Goal: Task Accomplishment & Management: Manage account settings

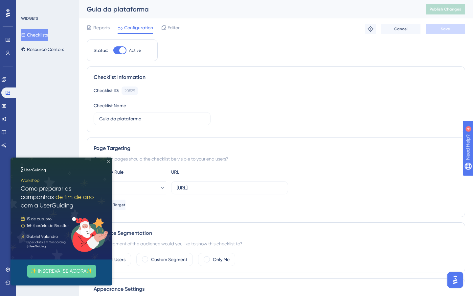
click at [109, 161] on icon "Close Preview" at bounding box center [108, 161] width 3 height 3
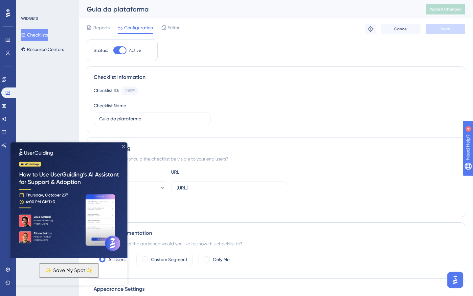
click at [124, 147] on icon "Close Preview" at bounding box center [123, 146] width 3 height 3
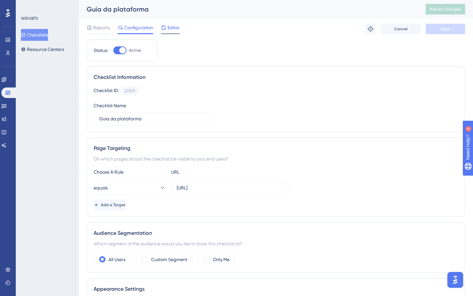
click at [173, 32] on div "Editor" at bounding box center [170, 29] width 19 height 11
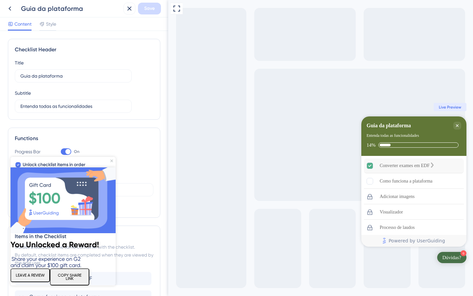
click at [414, 165] on div "Converter exames em EDF" at bounding box center [405, 166] width 50 height 8
click at [112, 160] on icon "Close Preview" at bounding box center [111, 160] width 3 height 3
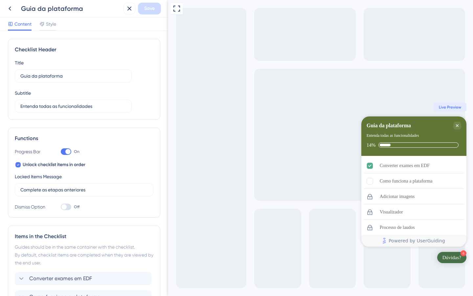
click at [10, 9] on icon at bounding box center [10, 9] width 8 height 8
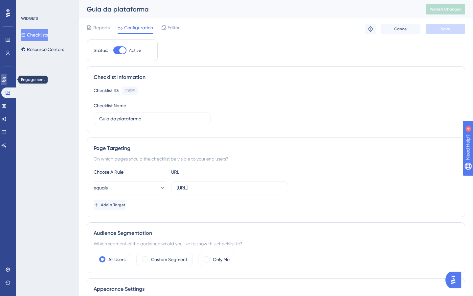
click at [6, 78] on icon at bounding box center [4, 79] width 4 height 4
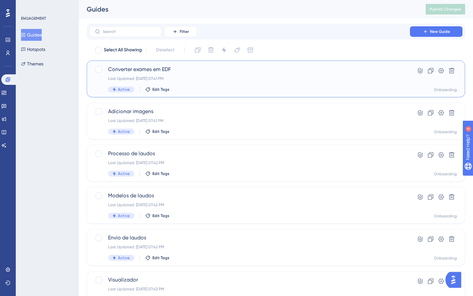
click at [212, 77] on div "Last Updated: Oct 04 2025, 07:41 PM" at bounding box center [249, 78] width 283 height 5
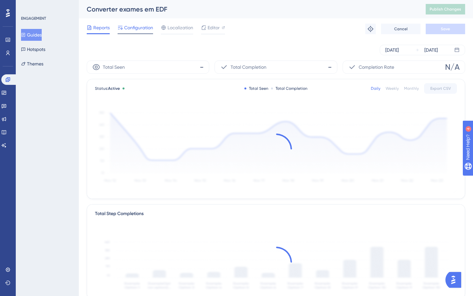
click at [137, 26] on span "Configuration" at bounding box center [138, 28] width 29 height 8
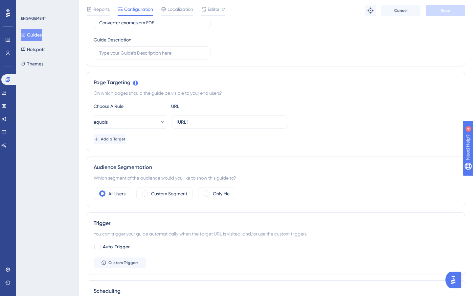
scroll to position [165, 0]
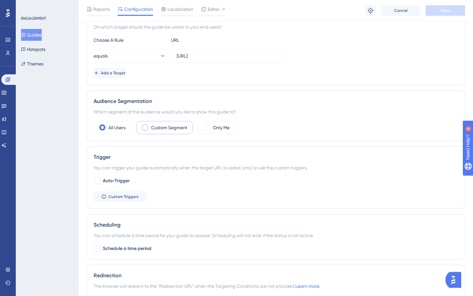
click at [164, 129] on label "Custom Segment" at bounding box center [169, 127] width 36 height 8
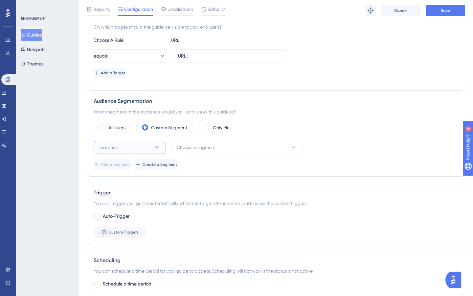
click at [145, 146] on button "matches" at bounding box center [130, 147] width 72 height 13
click at [137, 182] on div "doesn't match doesn't match" at bounding box center [129, 180] width 53 height 13
click at [178, 165] on span "Create a Segment" at bounding box center [160, 164] width 34 height 5
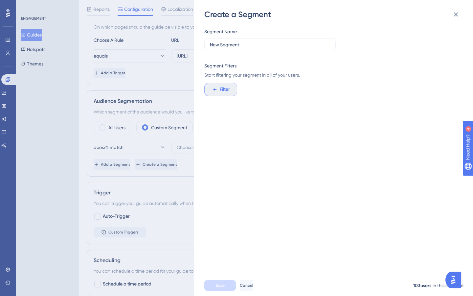
click at [229, 87] on span "Filter" at bounding box center [225, 89] width 10 height 8
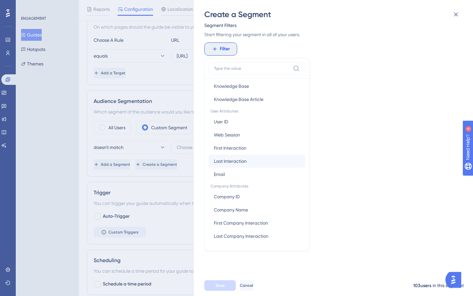
scroll to position [41, 0]
click at [234, 173] on button "Email Email" at bounding box center [257, 173] width 97 height 13
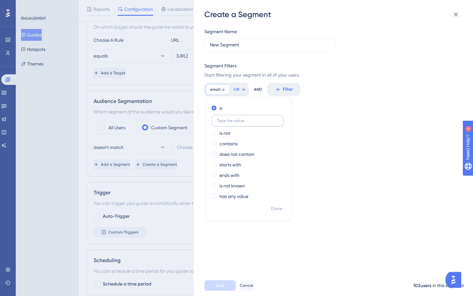
type input "barbaramjma@gmail.com silvana_lealb@yahoo.com.br nicolly.silvagl@gmail.com brun…"
click at [311, 105] on div "Segment Name New Segment Segment Filters Start filtering your segment in all of…" at bounding box center [336, 147] width 265 height 255
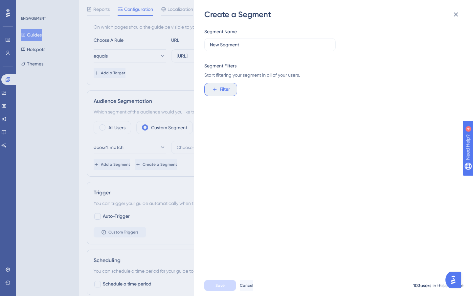
click at [224, 91] on span "Filter" at bounding box center [225, 89] width 10 height 8
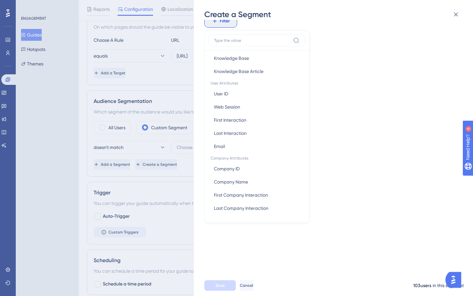
scroll to position [74, 0]
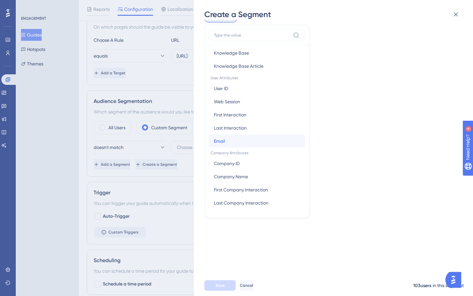
click at [242, 141] on button "Email Email" at bounding box center [257, 140] width 97 height 13
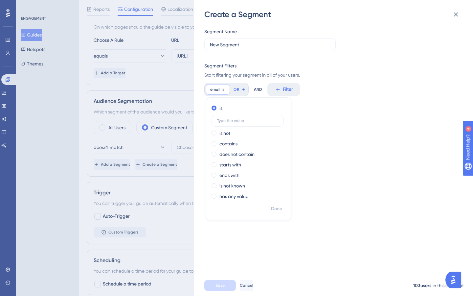
scroll to position [0, 0]
click at [227, 135] on label "is not" at bounding box center [224, 133] width 11 height 8
click at [244, 132] on input "text" at bounding box center [247, 131] width 61 height 5
click at [247, 131] on input "text" at bounding box center [247, 131] width 61 height 5
paste input "lauralotti@outlook.com; barbaramjma@gmail.com; silvana_lealb@yahoo.com.br; nico…"
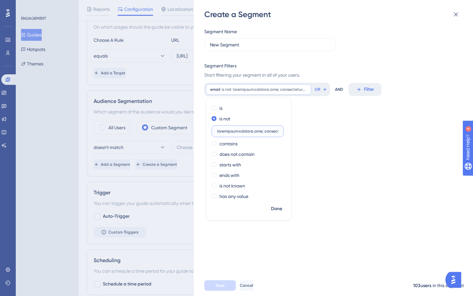
scroll to position [0, 9412]
type input "lauralotti@outlook.com; barbaramjma@gmail.com; silvana_lealb@yahoo.com.br; nico…"
click at [282, 209] on button "Done" at bounding box center [276, 209] width 18 height 12
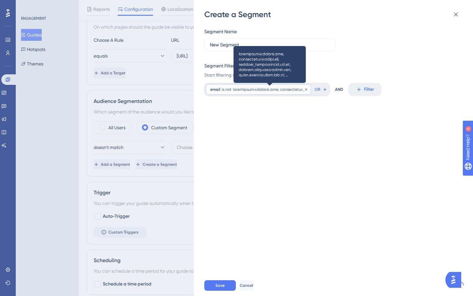
click at [277, 90] on span at bounding box center [270, 89] width 74 height 5
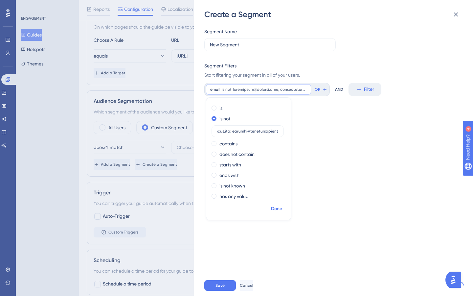
click at [279, 208] on span "Done" at bounding box center [276, 209] width 11 height 8
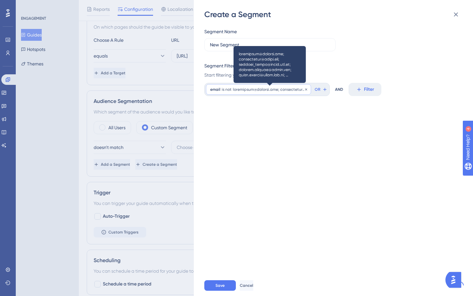
click at [249, 87] on span at bounding box center [270, 89] width 74 height 5
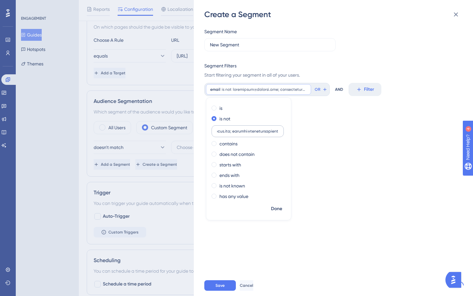
click at [227, 132] on input "text" at bounding box center [247, 131] width 61 height 5
click at [275, 209] on span "Done" at bounding box center [276, 209] width 11 height 8
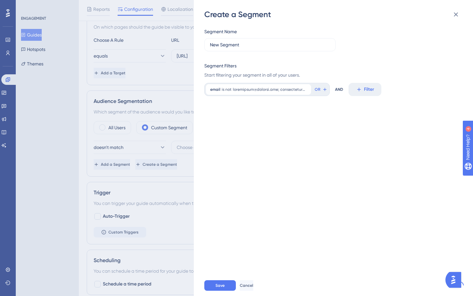
click at [110, 187] on div "Create a Segment Segment Name New Segment Segment Filters Start filtering your …" at bounding box center [236, 148] width 473 height 296
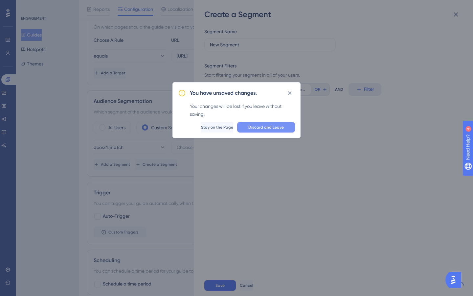
click at [275, 129] on span "Discard and Leave" at bounding box center [265, 126] width 35 height 5
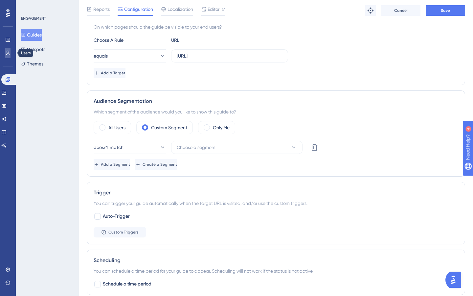
click at [5, 52] on link at bounding box center [7, 53] width 5 height 11
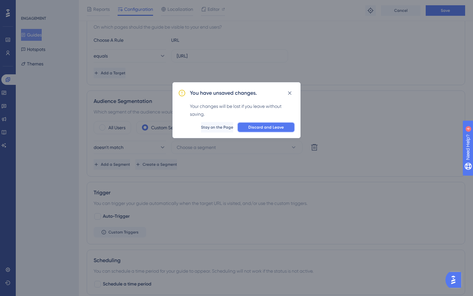
click at [262, 127] on span "Discard and Leave" at bounding box center [265, 126] width 35 height 5
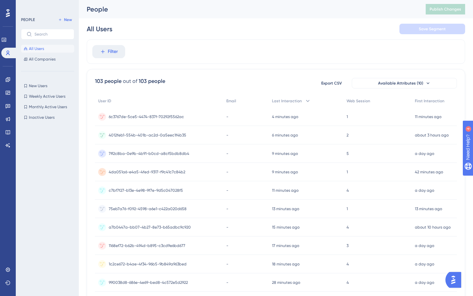
scroll to position [232, 0]
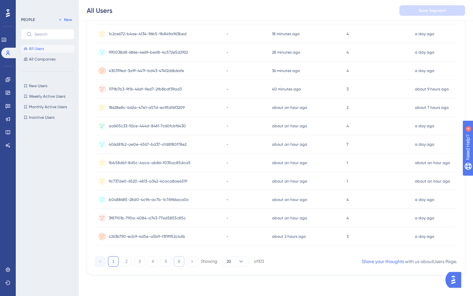
click at [181, 260] on button "6" at bounding box center [179, 261] width 11 height 11
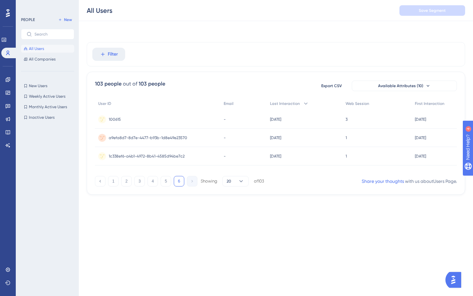
scroll to position [0, 0]
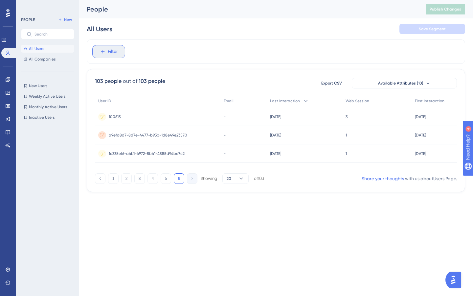
click at [114, 49] on span "Filter" at bounding box center [113, 52] width 10 height 8
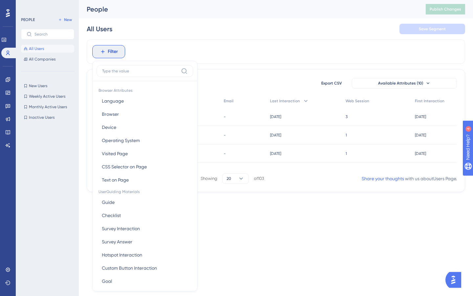
scroll to position [28, 0]
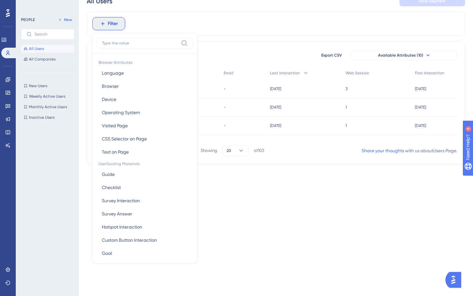
click at [141, 31] on div "Filter Browser Attributes Language Language Browser Browser Device Device Opera…" at bounding box center [276, 23] width 378 height 24
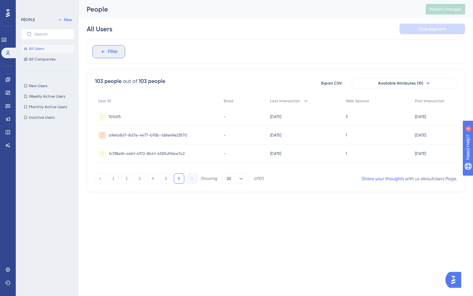
click at [112, 53] on span "Filter" at bounding box center [113, 52] width 10 height 8
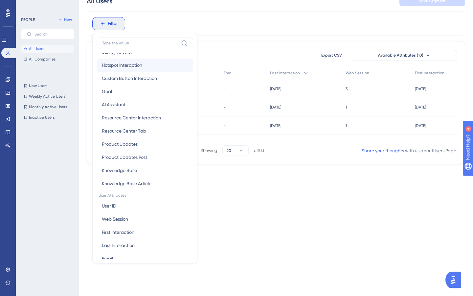
scroll to position [233, 0]
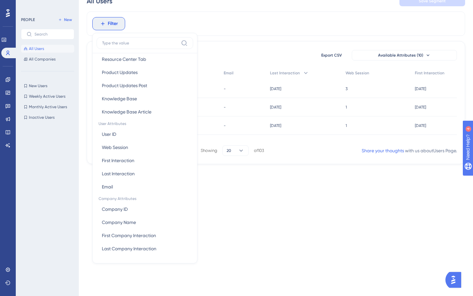
click at [239, 48] on div "103 people out of 103 people Export CSV Available Attributes (10) User ID Email…" at bounding box center [276, 102] width 378 height 123
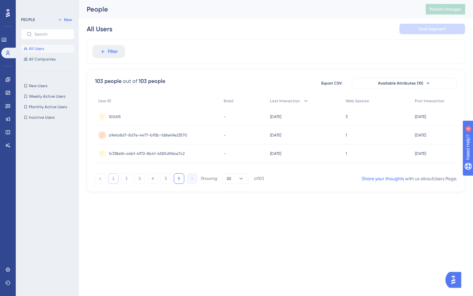
click at [110, 183] on button "1" at bounding box center [113, 178] width 11 height 11
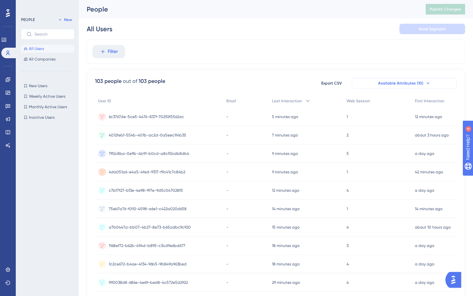
click at [432, 82] on button "Available Attributes (10)" at bounding box center [404, 83] width 105 height 11
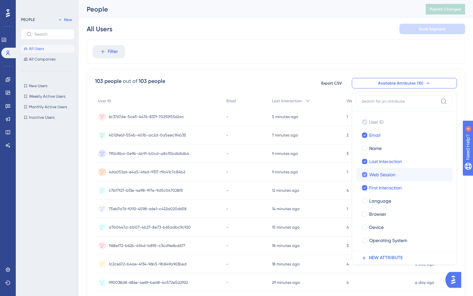
click at [389, 176] on span "Web Session" at bounding box center [382, 174] width 26 height 8
checkbox input "false"
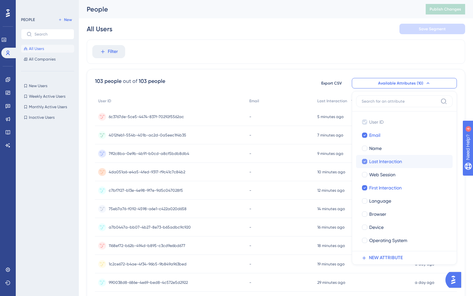
click at [392, 164] on span "Last Interaction" at bounding box center [385, 161] width 33 height 8
checkbox input "false"
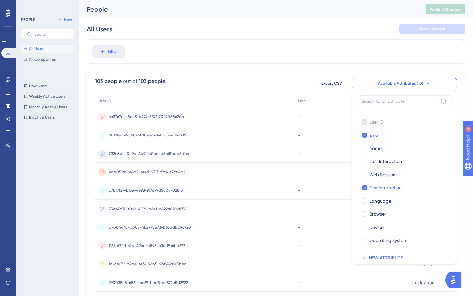
click at [387, 42] on div "Filter" at bounding box center [276, 51] width 378 height 24
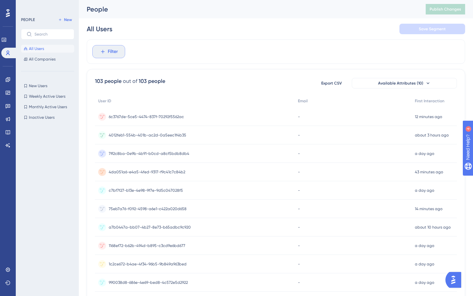
click at [117, 55] on span "Filter" at bounding box center [113, 52] width 10 height 8
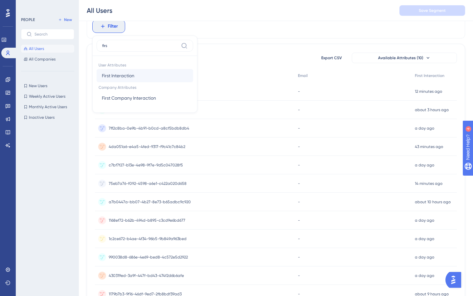
type input "firs"
click at [145, 75] on button "First Interaction First Interaction" at bounding box center [145, 75] width 97 height 13
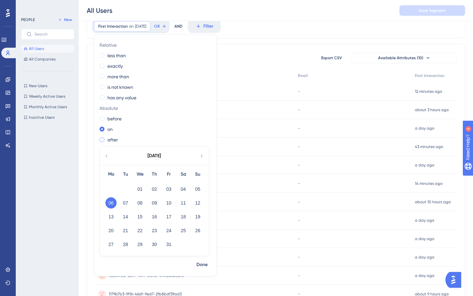
click at [110, 141] on label "after" at bounding box center [112, 140] width 11 height 8
click at [106, 156] on icon at bounding box center [106, 156] width 5 height 6
click at [112, 244] on button "29" at bounding box center [110, 243] width 11 height 11
click at [199, 231] on button "28" at bounding box center [197, 230] width 11 height 11
click at [206, 266] on span "Done" at bounding box center [201, 264] width 11 height 8
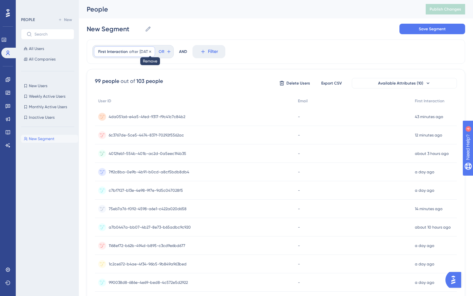
click at [152, 52] on icon at bounding box center [150, 52] width 4 height 4
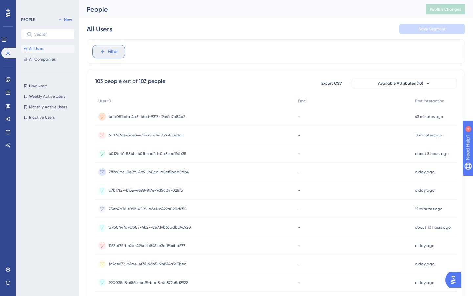
click at [112, 53] on span "Filter" at bounding box center [113, 52] width 10 height 8
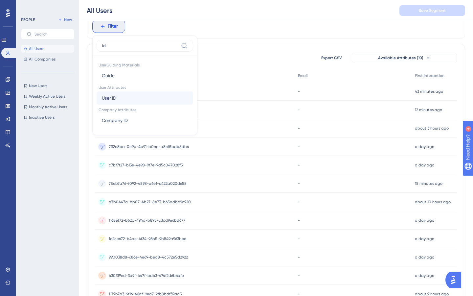
type input "id"
click at [128, 98] on button "User ID User ID" at bounding box center [145, 97] width 97 height 13
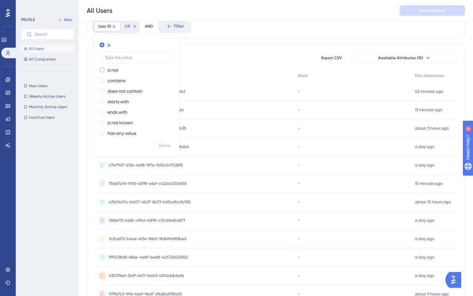
click at [116, 71] on label "is not" at bounding box center [112, 70] width 11 height 8
click at [125, 68] on input "text" at bounding box center [135, 68] width 61 height 5
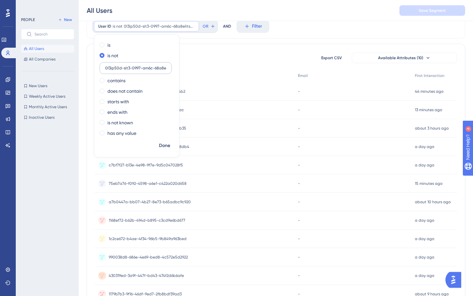
scroll to position [0, 12467]
type input "6a7ea41e-bef5-5510-bb6d-24e4ccdcf8d2 42711db5-f960-59bd-a4c2-22a59bfd6660 fdd36…"
click at [129, 66] on input "text" at bounding box center [135, 68] width 61 height 5
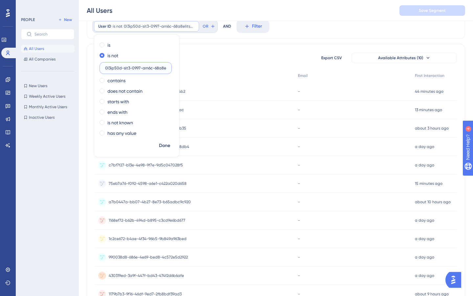
click at [129, 66] on input "text" at bounding box center [135, 68] width 61 height 5
paste input "6a7ea41e-bef5-5510-bb6d-24e4ccdcf8d2; 42711db5-f960-59bd-a4c2-22a59bfd6660; fdd…"
type input "6a7ea41e-bef5-5510-bb6d-24e4ccdcf8d2; 42711db5-f960-59bd-a4c2-22a59bfd6660; fdd…"
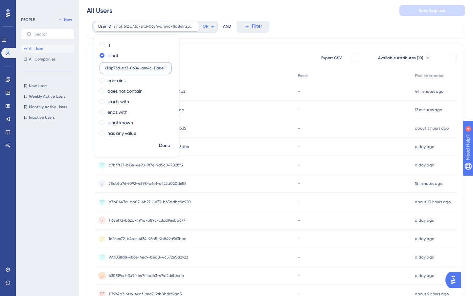
drag, startPoint x: 135, startPoint y: 67, endPoint x: 69, endPoint y: 65, distance: 65.7
click at [79, 65] on div "Performance Users Engagement Widgets Feedback Product Updates Knowledge Base AI…" at bounding box center [276, 231] width 394 height 518
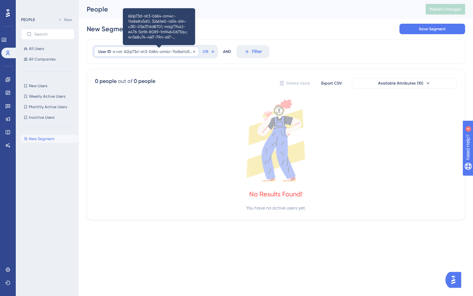
click at [145, 50] on span at bounding box center [159, 51] width 71 height 5
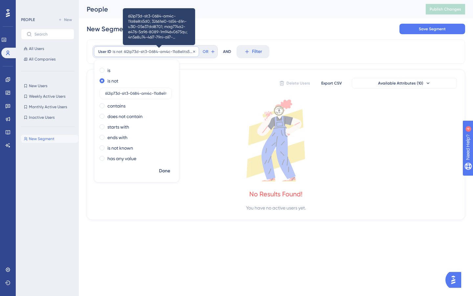
scroll to position [0, 12627]
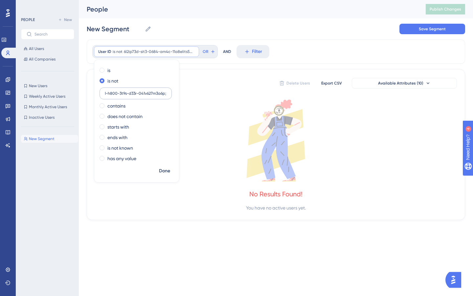
click at [141, 93] on input "text" at bounding box center [135, 93] width 61 height 5
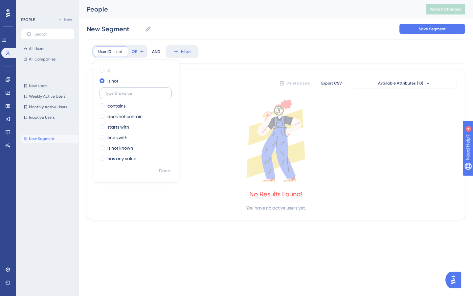
type input "6a7ea41e-bef5-5510-bb6d-24e4ccdcf8d2; 42711db5-f960-59bd-a4c2-22a59bfd6660; fdd…"
click at [142, 95] on input "text" at bounding box center [135, 93] width 61 height 5
click at [166, 168] on span "Done" at bounding box center [164, 171] width 11 height 8
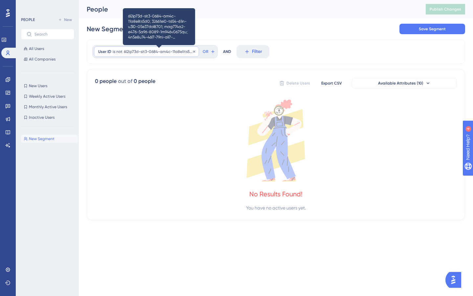
click at [170, 51] on span at bounding box center [159, 51] width 71 height 5
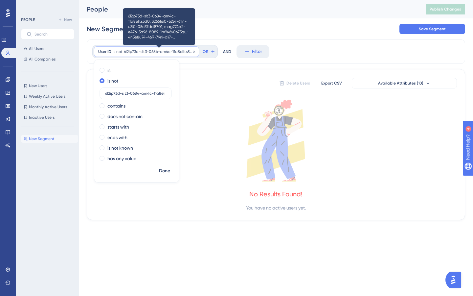
scroll to position [0, 12627]
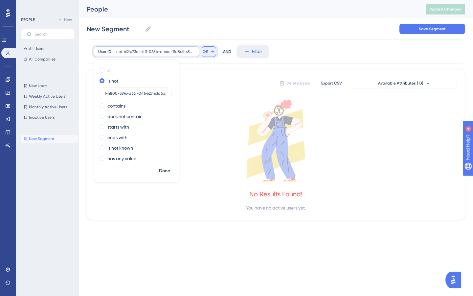
click at [211, 53] on icon at bounding box center [212, 51] width 5 height 5
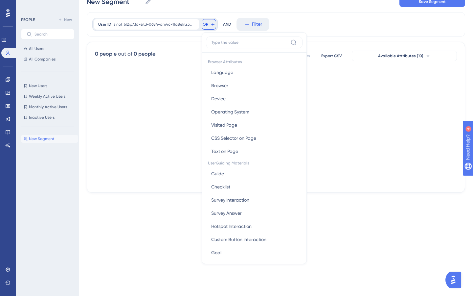
click at [222, 16] on div "User ID is not Remove OR Browser Attributes Language Language Browser Browser D…" at bounding box center [276, 24] width 378 height 24
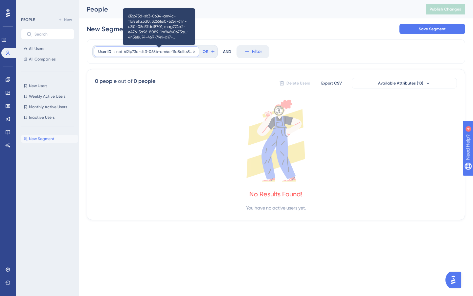
click at [157, 52] on span at bounding box center [159, 51] width 71 height 5
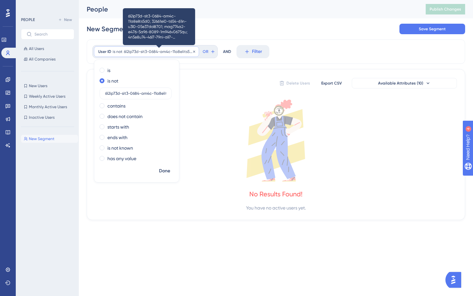
scroll to position [0, 12627]
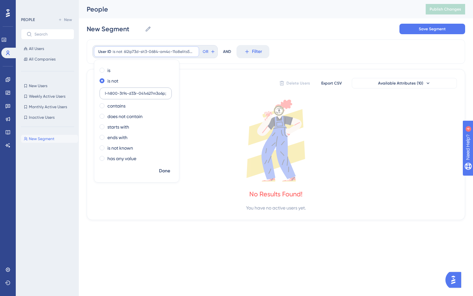
click at [136, 94] on input "text" at bounding box center [135, 93] width 61 height 5
drag, startPoint x: 136, startPoint y: 94, endPoint x: 67, endPoint y: 92, distance: 68.7
click at [79, 92] on div "Performance Users Engagement Widgets Feedback Product Updates Knowledge Base AI…" at bounding box center [276, 115] width 394 height 230
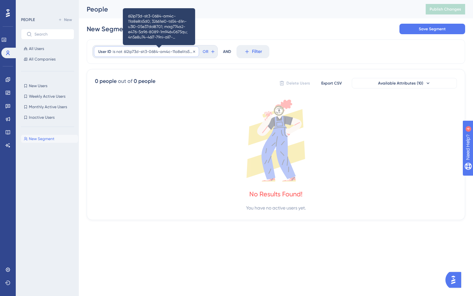
click at [132, 52] on span at bounding box center [159, 51] width 71 height 5
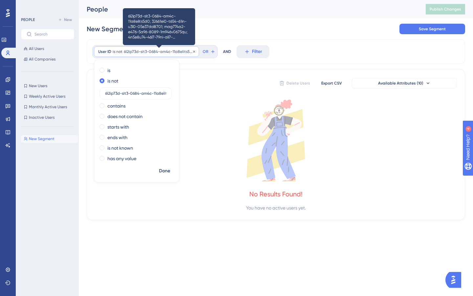
scroll to position [0, 12627]
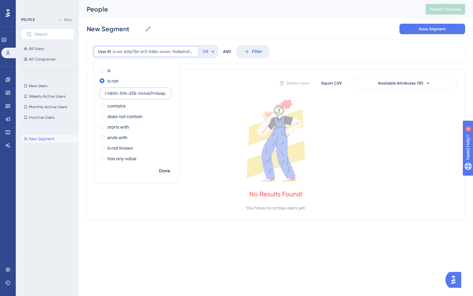
click at [132, 92] on input "text" at bounding box center [135, 93] width 61 height 5
type input "6a7ea41e-bef5-5510-bb6d-24e4ccdcf8d2; 42711db5-f960-59bd-a4c2-22a59bfd6660; fdd…"
click at [166, 171] on span "Done" at bounding box center [164, 171] width 11 height 8
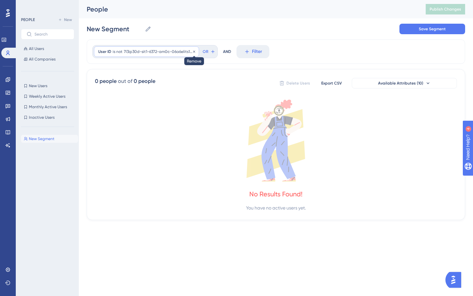
click at [194, 52] on icon at bounding box center [194, 51] width 2 height 2
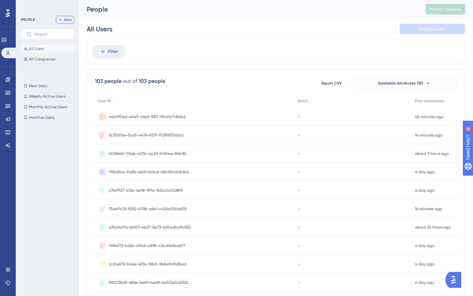
click at [66, 22] on span "New" at bounding box center [68, 19] width 8 height 5
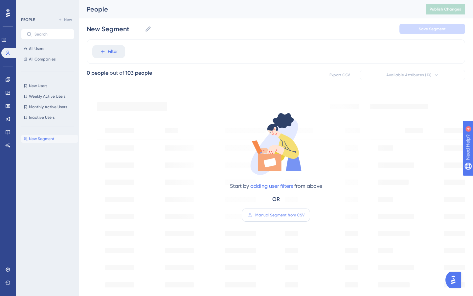
click at [279, 215] on span "Manual Segment from CSV" at bounding box center [279, 214] width 49 height 5
click at [304, 215] on input "Manual Segment from CSV" at bounding box center [304, 215] width 0 height 0
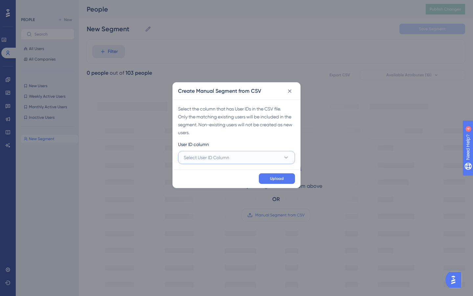
click at [246, 155] on button "Select User ID Column" at bounding box center [236, 157] width 117 height 13
click at [232, 175] on div "A - user id A - user id" at bounding box center [237, 177] width 98 height 13
click at [280, 177] on span "Upload" at bounding box center [277, 178] width 14 height 5
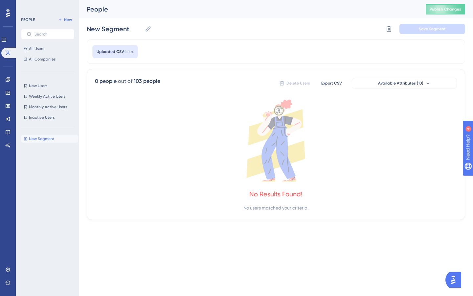
click at [125, 53] on span "is" at bounding box center [126, 51] width 3 height 5
click at [108, 52] on span "Uploaded CSV" at bounding box center [111, 51] width 28 height 5
click at [149, 30] on icon at bounding box center [148, 29] width 7 height 7
click at [142, 30] on input "New Segment" at bounding box center [114, 28] width 55 height 9
click at [198, 63] on div "Uploaded CSV is ex" at bounding box center [276, 51] width 378 height 24
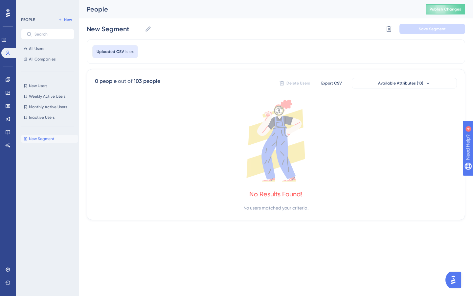
click at [111, 52] on span "Uploaded CSV" at bounding box center [111, 51] width 28 height 5
click at [47, 48] on button "All Users" at bounding box center [47, 49] width 53 height 8
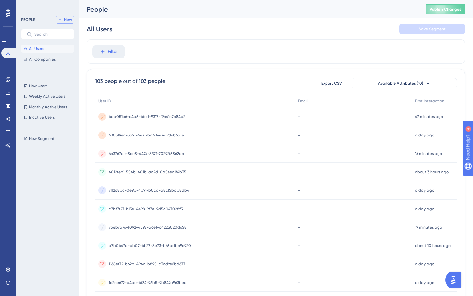
click at [68, 20] on span "New" at bounding box center [68, 19] width 8 height 5
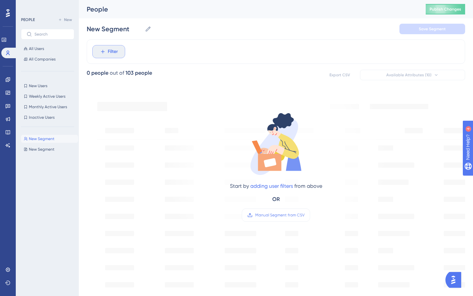
click at [110, 52] on span "Filter" at bounding box center [113, 52] width 10 height 8
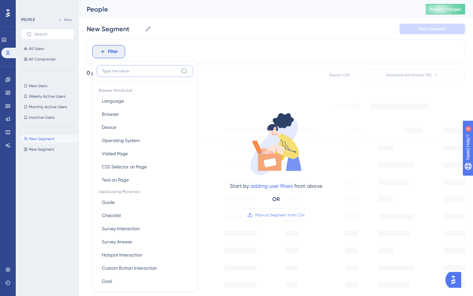
scroll to position [28, 0]
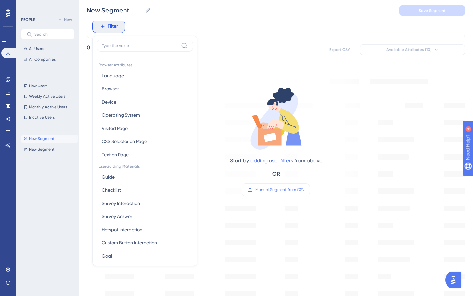
click at [266, 44] on div "0 people out of 103 people Export CSV Available Attributes (10)" at bounding box center [276, 50] width 378 height 12
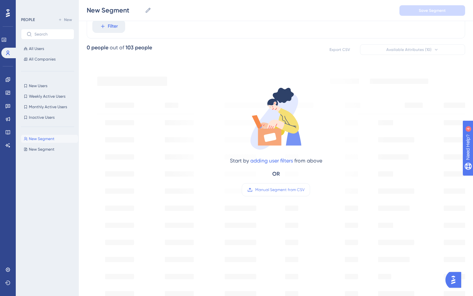
scroll to position [0, 0]
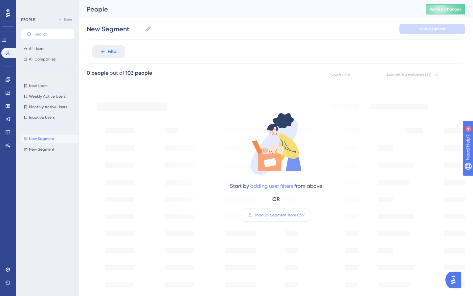
click at [270, 187] on link "adding user filters" at bounding box center [271, 186] width 43 height 6
click at [92, 45] on button "Filter" at bounding box center [108, 51] width 33 height 13
click at [280, 217] on span "Manual Segment from CSV" at bounding box center [279, 214] width 49 height 5
click at [304, 215] on input "Manual Segment from CSV" at bounding box center [304, 215] width 0 height 0
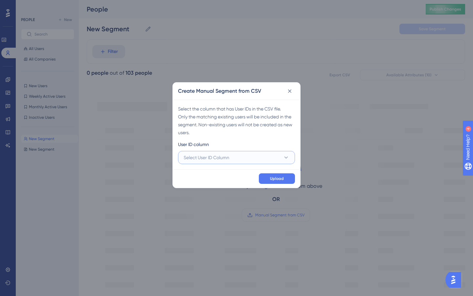
click at [255, 161] on button "Select User ID Column" at bounding box center [236, 157] width 117 height 13
click at [291, 91] on icon at bounding box center [289, 91] width 7 height 7
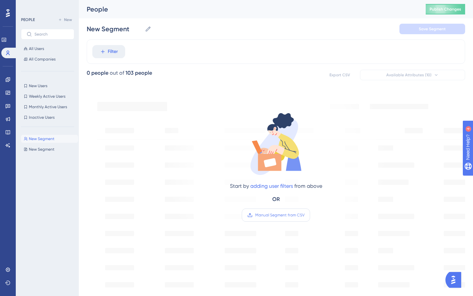
click at [275, 214] on span "Manual Segment from CSV" at bounding box center [279, 214] width 49 height 5
click at [304, 215] on input "Manual Segment from CSV" at bounding box center [304, 215] width 0 height 0
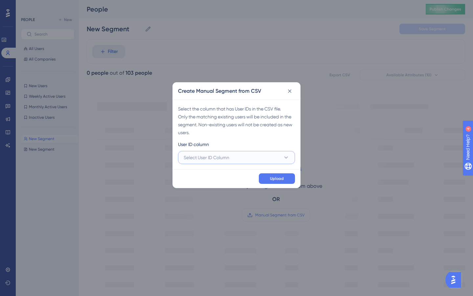
click at [259, 156] on button "Select User ID Column" at bounding box center [236, 157] width 117 height 13
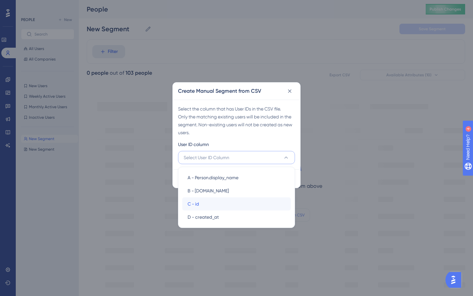
click at [234, 201] on div "C - id C - id" at bounding box center [237, 203] width 98 height 13
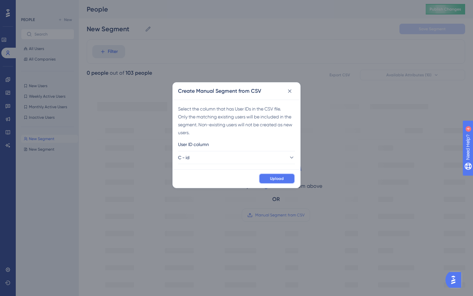
click at [277, 176] on span "Upload" at bounding box center [277, 178] width 14 height 5
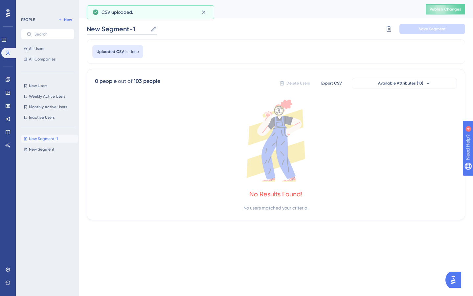
click at [128, 30] on input "New Segment-1" at bounding box center [117, 28] width 61 height 9
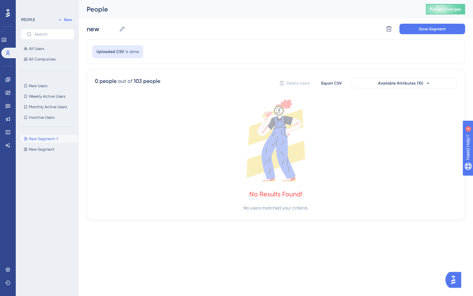
click at [216, 36] on div "new new Delete Segment Save Segment" at bounding box center [276, 28] width 378 height 21
click at [49, 146] on span "New Segment" at bounding box center [42, 148] width 26 height 5
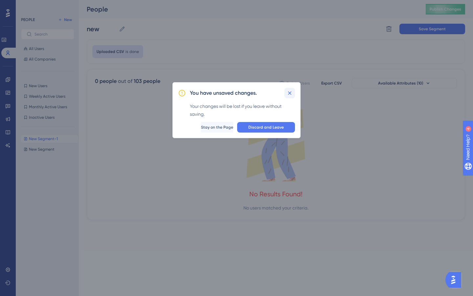
click at [290, 96] on icon at bounding box center [289, 93] width 7 height 7
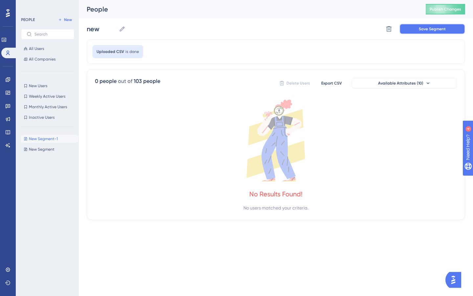
click at [423, 27] on span "Save Segment" at bounding box center [432, 28] width 27 height 5
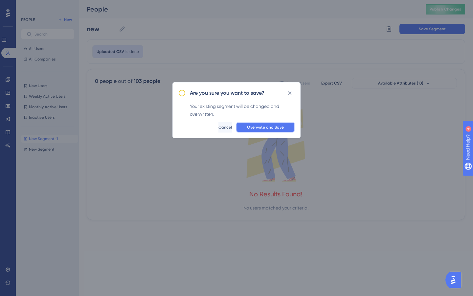
click at [276, 126] on span "Overwrite and Save" at bounding box center [265, 126] width 37 height 5
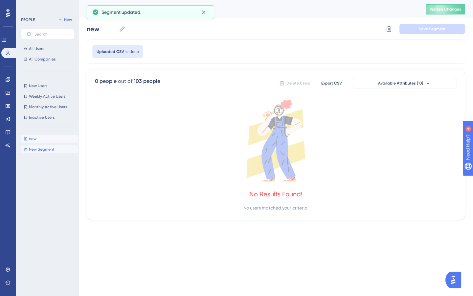
click at [48, 148] on span "New Segment" at bounding box center [42, 148] width 26 height 5
click at [43, 143] on div "new new New Segment New Segment" at bounding box center [49, 208] width 57 height 152
click at [41, 139] on button "new new" at bounding box center [49, 139] width 57 height 8
click at [52, 148] on span "New Segment" at bounding box center [42, 148] width 26 height 5
type input "New Segment"
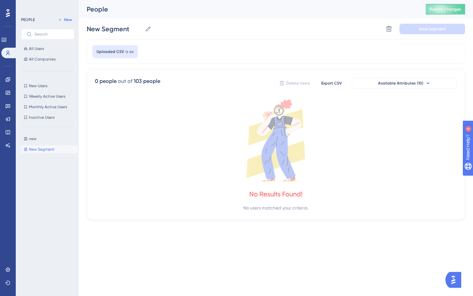
click at [51, 150] on span "New Segment" at bounding box center [42, 148] width 26 height 5
click at [290, 205] on div "No users matched your criteria." at bounding box center [275, 208] width 65 height 8
click at [150, 29] on icon at bounding box center [148, 29] width 7 height 7
click at [142, 29] on input "New Segment" at bounding box center [114, 28] width 55 height 9
click at [174, 64] on div "Uploaded CSV is ex 0 people out of 103 people Delete Users Export CSV Available…" at bounding box center [276, 129] width 378 height 180
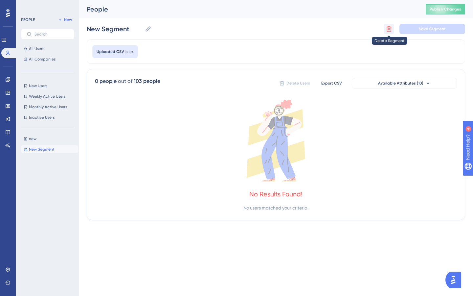
click at [390, 30] on icon at bounding box center [389, 29] width 6 height 6
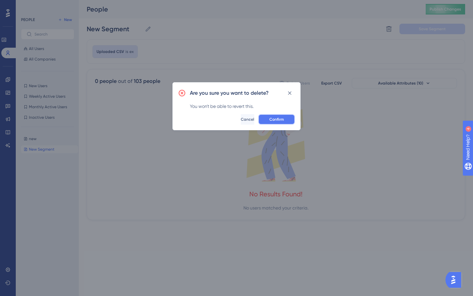
click at [278, 123] on button "Confirm" at bounding box center [276, 119] width 37 height 11
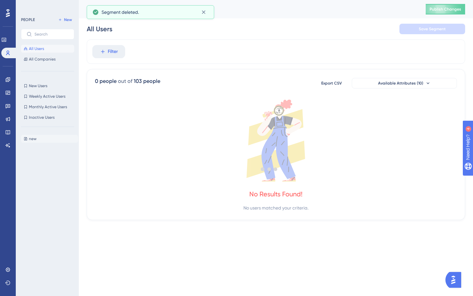
click at [39, 139] on button "new new" at bounding box center [49, 139] width 57 height 8
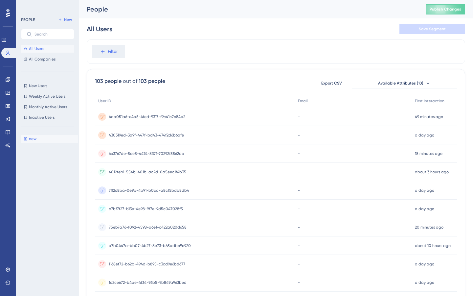
click at [44, 137] on button "new new" at bounding box center [49, 139] width 57 height 8
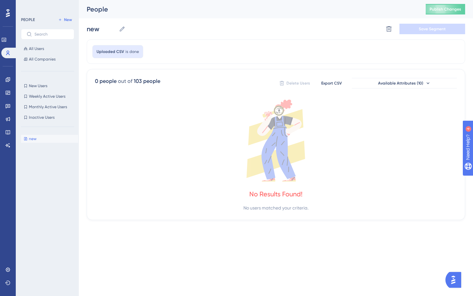
click at [44, 137] on button "new new" at bounding box center [49, 139] width 57 height 8
click at [37, 138] on button "new new" at bounding box center [49, 139] width 57 height 8
click at [42, 85] on span "New Users" at bounding box center [38, 85] width 18 height 5
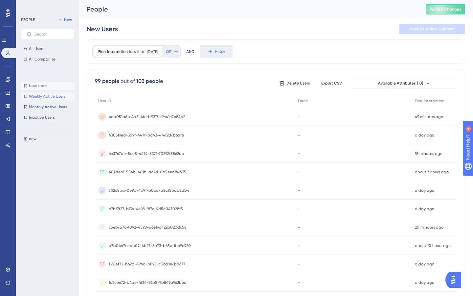
click at [45, 93] on button "Weekly Active Users Weekly Active Users" at bounding box center [47, 96] width 53 height 8
click at [51, 106] on span "Monthly Active Users" at bounding box center [48, 106] width 38 height 5
click at [48, 116] on span "Inactive Users" at bounding box center [42, 117] width 26 height 5
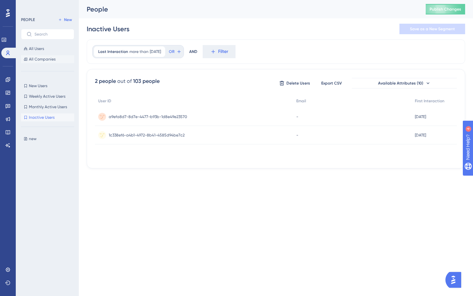
click at [41, 59] on span "All Companies" at bounding box center [42, 58] width 27 height 5
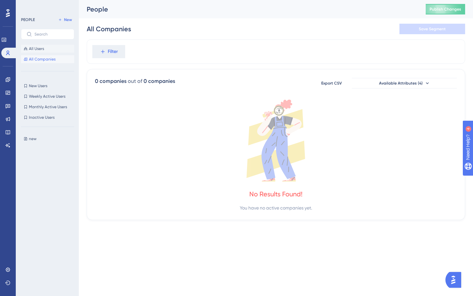
click at [37, 50] on span "All Users" at bounding box center [36, 48] width 15 height 5
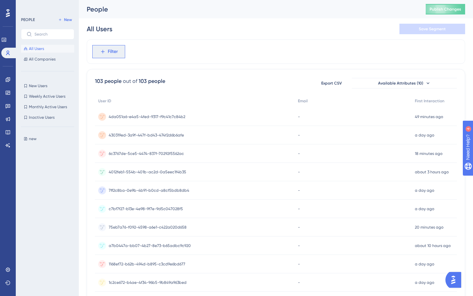
click at [109, 55] on span "Filter" at bounding box center [113, 52] width 10 height 8
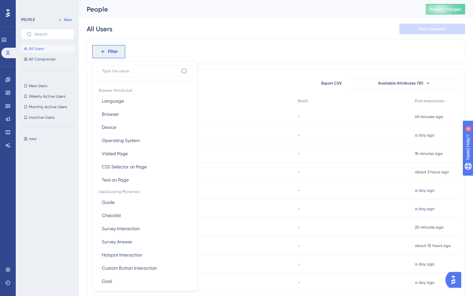
scroll to position [28, 0]
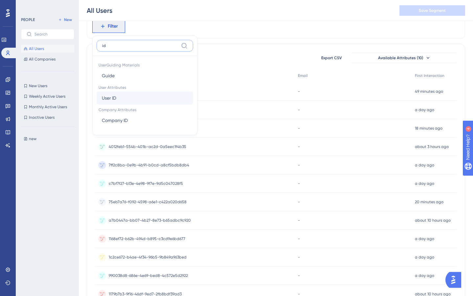
type input "id"
click at [130, 95] on button "User ID User ID" at bounding box center [145, 97] width 97 height 13
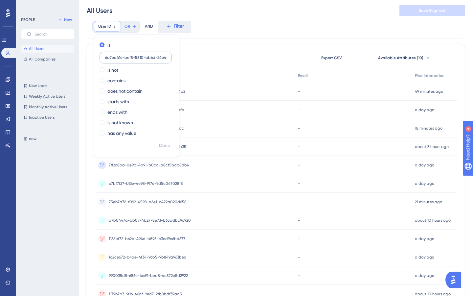
scroll to position [0, 15]
type input "6a7ea41e-bef5-5510-bb6d-24e4ccdcf8d2"
click at [163, 145] on span "Done" at bounding box center [164, 146] width 11 height 8
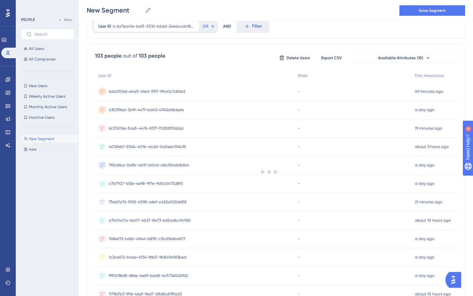
scroll to position [0, 0]
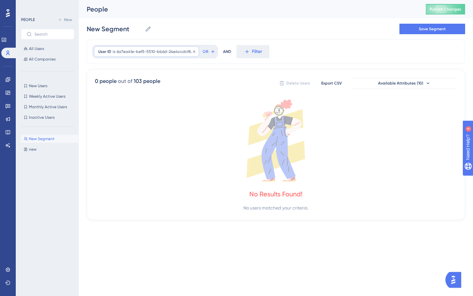
click at [168, 49] on span "6a7ea41e-bef5-5510-bb6d-24e4ccdcf8d2" at bounding box center [156, 51] width 78 height 5
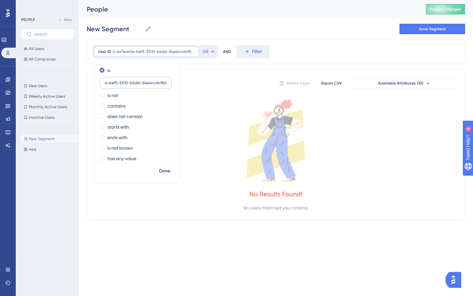
click at [154, 85] on label "6a7ea41e-bef5-5510-bb6d-24e4ccdcf8d2" at bounding box center [136, 83] width 72 height 12
click at [154, 85] on input "6a7ea41e-bef5-5510-bb6d-24e4ccdcf8d2" at bounding box center [135, 82] width 61 height 5
click at [154, 85] on label "6a7ea41e-bef5-5510-bb6d-24e4ccdcf8d2" at bounding box center [136, 83] width 72 height 12
click at [154, 85] on input "6a7ea41e-bef5-5510-bb6d-24e4ccdcf8d2" at bounding box center [135, 82] width 61 height 5
click at [154, 85] on label "6a7ea41e-bef5-5510-bb6d-24e4ccdcf8d2" at bounding box center [136, 83] width 72 height 12
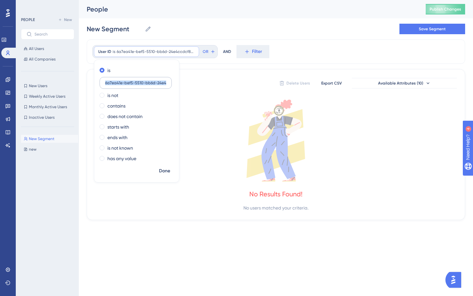
click at [154, 85] on input "6a7ea41e-bef5-5510-bb6d-24e4ccdcf8d2" at bounding box center [135, 82] width 61 height 5
click at [154, 85] on label "6a7ea41e-bef5-5510-bb6d-24e4ccdcf8d2" at bounding box center [136, 83] width 72 height 12
click at [154, 85] on input "6a7ea41e-bef5-5510-bb6d-24e4ccdcf8d2" at bounding box center [135, 82] width 61 height 5
click at [154, 85] on label "6a7ea41e-bef5-5510-bb6d-24e4ccdcf8d2" at bounding box center [136, 83] width 72 height 12
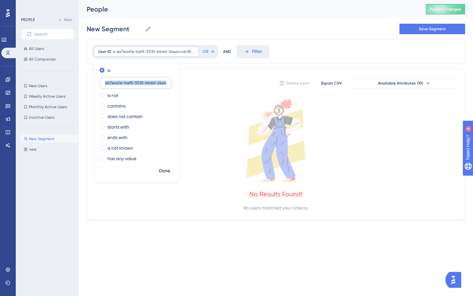
click at [154, 85] on input "6a7ea41e-bef5-5510-bb6d-24e4ccdcf8d2" at bounding box center [135, 82] width 61 height 5
click at [155, 83] on input "6a7ea41e-bef5-5510-bb6d-24e4ccdcf8d2" at bounding box center [135, 82] width 61 height 5
click at [113, 95] on label "is not" at bounding box center [112, 95] width 11 height 8
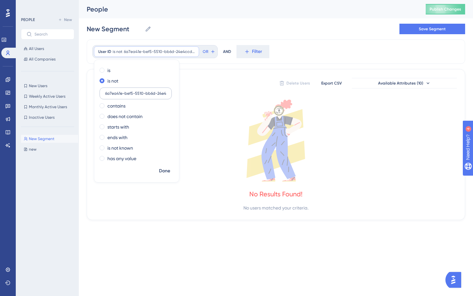
scroll to position [0, 15]
click at [131, 157] on label "has any value" at bounding box center [121, 158] width 29 height 8
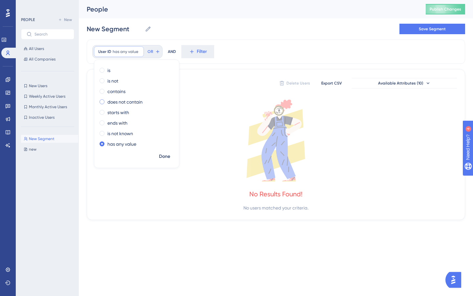
click at [124, 103] on label "does not contain" at bounding box center [124, 102] width 35 height 8
click at [116, 94] on label "contains" at bounding box center [116, 91] width 18 height 8
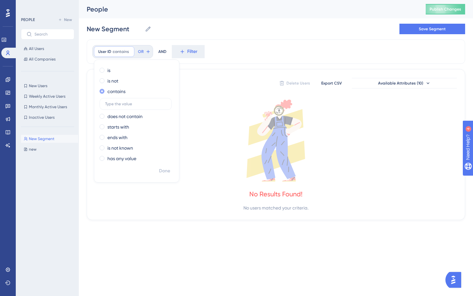
click at [115, 88] on label "contains" at bounding box center [116, 91] width 18 height 8
click at [111, 80] on label "is not" at bounding box center [112, 81] width 11 height 8
click at [128, 94] on input "text" at bounding box center [135, 93] width 61 height 5
type input "6a7ea41e-bef5-5510-bb6d-24e4ccdcf8d2"
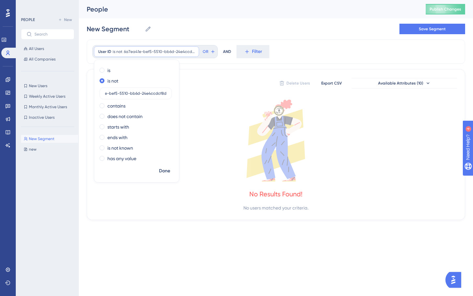
click at [215, 39] on div "New Segment New Segment Save Segment" at bounding box center [276, 28] width 378 height 21
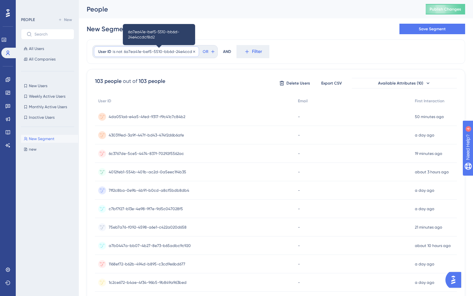
click at [175, 52] on span "6a7ea41e-bef5-5510-bb6d-24e4ccdcf8d2" at bounding box center [159, 51] width 71 height 5
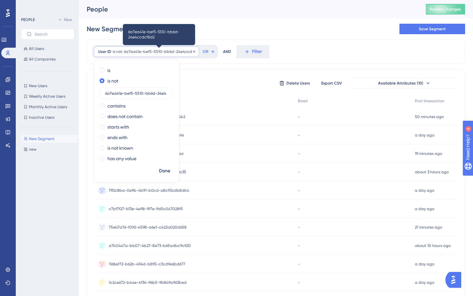
scroll to position [0, 15]
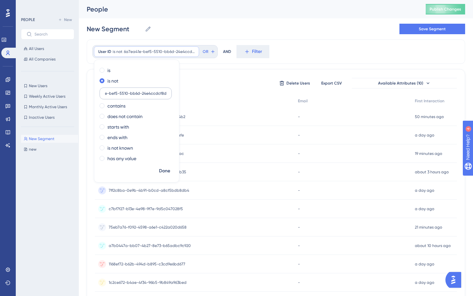
click at [160, 94] on input "6a7ea41e-bef5-5510-bb6d-24e4ccdcf8d2" at bounding box center [135, 93] width 61 height 5
click at [165, 170] on span "Done" at bounding box center [164, 171] width 11 height 8
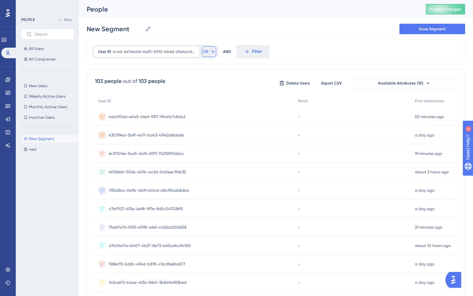
click at [207, 51] on span "OR" at bounding box center [206, 51] width 6 height 5
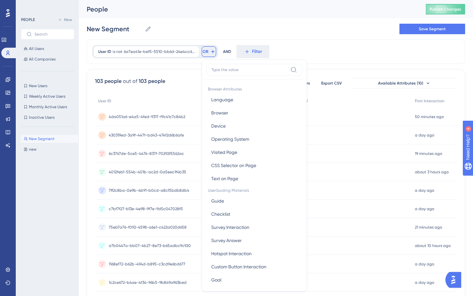
scroll to position [27, 0]
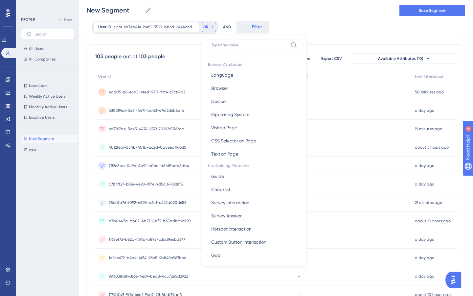
click at [364, 32] on div "User ID is not 6a7ea41e-bef5-5510-bb6d-24e4ccdcf8d2 6a7ea41e-bef5-5510-bb6d-24e…" at bounding box center [276, 27] width 378 height 24
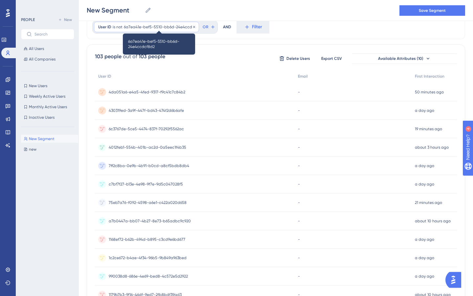
click at [186, 27] on span "6a7ea41e-bef5-5510-bb6d-24e4ccdcf8d2" at bounding box center [159, 26] width 71 height 5
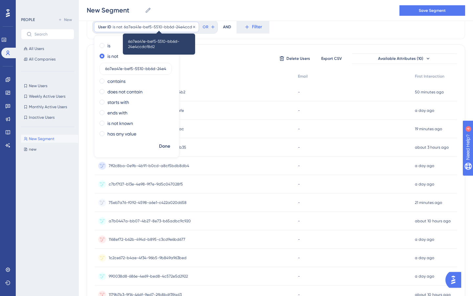
scroll to position [0, 15]
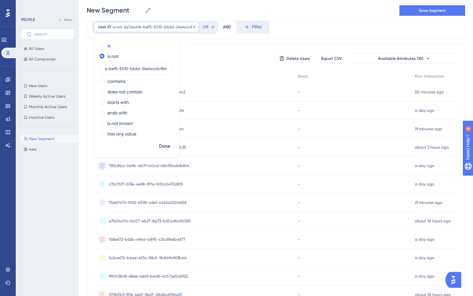
click at [195, 27] on icon at bounding box center [194, 27] width 4 height 4
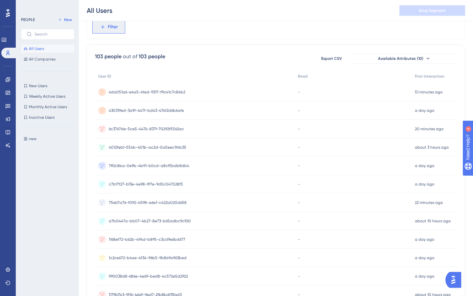
click at [108, 31] on button "Filter" at bounding box center [108, 26] width 33 height 13
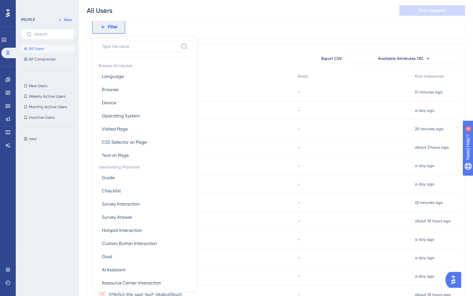
scroll to position [43, 0]
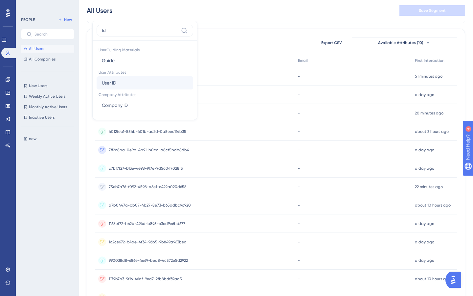
type input "id"
click at [151, 82] on button "User ID User ID" at bounding box center [145, 82] width 97 height 13
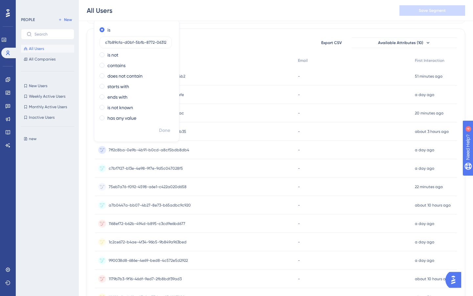
scroll to position [0, 13]
type input "c7b89cfa-d0bf-5bfb-8772-063125c9aeb1"
click at [117, 56] on label "is not" at bounding box center [112, 55] width 11 height 8
click at [107, 30] on label "is" at bounding box center [108, 30] width 3 height 8
click at [162, 127] on span "Done" at bounding box center [164, 130] width 11 height 8
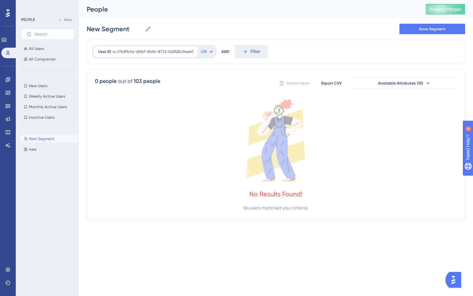
scroll to position [0, 0]
click at [155, 51] on span "c7b89cfa-d0bf-5bfb-8772-063125c9aeb1" at bounding box center [155, 51] width 77 height 5
click at [191, 51] on icon at bounding box center [192, 51] width 2 height 2
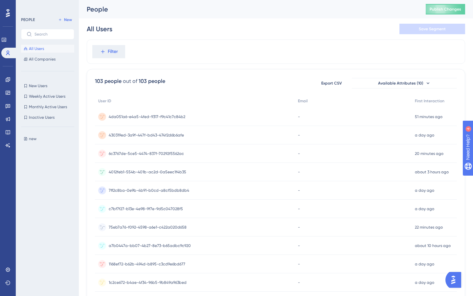
scroll to position [232, 0]
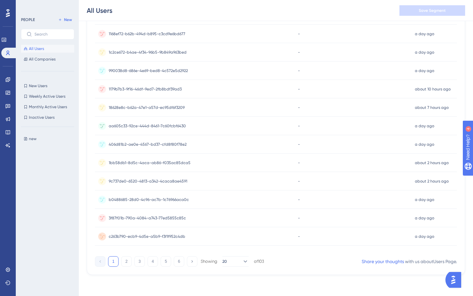
click at [176, 238] on span "c263b790-ecb9-4d5e-a5b9-f3f1f952c4db" at bounding box center [147, 235] width 77 height 5
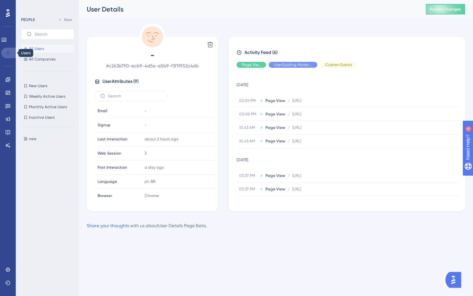
click at [8, 53] on icon at bounding box center [8, 53] width 4 height 5
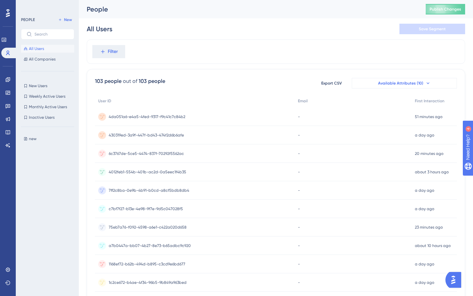
click at [393, 84] on span "Available Attributes (10)" at bounding box center [400, 82] width 45 height 5
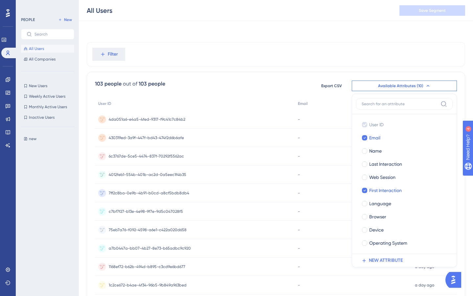
scroll to position [30, 0]
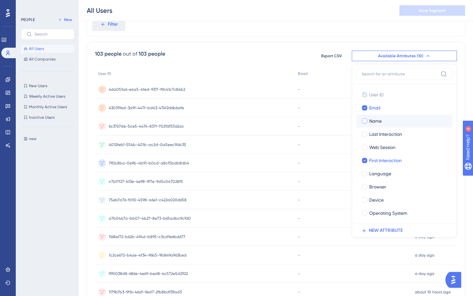
click at [376, 118] on span "Name" at bounding box center [375, 121] width 12 height 8
checkbox input "true"
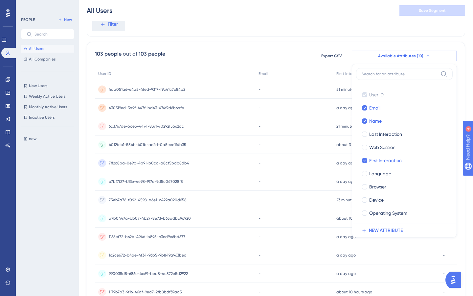
click at [287, 146] on div "-" at bounding box center [293, 144] width 77 height 18
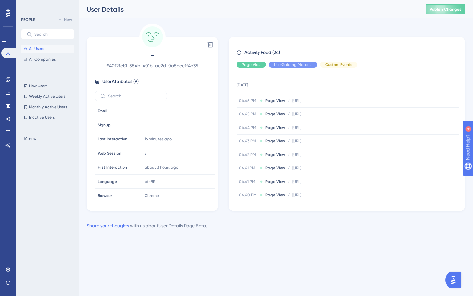
click at [39, 50] on span "All Users" at bounding box center [36, 48] width 15 height 5
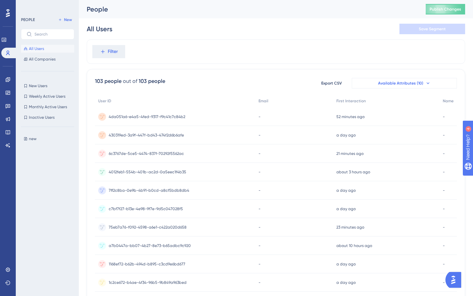
click at [418, 82] on span "Available Attributes (10)" at bounding box center [400, 82] width 45 height 5
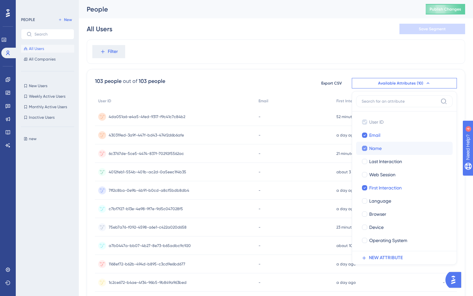
scroll to position [28, 0]
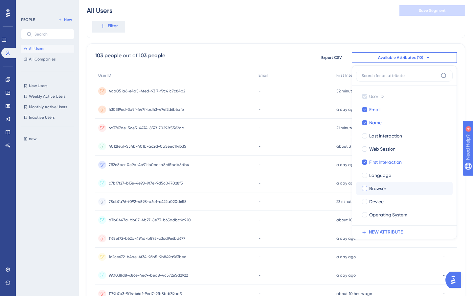
click at [378, 184] on span "Browser" at bounding box center [377, 188] width 17 height 8
checkbox input "true"
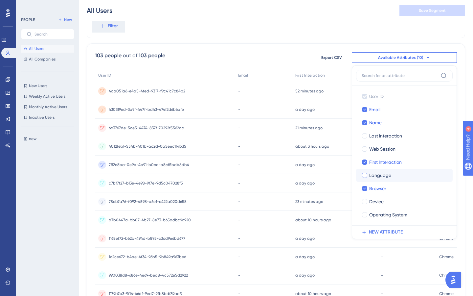
click at [375, 177] on span "Language" at bounding box center [380, 175] width 22 height 8
checkbox input "true"
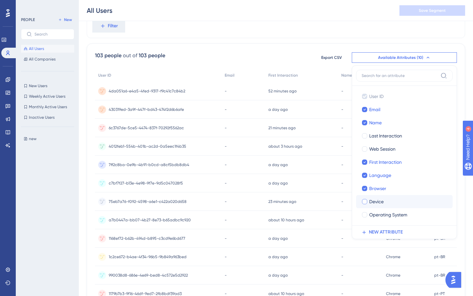
click at [378, 204] on span "Device" at bounding box center [376, 201] width 14 height 8
checkbox input "true"
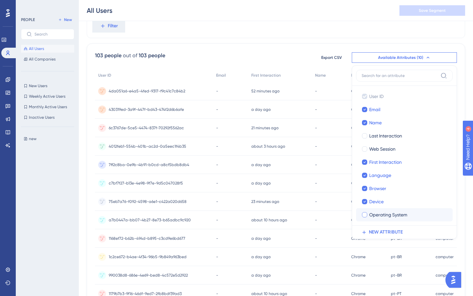
click at [378, 214] on span "Operating System" at bounding box center [388, 214] width 38 height 8
checkbox input "true"
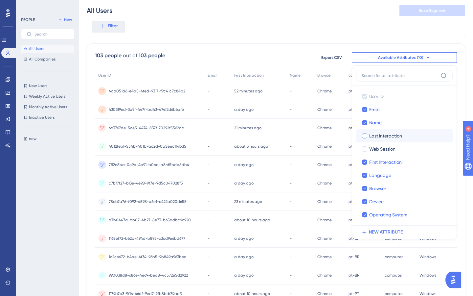
click at [373, 139] on span "Last Interaction" at bounding box center [385, 136] width 33 height 8
checkbox input "true"
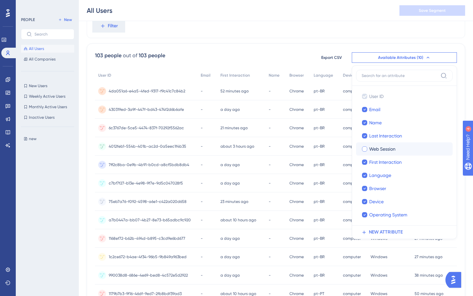
click at [373, 146] on span "Web Session" at bounding box center [382, 149] width 26 height 8
checkbox input "true"
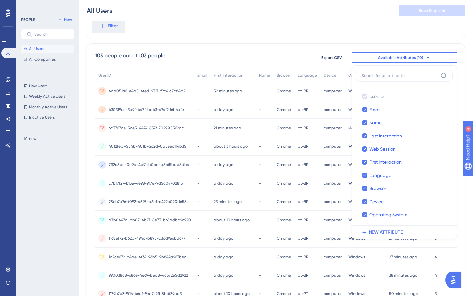
click at [315, 37] on div "Filter" at bounding box center [276, 26] width 378 height 24
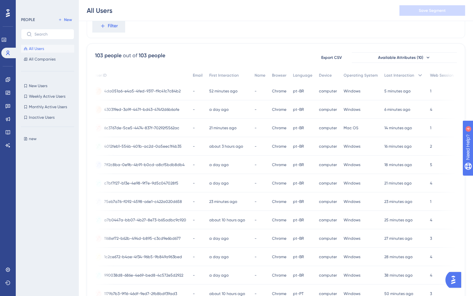
scroll to position [0, 0]
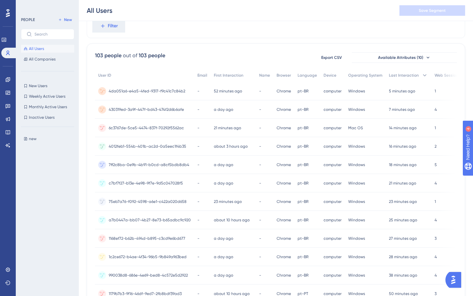
click at [143, 91] on span "4da051a6-e4a5-4fed-9317-f9c41c7c84b2" at bounding box center [147, 90] width 77 height 5
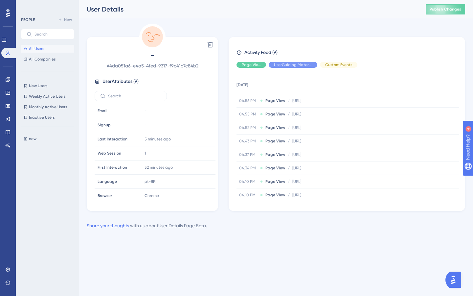
click at [158, 67] on span "# 4da051a6-e4a5-4fed-9317-f9c41c7c84b2" at bounding box center [153, 66] width 116 height 8
click at [134, 66] on span "# 4da051a6-e4a5-4fed-9317-f9c41c7c84b2" at bounding box center [153, 66] width 116 height 8
drag, startPoint x: 111, startPoint y: 65, endPoint x: 201, endPoint y: 65, distance: 89.6
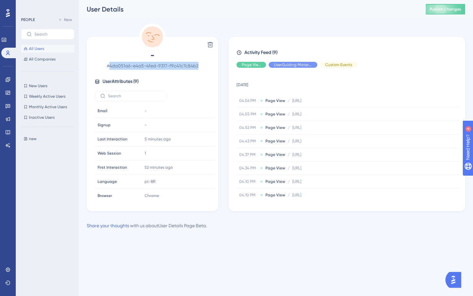
click at [201, 65] on span "# 4da051a6-e4a5-4fed-9317-f9c41c7c84b2" at bounding box center [153, 66] width 116 height 8
copy span "4da051a6-e4a5-4fed-9317-f9c41c7c84b2"
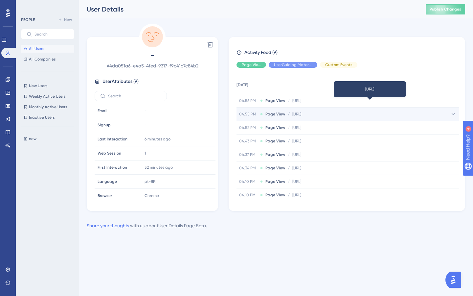
click at [301, 115] on span "https://plataforma.neurogram.ai/test/icu-comments/3849b40d-dc4e-48ed-bfbc-9eca8…" at bounding box center [296, 113] width 9 height 5
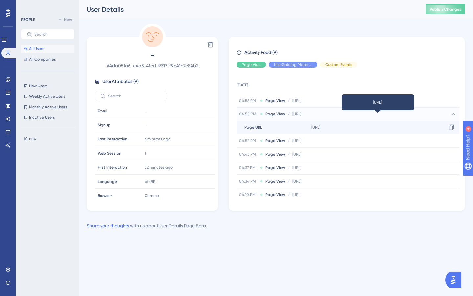
click at [320, 126] on span "https://plataforma.neurogram.ai/test/icu-comments/3849b40d-dc4e-48ed-bfbc-9eca8…" at bounding box center [315, 126] width 9 height 5
drag, startPoint x: 408, startPoint y: 126, endPoint x: 423, endPoint y: 126, distance: 14.8
click at [320, 126] on span "https://plataforma.neurogram.ai/test/icu-comments/3849b40d-dc4e-48ed-bfbc-9eca8…" at bounding box center [315, 126] width 9 height 5
drag, startPoint x: 411, startPoint y: 127, endPoint x: 416, endPoint y: 129, distance: 5.3
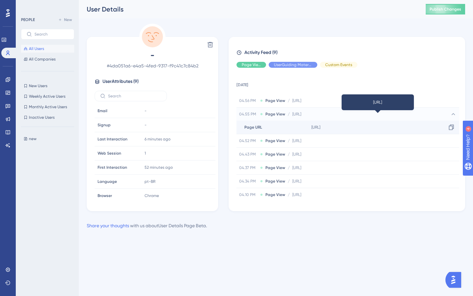
click at [320, 129] on span "https://plataforma.neurogram.ai/test/icu-comments/3849b40d-dc4e-48ed-bfbc-9eca8…" at bounding box center [315, 126] width 9 height 5
click at [430, 89] on td "7 October 2025" at bounding box center [347, 83] width 223 height 21
click at [451, 113] on icon at bounding box center [453, 114] width 7 height 7
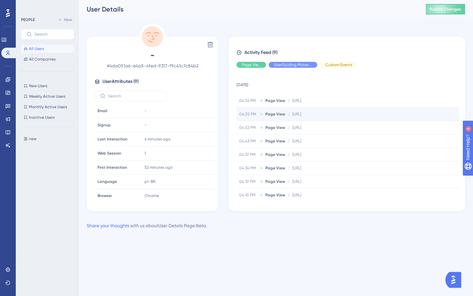
click at [55, 47] on button "All Users" at bounding box center [47, 49] width 53 height 8
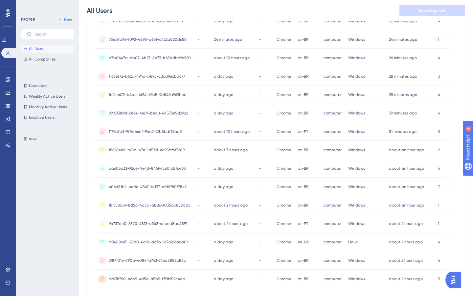
scroll to position [190, 0]
click at [153, 205] on span "1bb58db1-8d5c-4aca-ab86-f035ac85dca5" at bounding box center [150, 204] width 82 height 5
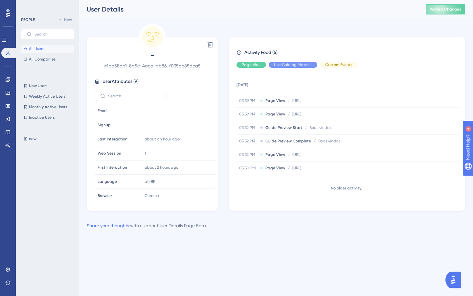
click at [62, 47] on button "All Users" at bounding box center [47, 49] width 53 height 8
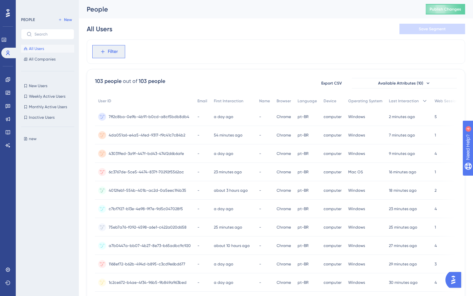
click at [113, 55] on span "Filter" at bounding box center [113, 52] width 10 height 8
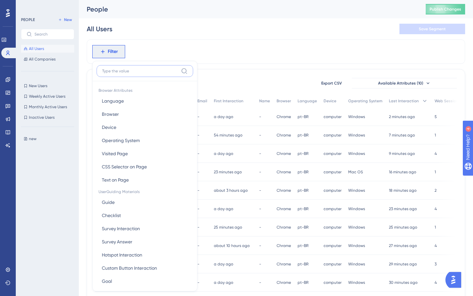
scroll to position [28, 0]
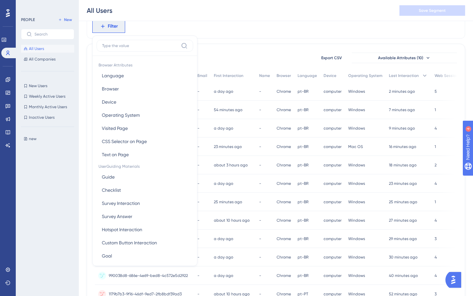
click at [70, 185] on div "new new" at bounding box center [49, 208] width 57 height 152
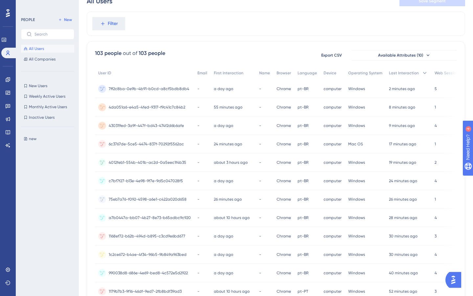
scroll to position [0, 0]
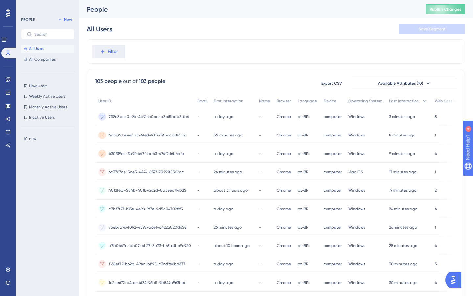
click at [53, 49] on button "All Users" at bounding box center [47, 49] width 53 height 8
click at [50, 59] on span "All Companies" at bounding box center [42, 58] width 27 height 5
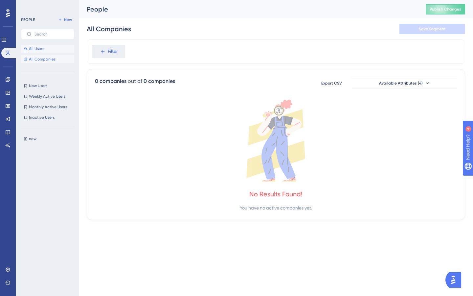
click at [38, 50] on span "All Users" at bounding box center [36, 48] width 15 height 5
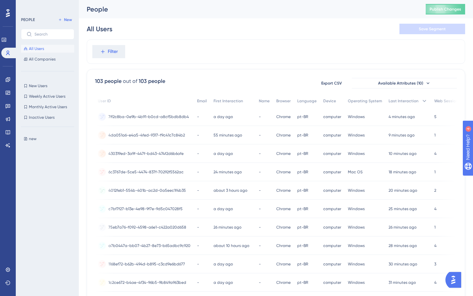
scroll to position [0, 5]
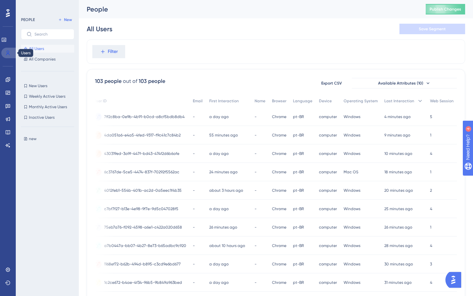
click at [8, 53] on icon at bounding box center [8, 53] width 4 height 5
click at [7, 41] on icon at bounding box center [3, 39] width 5 height 5
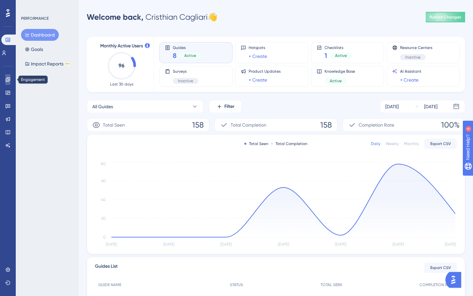
click at [7, 79] on icon at bounding box center [7, 79] width 5 height 5
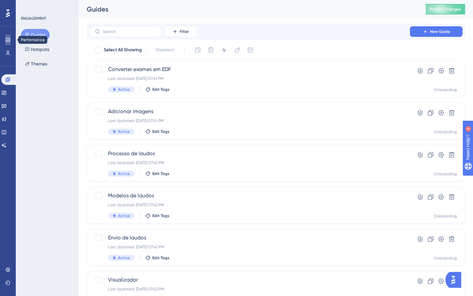
click at [7, 38] on icon at bounding box center [8, 40] width 4 height 4
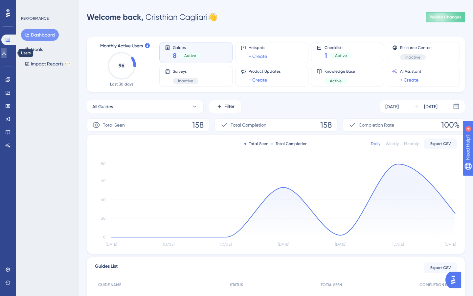
click at [7, 51] on icon at bounding box center [3, 52] width 5 height 5
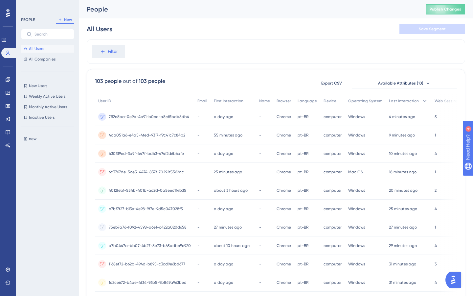
click at [66, 21] on span "New" at bounding box center [68, 19] width 8 height 5
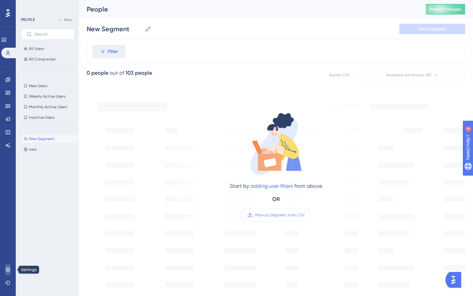
click at [8, 267] on icon at bounding box center [7, 269] width 5 height 5
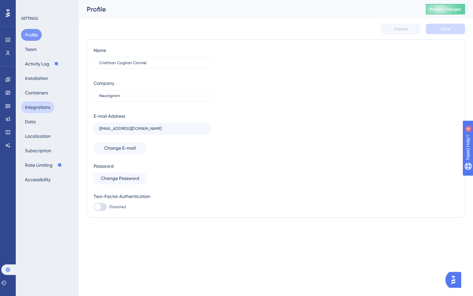
click at [35, 108] on button "Integrations" at bounding box center [37, 107] width 33 height 12
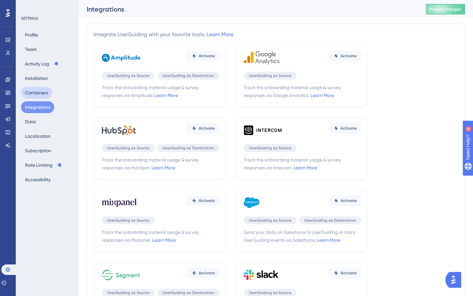
click at [40, 91] on button "Containers" at bounding box center [36, 93] width 31 height 12
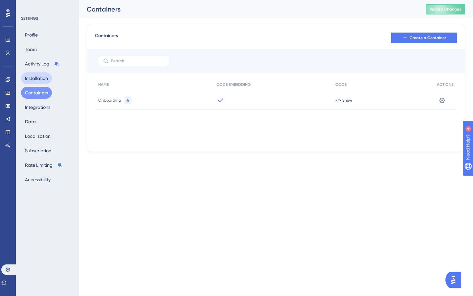
click at [36, 78] on button "Installation" at bounding box center [36, 78] width 31 height 12
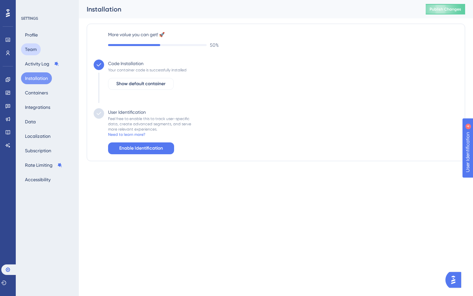
click at [33, 53] on button "Team" at bounding box center [31, 49] width 20 height 12
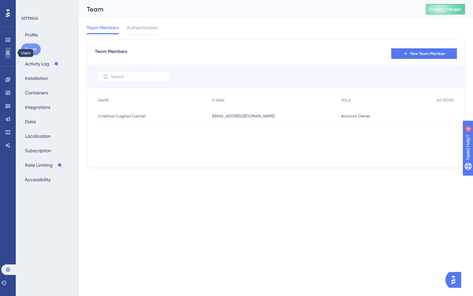
click at [9, 53] on icon at bounding box center [7, 52] width 5 height 5
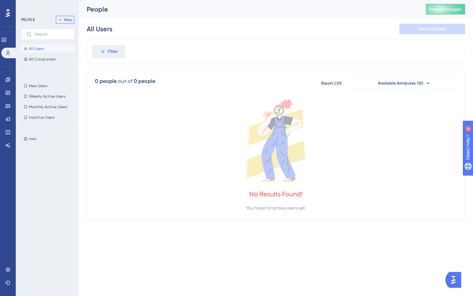
click at [67, 19] on span "New" at bounding box center [68, 19] width 8 height 5
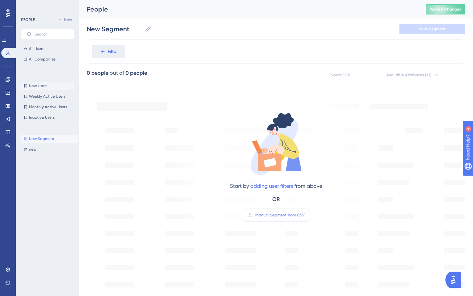
click at [50, 88] on button "New Users New Users" at bounding box center [47, 86] width 53 height 8
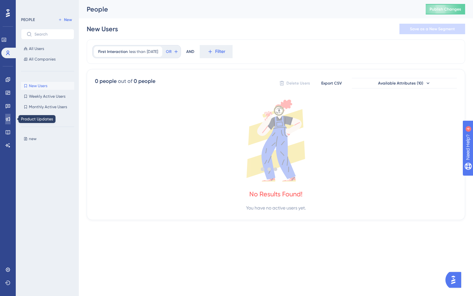
click at [9, 122] on link at bounding box center [7, 119] width 5 height 11
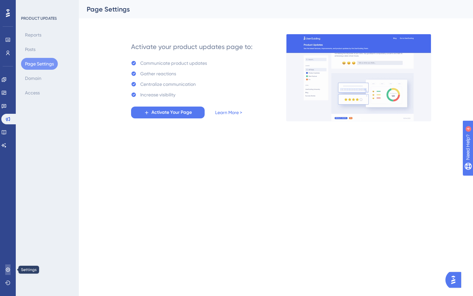
click at [6, 272] on link at bounding box center [7, 269] width 5 height 11
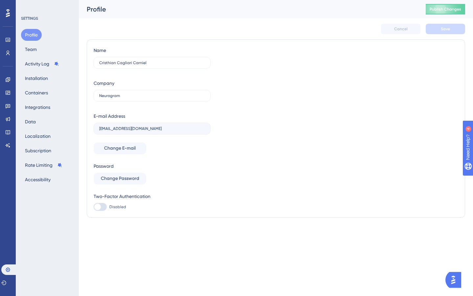
click at [42, 116] on div "Profile Team Activity Log Installation Containers Integrations Data Localizatio…" at bounding box center [47, 107] width 53 height 156
click at [34, 121] on button "Data" at bounding box center [30, 122] width 19 height 12
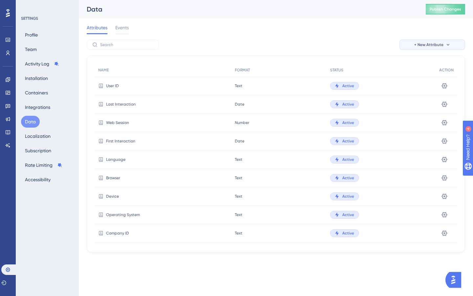
click at [431, 44] on span "+ New Attribute" at bounding box center [428, 44] width 29 height 5
click at [313, 40] on div "+ New Attribute Custom Attribute Custom Attribute A/B Test Attribute A/B Test A…" at bounding box center [276, 44] width 378 height 11
click at [120, 31] on span "Events" at bounding box center [121, 28] width 13 height 8
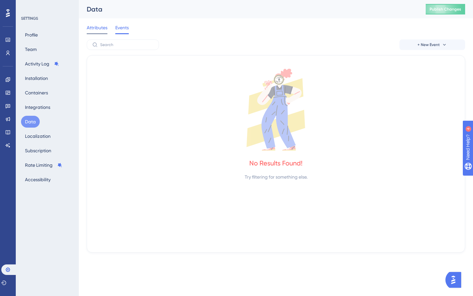
click at [100, 33] on div "Attributes" at bounding box center [97, 29] width 21 height 11
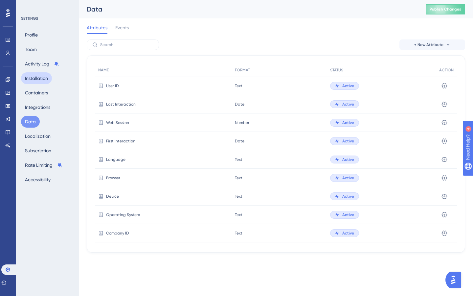
click at [36, 81] on button "Installation" at bounding box center [36, 78] width 31 height 12
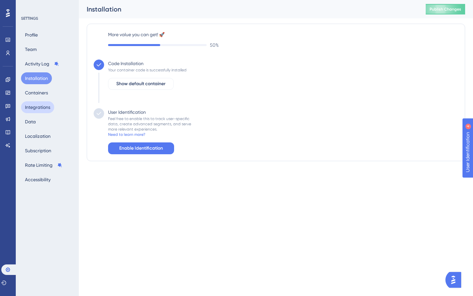
click at [37, 108] on button "Integrations" at bounding box center [37, 107] width 33 height 12
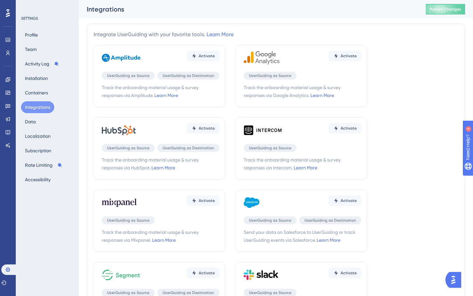
click at [143, 148] on span "UserGuiding as Source" at bounding box center [128, 147] width 42 height 5
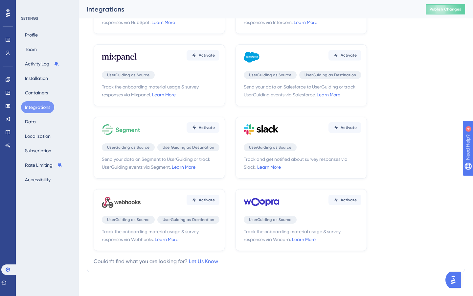
scroll to position [153, 0]
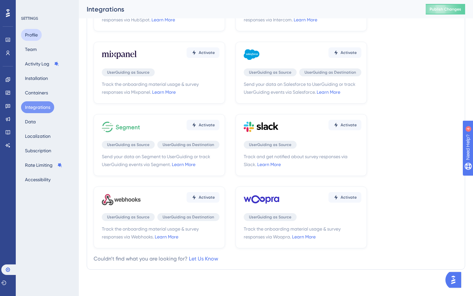
click at [36, 35] on button "Profile" at bounding box center [31, 35] width 21 height 12
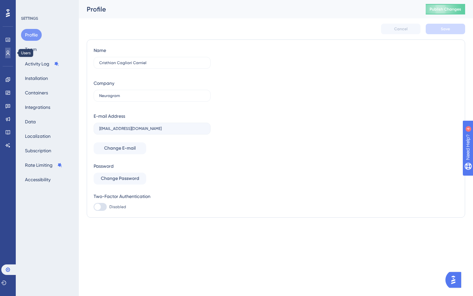
click at [7, 53] on icon at bounding box center [7, 52] width 5 height 5
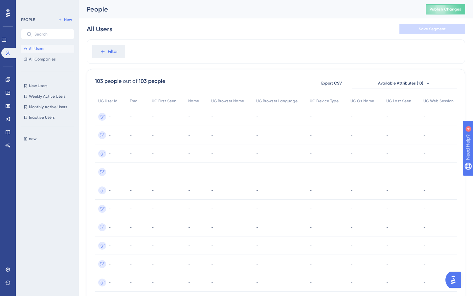
click at [41, 50] on span "All Users" at bounding box center [36, 48] width 15 height 5
click at [40, 57] on span "All Companies" at bounding box center [42, 58] width 27 height 5
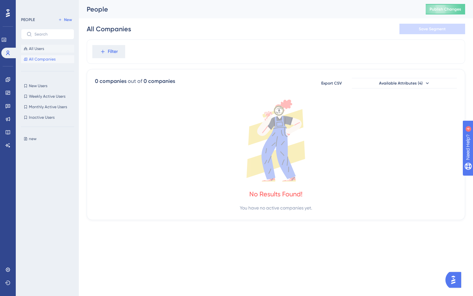
click at [39, 50] on span "All Users" at bounding box center [36, 48] width 15 height 5
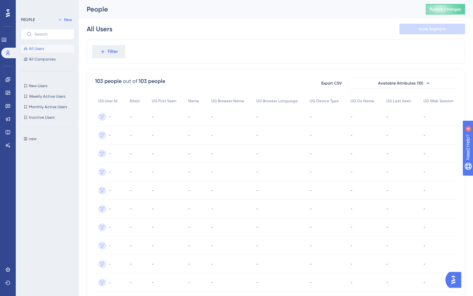
click at [454, 279] on img "Open AI Assistant Launcher" at bounding box center [453, 280] width 12 height 12
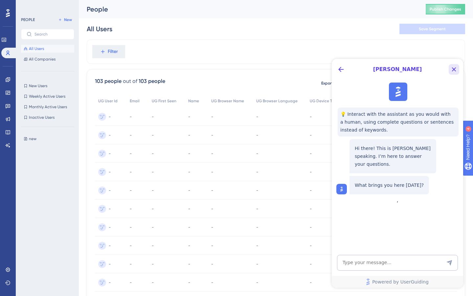
click at [453, 72] on icon "Close Button" at bounding box center [454, 69] width 8 height 8
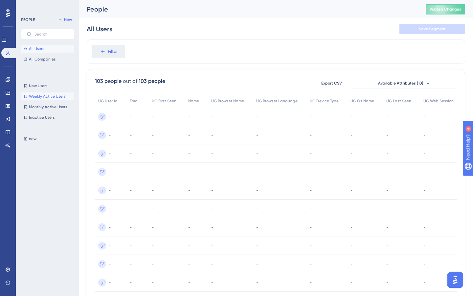
click at [53, 97] on span "Weekly Active Users" at bounding box center [47, 96] width 36 height 5
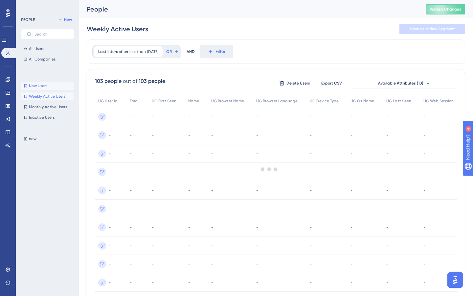
click at [44, 86] on span "New Users" at bounding box center [38, 85] width 18 height 5
click at [39, 51] on span "All Users" at bounding box center [36, 48] width 15 height 5
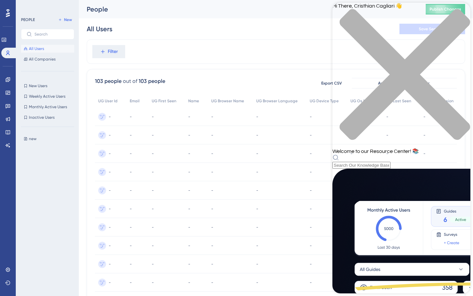
scroll to position [237, 0]
click at [461, 12] on icon "close resource center" at bounding box center [405, 74] width 130 height 130
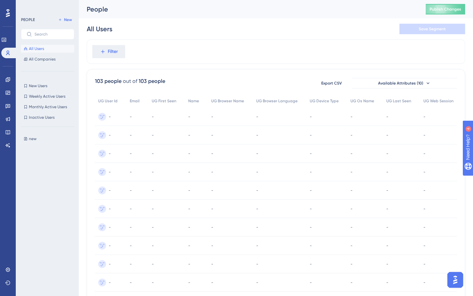
click at [457, 279] on img "Open AI Assistant Launcher" at bounding box center [455, 280] width 12 height 12
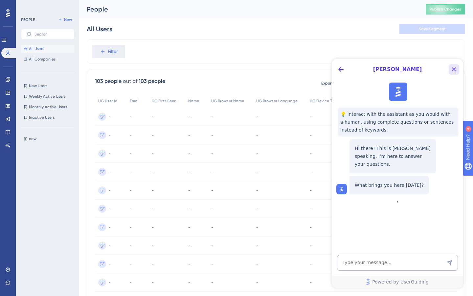
scroll to position [0, 0]
click at [455, 69] on icon "Close Button" at bounding box center [454, 69] width 8 height 8
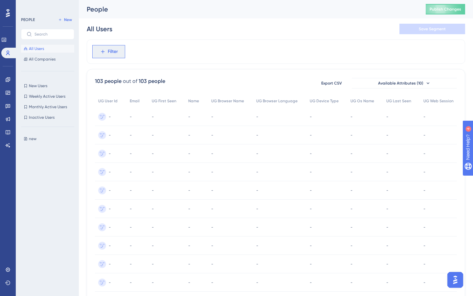
click at [108, 55] on span "Filter" at bounding box center [113, 52] width 10 height 8
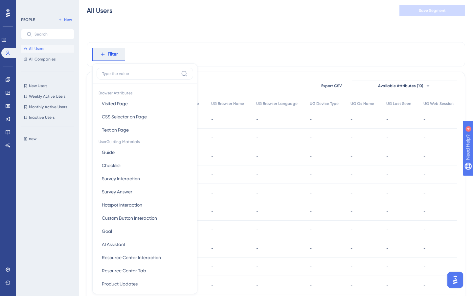
scroll to position [28, 0]
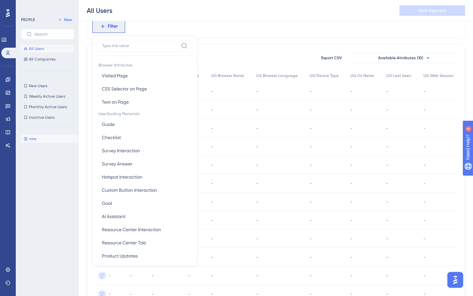
click at [37, 138] on button "new new" at bounding box center [49, 139] width 57 height 8
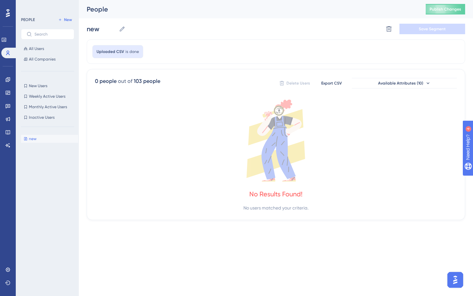
scroll to position [0, 0]
click at [123, 28] on icon at bounding box center [122, 29] width 7 height 7
click at [116, 28] on input "new" at bounding box center [102, 28] width 30 height 9
click at [108, 28] on input "new" at bounding box center [102, 28] width 30 height 9
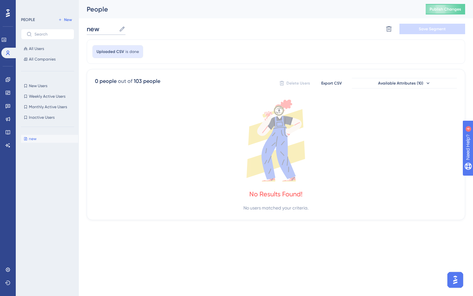
click at [108, 28] on input "new" at bounding box center [102, 28] width 30 height 9
type input "Clientes antigos"
click at [194, 50] on div "Uploaded CSV is done" at bounding box center [276, 51] width 378 height 24
click at [122, 52] on span "Uploaded CSV" at bounding box center [111, 51] width 28 height 5
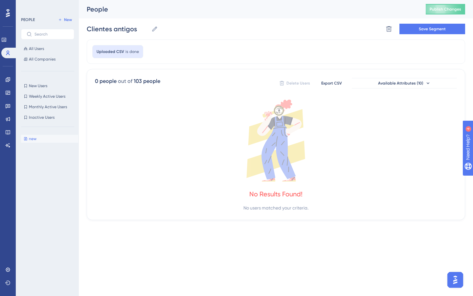
click at [119, 50] on span "Uploaded CSV" at bounding box center [111, 51] width 28 height 5
click at [435, 28] on span "Save Segment" at bounding box center [432, 28] width 27 height 5
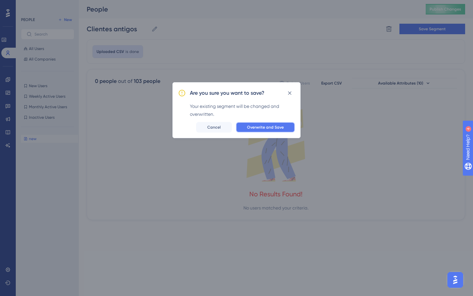
click at [277, 129] on span "Overwrite and Save" at bounding box center [265, 126] width 37 height 5
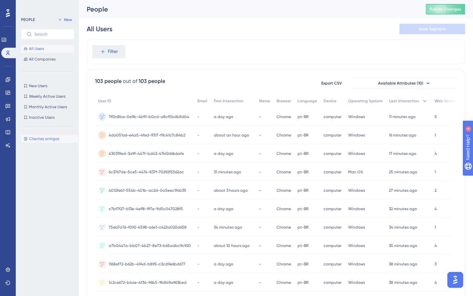
click at [37, 138] on span "Clientes antigos" at bounding box center [44, 138] width 30 height 5
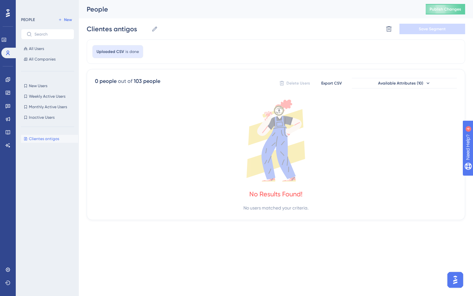
click at [193, 56] on div "Uploaded CSV is done" at bounding box center [276, 51] width 378 height 24
click at [7, 38] on icon at bounding box center [3, 39] width 5 height 5
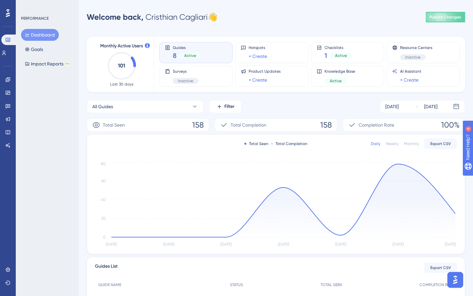
click at [45, 36] on button "Dashboard" at bounding box center [40, 35] width 38 height 12
click at [7, 55] on link at bounding box center [3, 53] width 5 height 11
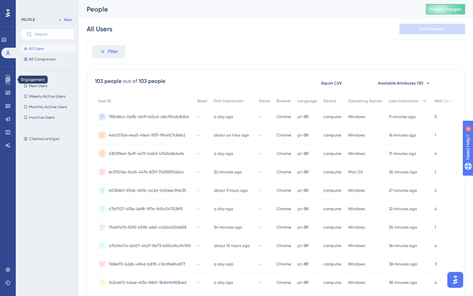
click at [10, 78] on icon at bounding box center [8, 79] width 4 height 4
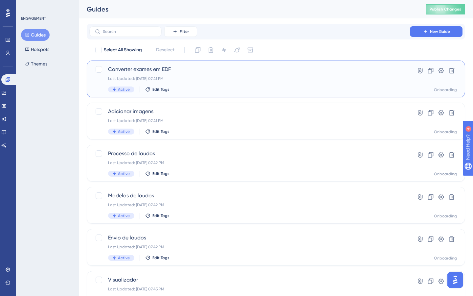
click at [156, 69] on span "Converter exames em EDF" at bounding box center [249, 69] width 283 height 8
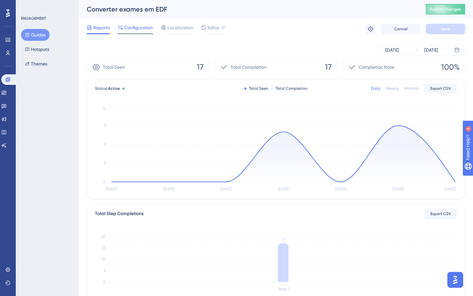
click at [136, 30] on span "Configuration" at bounding box center [138, 28] width 29 height 8
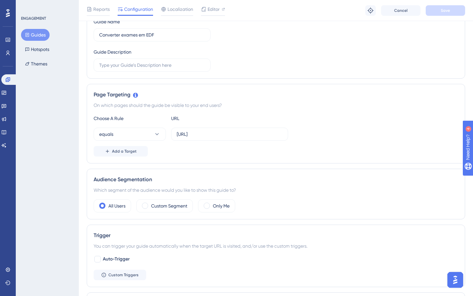
scroll to position [89, 0]
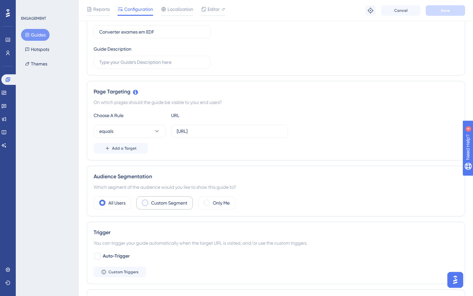
click at [157, 203] on label "Custom Segment" at bounding box center [169, 203] width 36 height 8
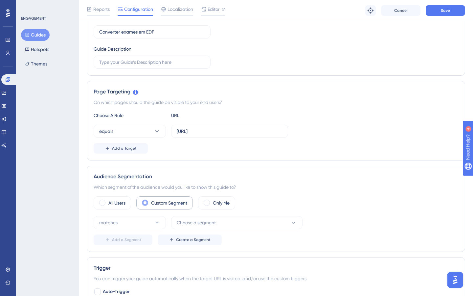
scroll to position [145, 0]
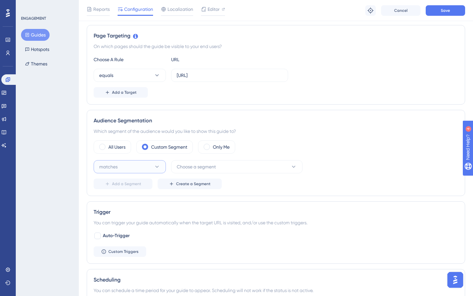
click at [147, 165] on button "matches" at bounding box center [130, 166] width 72 height 13
click at [137, 200] on div "doesn't match doesn't match" at bounding box center [129, 199] width 53 height 13
click at [199, 167] on span "Choose a segment" at bounding box center [196, 167] width 39 height 8
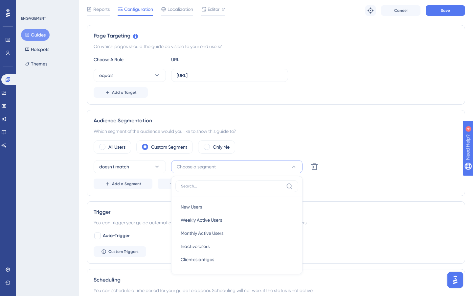
scroll to position [222, 0]
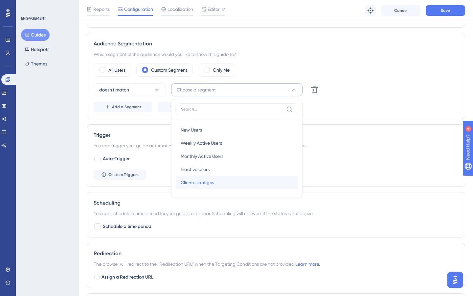
click at [210, 180] on span "Clientes antigos" at bounding box center [197, 182] width 33 height 8
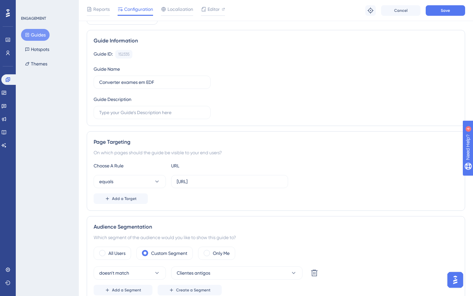
scroll to position [0, 0]
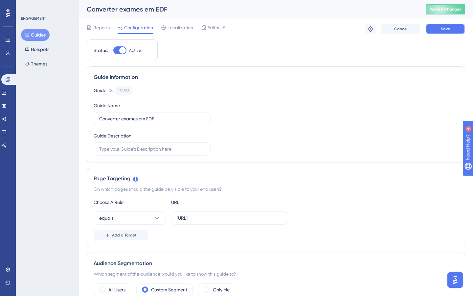
click at [437, 26] on button "Save" at bounding box center [445, 29] width 39 height 11
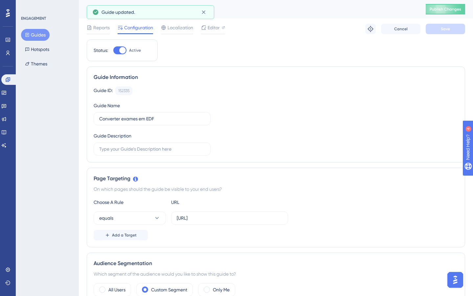
click at [41, 35] on button "Guides" at bounding box center [35, 35] width 29 height 12
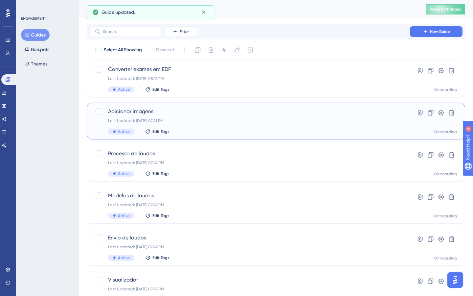
click at [205, 108] on span "Adicionar imagens" at bounding box center [249, 111] width 283 height 8
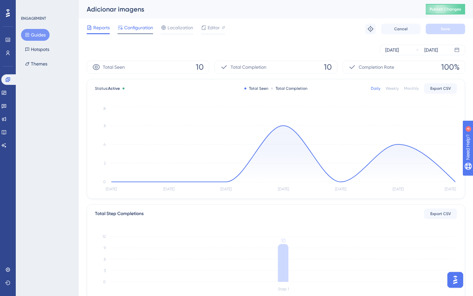
click at [141, 32] on div "Configuration" at bounding box center [135, 29] width 35 height 11
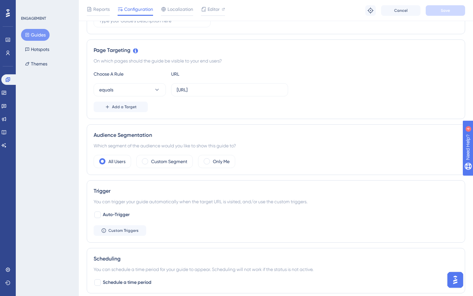
scroll to position [132, 0]
click at [173, 162] on label "Custom Segment" at bounding box center [169, 160] width 36 height 8
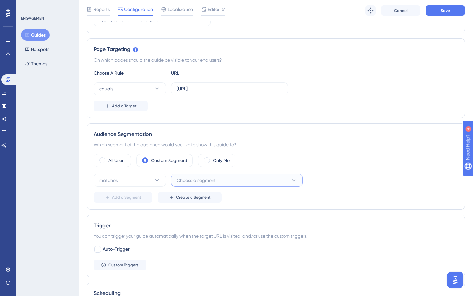
click at [229, 180] on button "Choose a segment" at bounding box center [236, 179] width 131 height 13
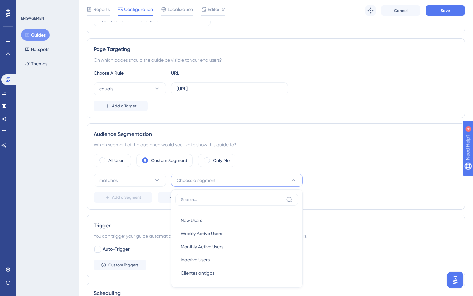
scroll to position [222, 0]
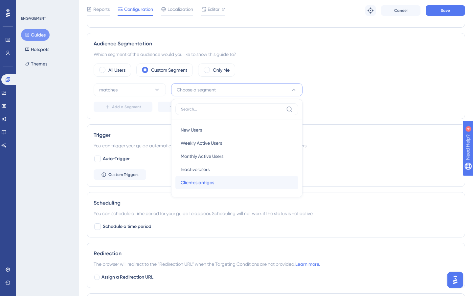
click at [220, 182] on div "Clientes antigos Clientes antigos" at bounding box center [237, 182] width 112 height 13
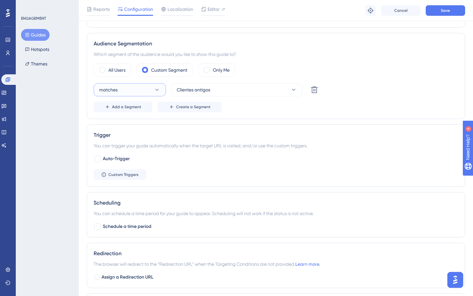
click at [142, 88] on button "matches" at bounding box center [130, 89] width 72 height 13
click at [132, 124] on span "doesn't match" at bounding box center [118, 123] width 30 height 8
click at [438, 11] on button "Save" at bounding box center [445, 10] width 39 height 11
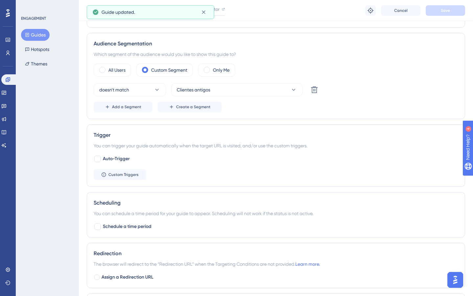
click at [42, 33] on button "Guides" at bounding box center [35, 35] width 29 height 12
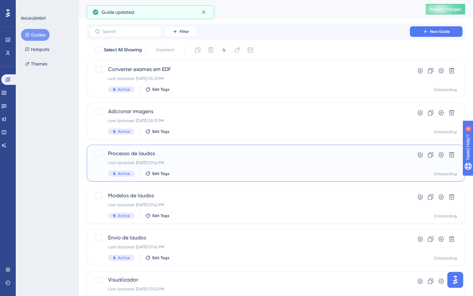
click at [177, 171] on div "Active Edit Tags" at bounding box center [249, 173] width 283 height 6
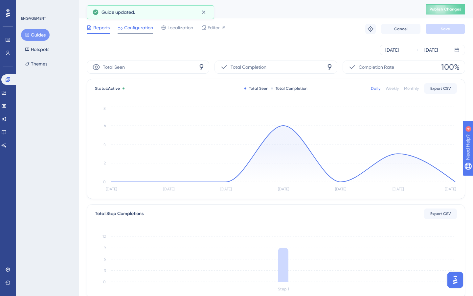
click at [134, 29] on span "Configuration" at bounding box center [138, 28] width 29 height 8
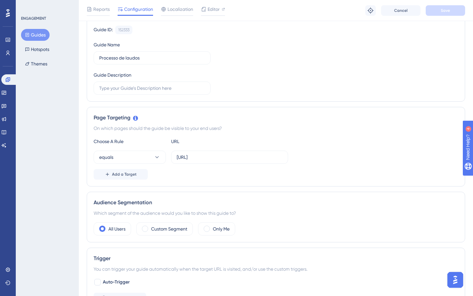
scroll to position [66, 0]
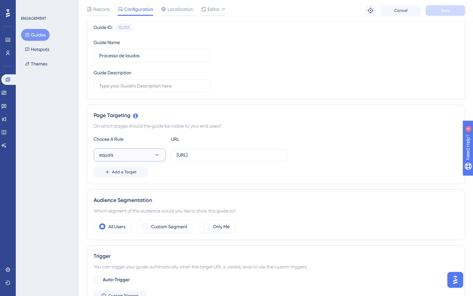
click at [137, 155] on button "equals" at bounding box center [130, 154] width 72 height 13
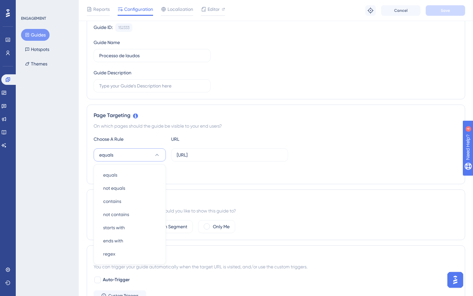
scroll to position [131, 0]
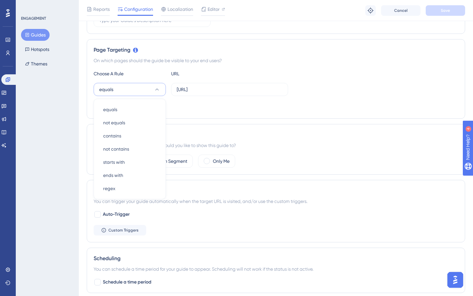
click at [206, 124] on div "Audience Segmentation Which segment of the audience would you like to show this…" at bounding box center [276, 149] width 378 height 51
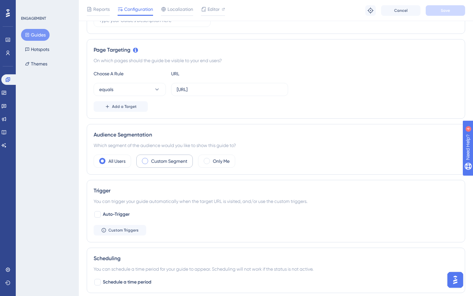
click at [159, 158] on label "Custom Segment" at bounding box center [169, 161] width 36 height 8
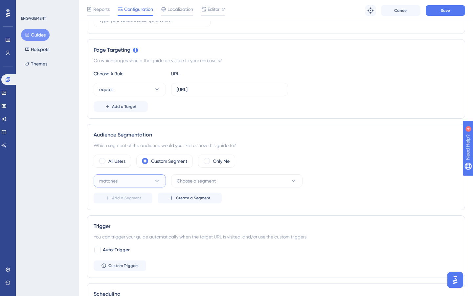
click at [128, 180] on button "matches" at bounding box center [130, 180] width 72 height 13
click at [124, 214] on span "doesn't match" at bounding box center [118, 214] width 30 height 8
click at [207, 179] on span "Choose a segment" at bounding box center [196, 181] width 39 height 8
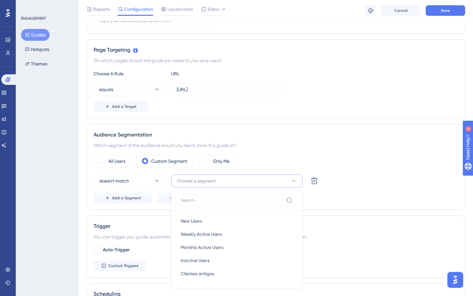
scroll to position [222, 0]
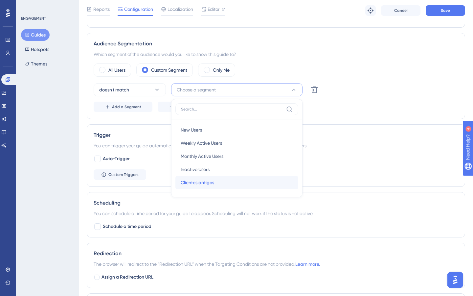
click at [209, 182] on span "Clientes antigos" at bounding box center [197, 182] width 33 height 8
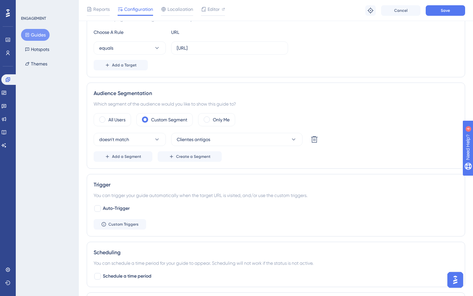
scroll to position [1, 0]
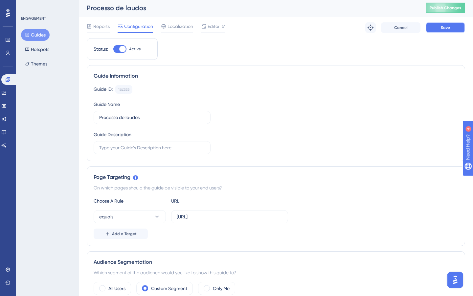
click at [446, 33] on button "Save" at bounding box center [445, 27] width 39 height 11
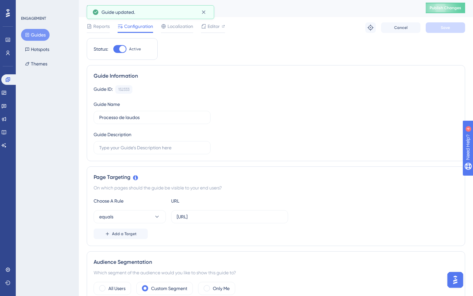
click at [37, 37] on button "Guides" at bounding box center [35, 35] width 29 height 12
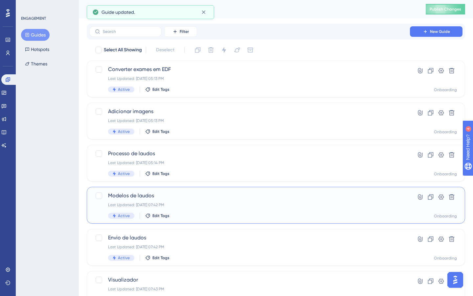
click at [189, 201] on div "Modelos de laudos Last Updated: Oct 04 2025, 07:42 PM Active Edit Tags" at bounding box center [249, 204] width 283 height 27
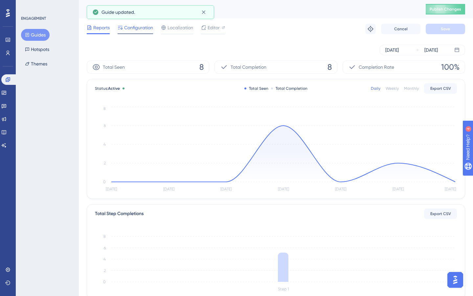
click at [139, 30] on span "Configuration" at bounding box center [138, 28] width 29 height 8
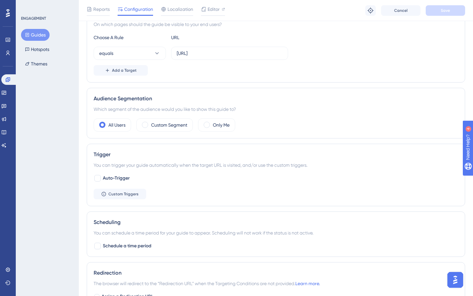
scroll to position [191, 0]
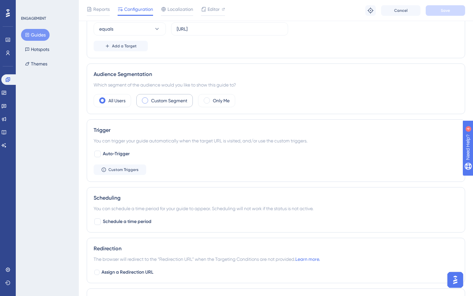
click at [166, 100] on label "Custom Segment" at bounding box center [169, 101] width 36 height 8
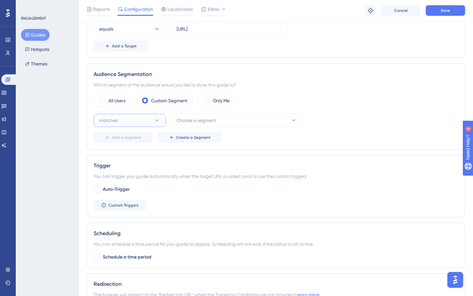
click at [140, 119] on button "matches" at bounding box center [130, 120] width 72 height 13
click at [128, 154] on span "doesn't match" at bounding box center [118, 153] width 30 height 8
click at [207, 122] on span "Choose a segment" at bounding box center [196, 120] width 39 height 8
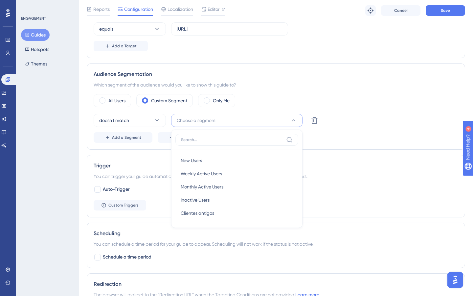
scroll to position [222, 0]
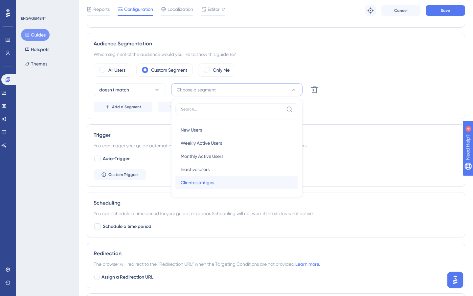
click at [208, 180] on span "Clientes antigos" at bounding box center [197, 182] width 33 height 8
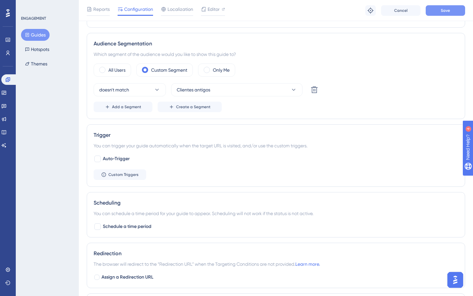
click at [441, 11] on span "Save" at bounding box center [445, 10] width 9 height 5
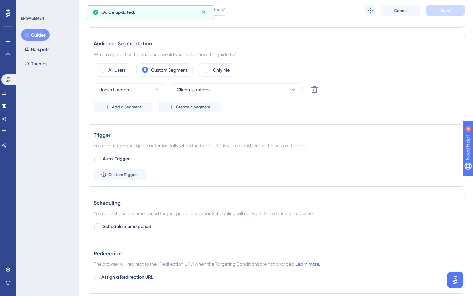
scroll to position [0, 0]
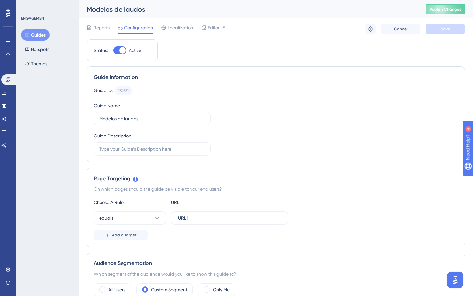
click at [37, 35] on button "Guides" at bounding box center [35, 35] width 29 height 12
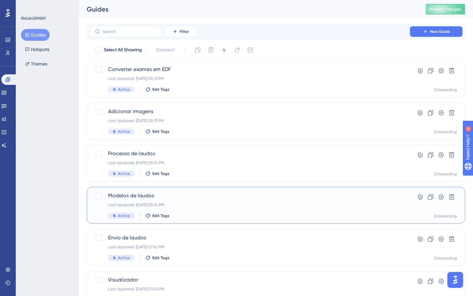
click at [173, 207] on div "Last Updated: Oct 07 2025, 05:14 PM" at bounding box center [249, 204] width 283 height 5
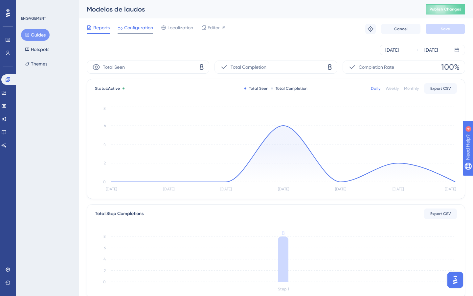
click at [139, 30] on span "Configuration" at bounding box center [138, 28] width 29 height 8
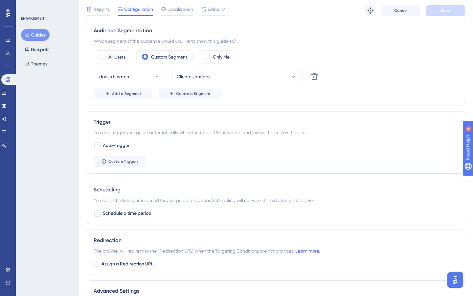
scroll to position [210, 0]
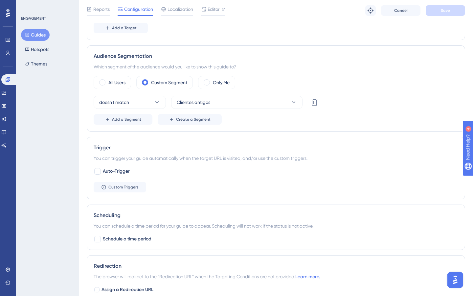
click at [39, 33] on button "Guides" at bounding box center [35, 35] width 29 height 12
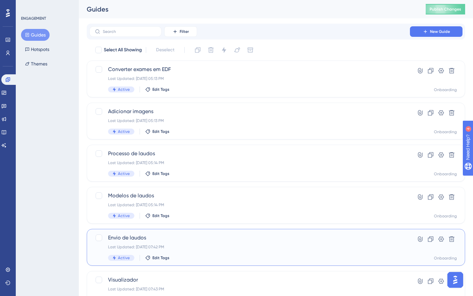
click at [185, 241] on span "Envio de laudos" at bounding box center [249, 237] width 283 height 8
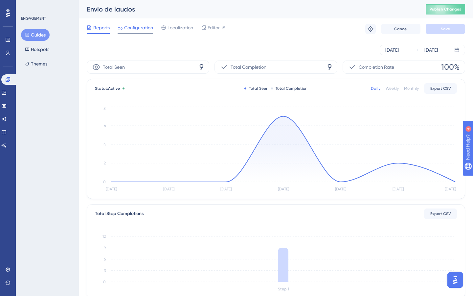
click at [136, 28] on span "Configuration" at bounding box center [138, 28] width 29 height 8
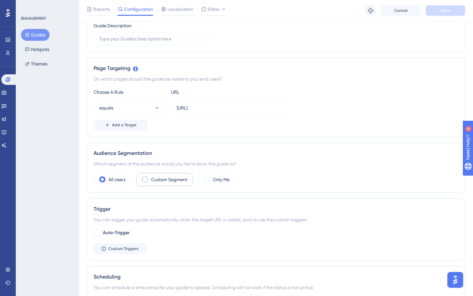
scroll to position [126, 0]
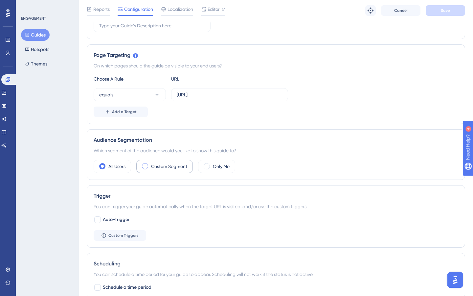
click at [176, 166] on label "Custom Segment" at bounding box center [169, 166] width 36 height 8
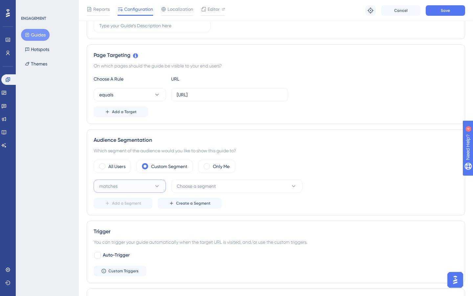
click at [152, 186] on button "matches" at bounding box center [130, 185] width 72 height 13
click at [147, 220] on div "doesn't match doesn't match" at bounding box center [129, 218] width 53 height 13
click at [236, 175] on div "All Users Custom Segment Only Me doesn't match Choose a segment Delete Add a Se…" at bounding box center [276, 184] width 365 height 49
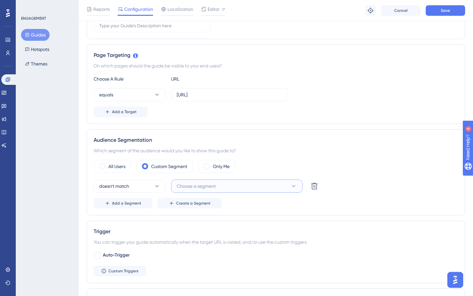
click at [232, 182] on button "Choose a segment" at bounding box center [236, 185] width 131 height 13
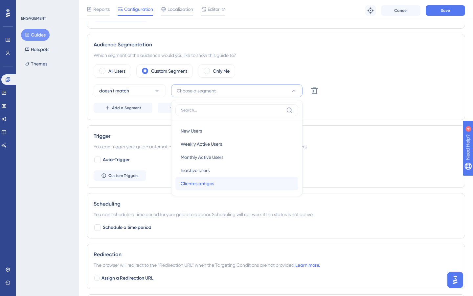
click at [220, 183] on div "Clientes antigos Clientes antigos" at bounding box center [237, 183] width 112 height 13
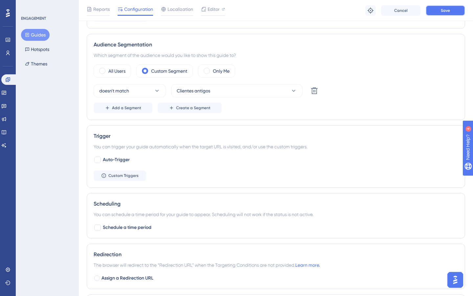
click at [441, 13] on button "Save" at bounding box center [445, 10] width 39 height 11
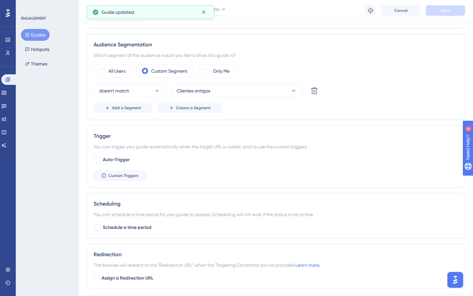
scroll to position [0, 0]
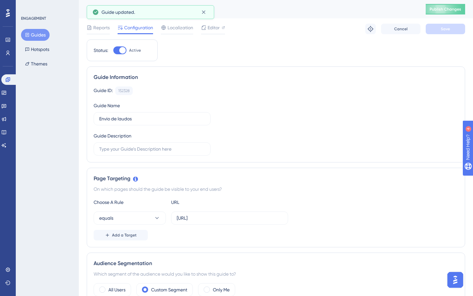
click at [34, 36] on button "Guides" at bounding box center [35, 35] width 29 height 12
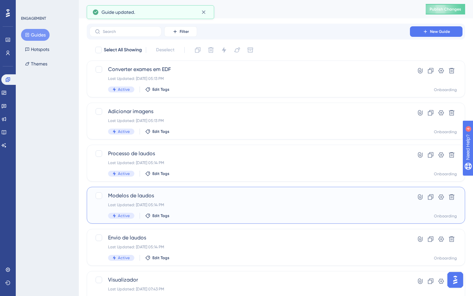
click at [192, 196] on span "Modelos de laudos" at bounding box center [249, 195] width 283 height 8
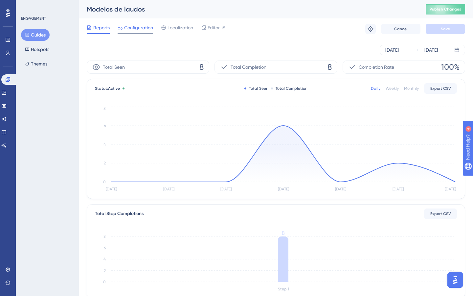
click at [131, 32] on div "Configuration" at bounding box center [135, 29] width 35 height 11
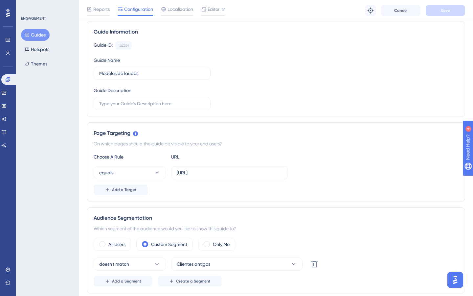
scroll to position [48, 0]
click at [41, 33] on button "Guides" at bounding box center [35, 35] width 29 height 12
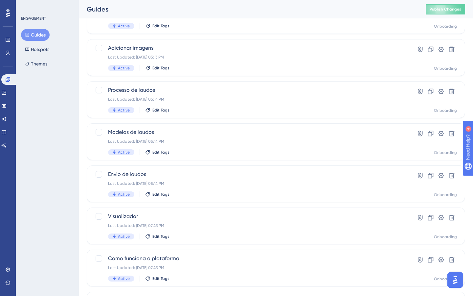
scroll to position [67, 0]
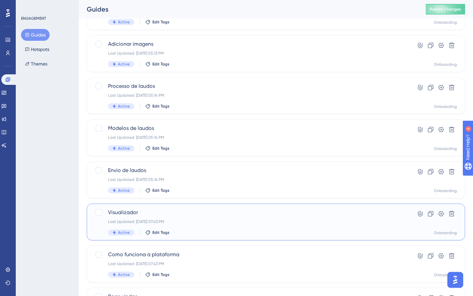
click at [176, 239] on div "Visualizador Last Updated: Oct 04 2025, 07:43 PM Active Edit Tags Hyperlink Clo…" at bounding box center [276, 221] width 378 height 37
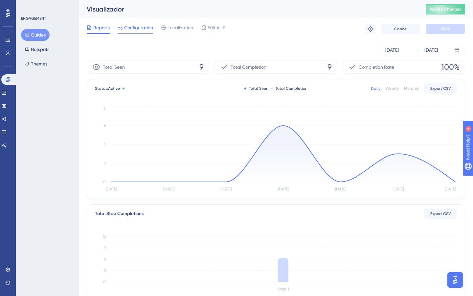
click at [133, 24] on span "Configuration" at bounding box center [138, 28] width 29 height 8
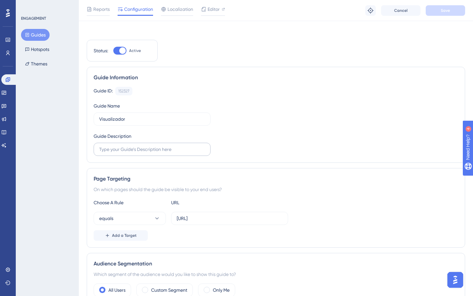
scroll to position [179, 0]
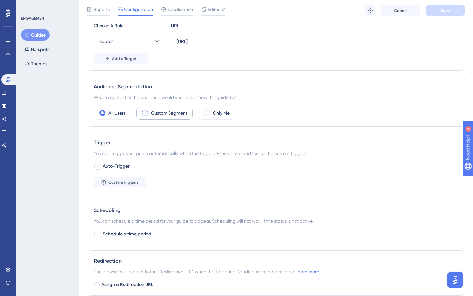
click at [168, 112] on label "Custom Segment" at bounding box center [169, 113] width 36 height 8
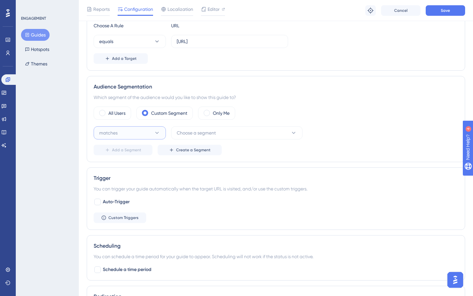
click at [147, 133] on button "matches" at bounding box center [130, 132] width 72 height 13
click at [143, 163] on div "doesn't match doesn't match" at bounding box center [129, 165] width 53 height 13
click at [232, 132] on button "Choose a segment" at bounding box center [236, 132] width 131 height 13
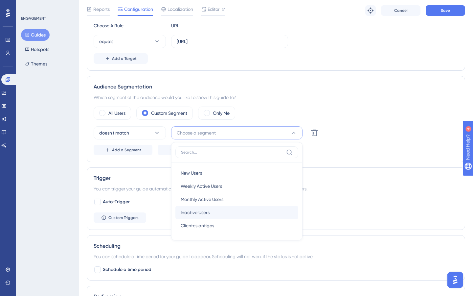
scroll to position [222, 0]
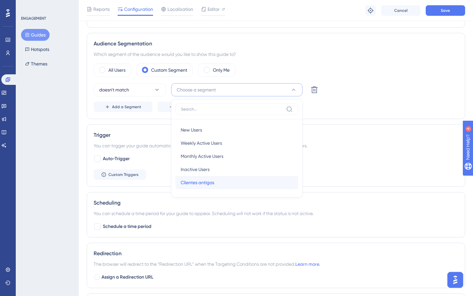
click at [217, 183] on div "Clientes antigos Clientes antigos" at bounding box center [237, 182] width 112 height 13
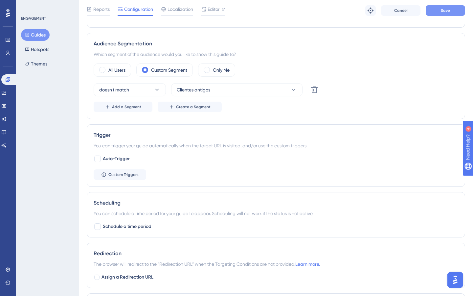
click at [444, 11] on span "Save" at bounding box center [445, 10] width 9 height 5
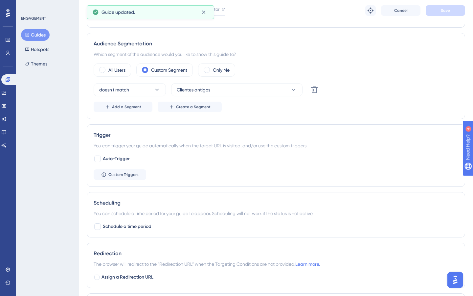
click at [39, 34] on button "Guides" at bounding box center [35, 35] width 29 height 12
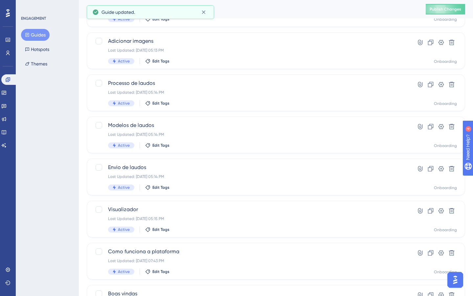
scroll to position [70, 0]
click at [177, 205] on div "Visualizador Last Updated: Oct 07 2025, 05:15 PM Active Edit Tags Hyperlink Clo…" at bounding box center [276, 219] width 378 height 37
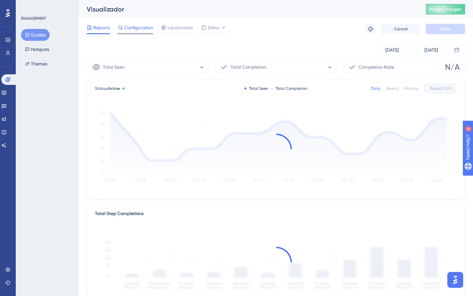
click at [136, 33] on div at bounding box center [135, 33] width 35 height 1
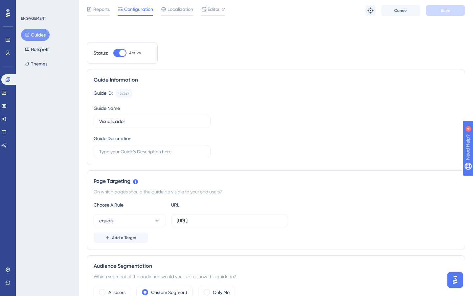
scroll to position [122, 0]
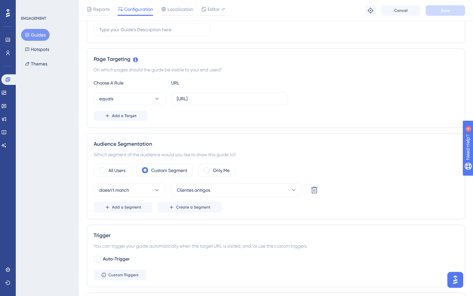
click at [43, 34] on button "Guides" at bounding box center [35, 35] width 29 height 12
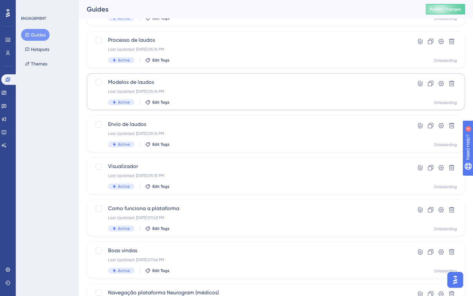
scroll to position [115, 0]
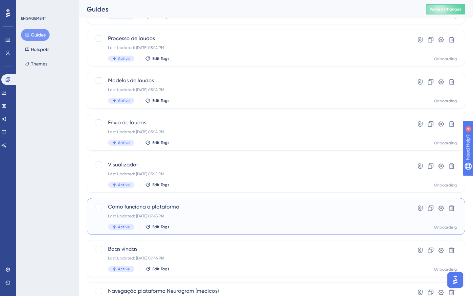
click at [197, 209] on span "Como funciona a plataforma" at bounding box center [249, 207] width 283 height 8
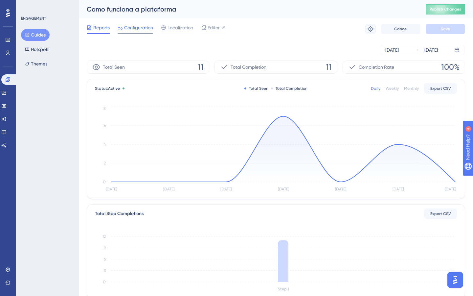
click at [137, 25] on span "Configuration" at bounding box center [138, 28] width 29 height 8
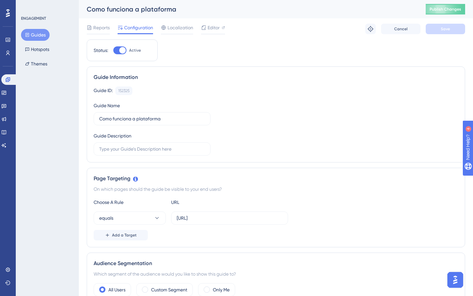
scroll to position [190, 0]
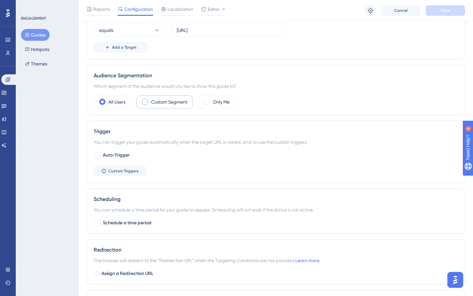
click at [156, 104] on label "Custom Segment" at bounding box center [169, 102] width 36 height 8
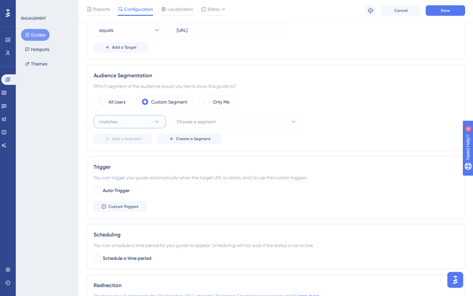
click at [136, 124] on button "matches" at bounding box center [130, 121] width 72 height 13
click at [142, 160] on div "doesn't match doesn't match" at bounding box center [129, 154] width 53 height 13
click at [238, 127] on button "Choose a segment" at bounding box center [236, 121] width 131 height 13
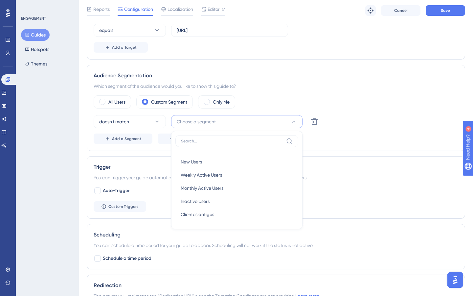
scroll to position [222, 0]
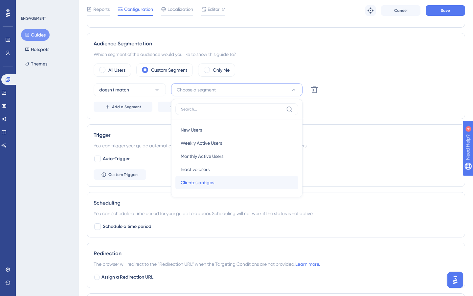
click at [224, 180] on div "Clientes antigos Clientes antigos" at bounding box center [237, 182] width 112 height 13
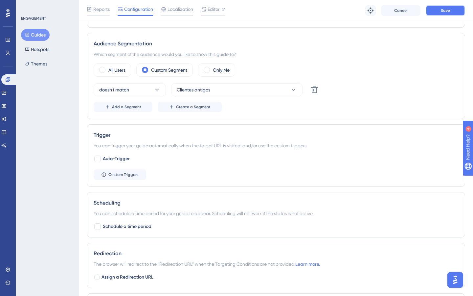
click at [447, 11] on span "Save" at bounding box center [445, 10] width 9 height 5
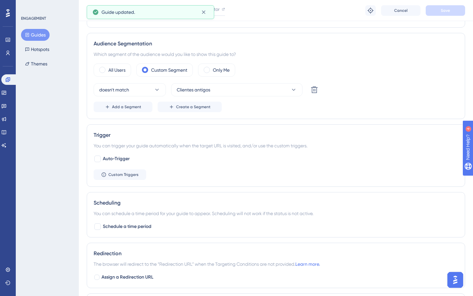
click at [36, 36] on button "Guides" at bounding box center [35, 35] width 29 height 12
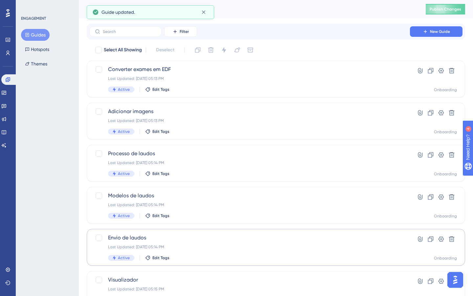
scroll to position [111, 0]
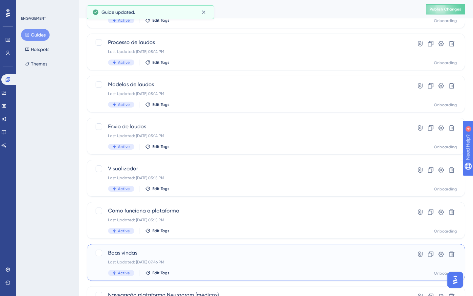
click at [158, 256] on div "Boas vindas Last Updated: Oct 04 2025, 07:46 PM Active Edit Tags" at bounding box center [249, 262] width 283 height 27
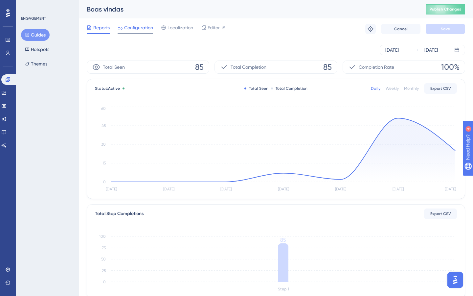
click at [133, 31] on span "Configuration" at bounding box center [138, 28] width 29 height 8
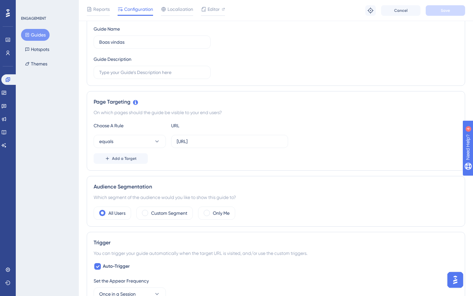
scroll to position [115, 0]
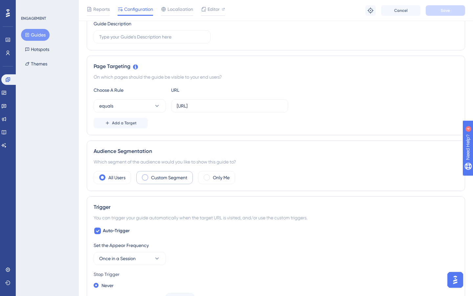
click at [171, 177] on label "Custom Segment" at bounding box center [169, 177] width 36 height 8
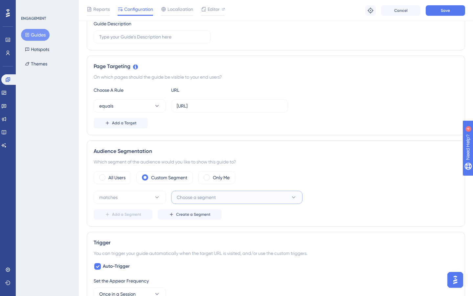
click at [213, 195] on span "Choose a segment" at bounding box center [196, 197] width 39 height 8
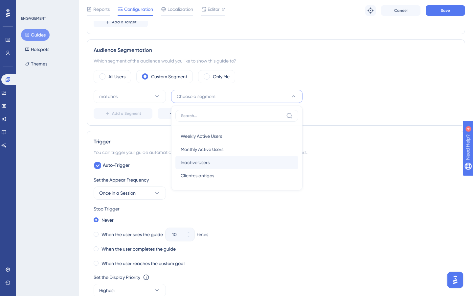
scroll to position [13, 0]
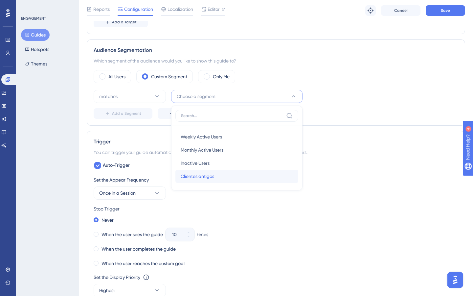
click at [209, 180] on div "Clientes antigos Clientes antigos" at bounding box center [237, 175] width 112 height 13
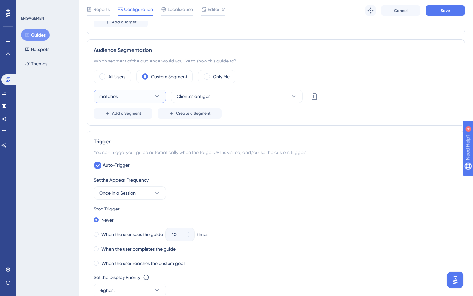
click at [129, 97] on button "matches" at bounding box center [130, 96] width 72 height 13
click at [133, 129] on span "doesn't match" at bounding box center [118, 129] width 30 height 8
click at [452, 14] on button "Save" at bounding box center [445, 10] width 39 height 11
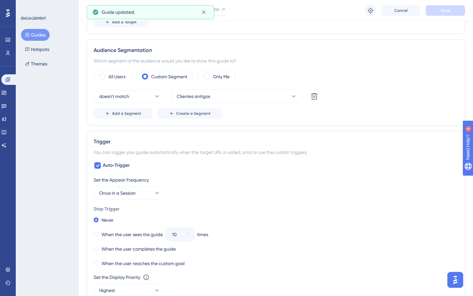
click at [41, 34] on button "Guides" at bounding box center [35, 35] width 29 height 12
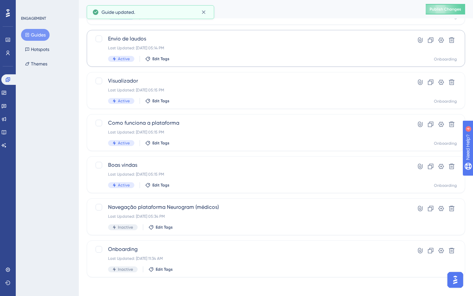
scroll to position [201, 0]
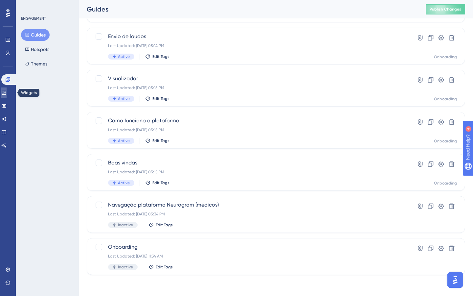
click at [7, 89] on link at bounding box center [3, 92] width 5 height 11
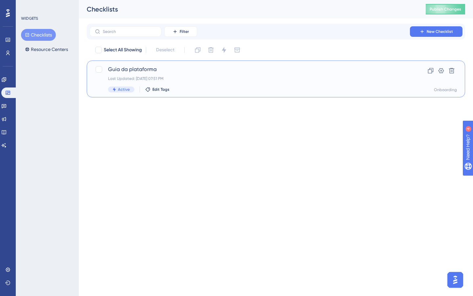
click at [204, 71] on span "Guia da plataforma" at bounding box center [249, 69] width 283 height 8
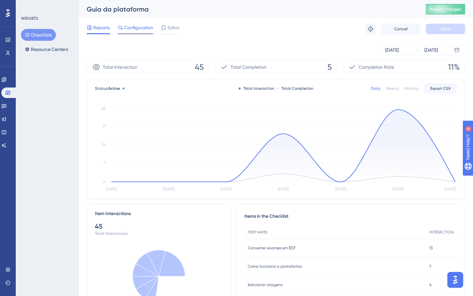
click at [138, 26] on span "Configuration" at bounding box center [138, 28] width 29 height 8
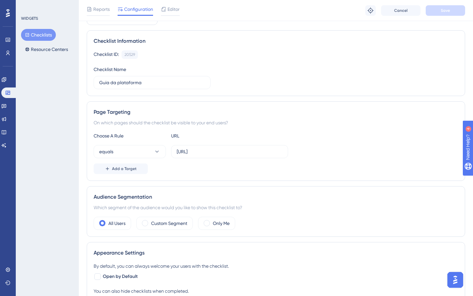
scroll to position [53, 0]
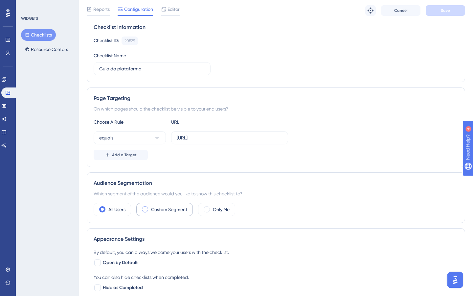
click at [172, 207] on label "Custom Segment" at bounding box center [169, 209] width 36 height 8
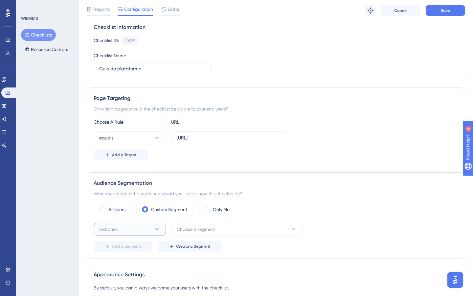
click at [133, 232] on button "matches" at bounding box center [130, 228] width 72 height 13
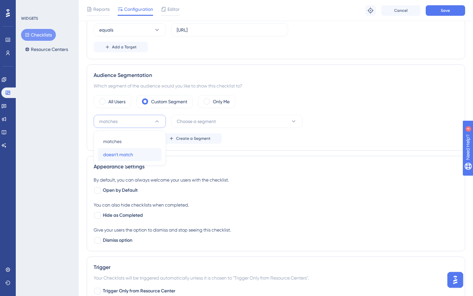
click at [129, 156] on span "doesn't match" at bounding box center [118, 154] width 30 height 8
click at [222, 122] on button "Choose a segment" at bounding box center [236, 121] width 131 height 13
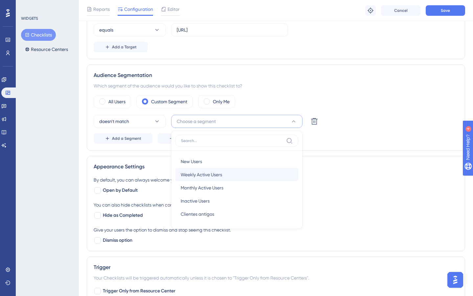
scroll to position [192, 0]
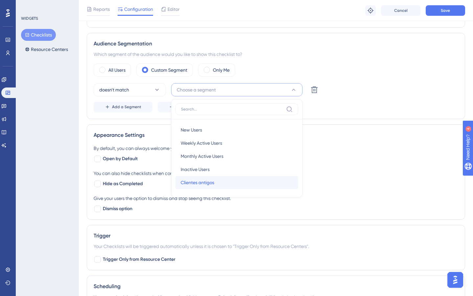
click at [216, 187] on div "Clientes antigos Clientes antigos" at bounding box center [237, 182] width 112 height 13
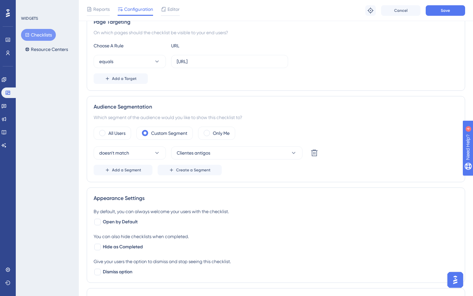
scroll to position [127, 0]
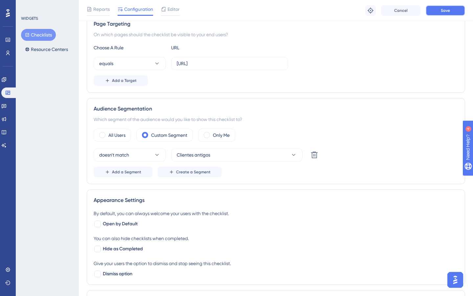
click at [438, 14] on button "Save" at bounding box center [445, 10] width 39 height 11
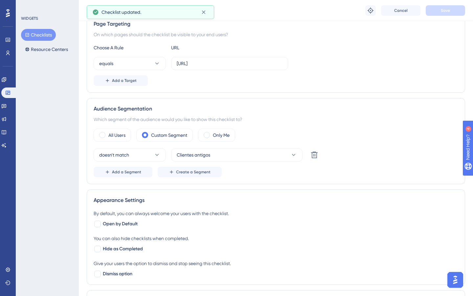
scroll to position [0, 0]
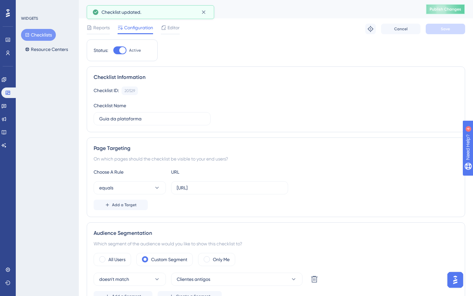
click at [453, 8] on span "Publish Changes" at bounding box center [446, 9] width 32 height 5
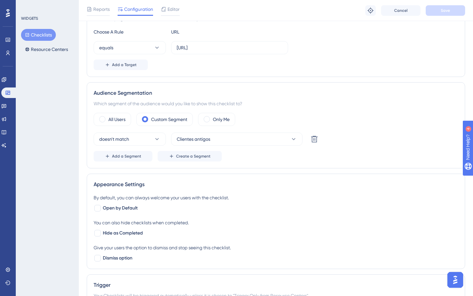
scroll to position [152, 0]
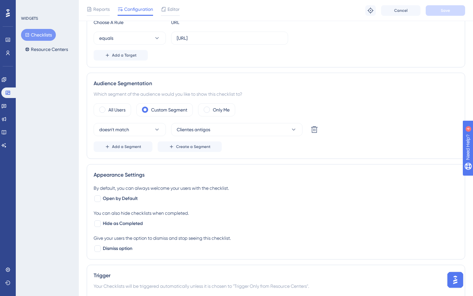
click at [46, 37] on button "Checklists" at bounding box center [38, 35] width 35 height 12
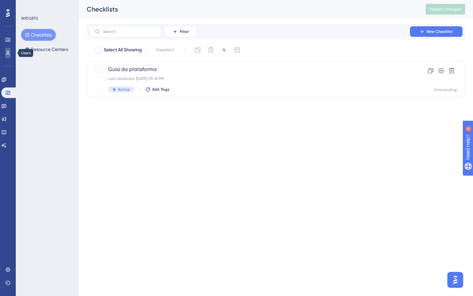
click at [9, 51] on icon at bounding box center [7, 52] width 5 height 5
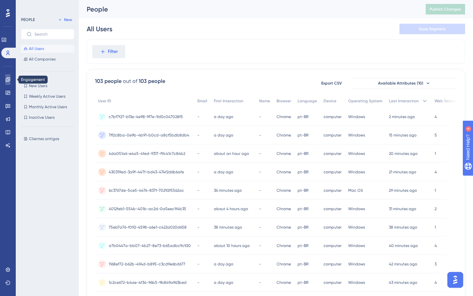
click at [9, 78] on icon at bounding box center [8, 79] width 4 height 4
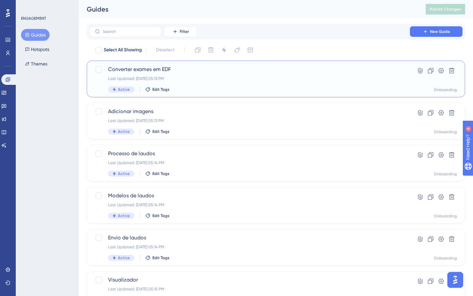
click at [219, 78] on div "Last Updated: Oct 07 2025, 05:13 PM" at bounding box center [249, 78] width 283 height 5
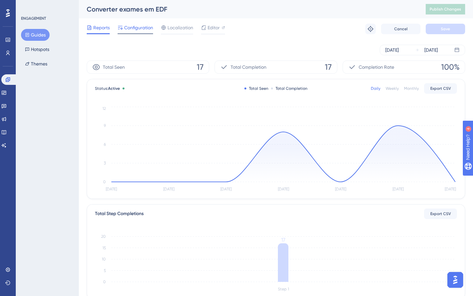
click at [143, 30] on span "Configuration" at bounding box center [138, 28] width 29 height 8
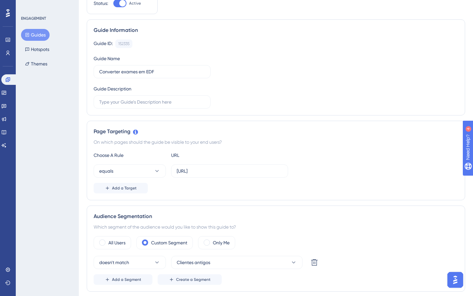
scroll to position [69, 0]
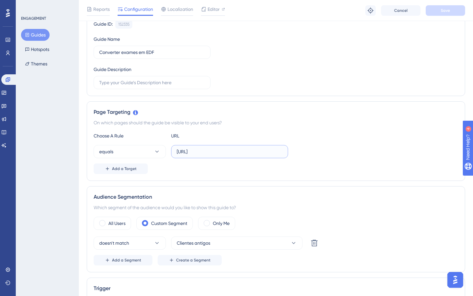
click at [240, 153] on input "https://dev-plataforma.neurogram.ai/test/icu" at bounding box center [230, 151] width 106 height 7
paste input "s"
type input "https://ds-plataforma.neurogram.ai/test/icu"
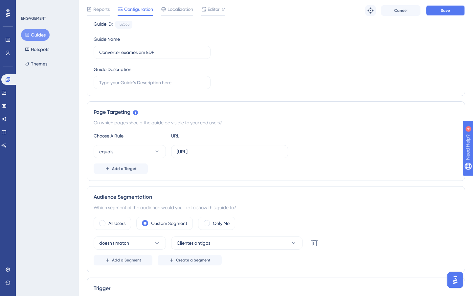
click at [443, 11] on span "Save" at bounding box center [445, 10] width 9 height 5
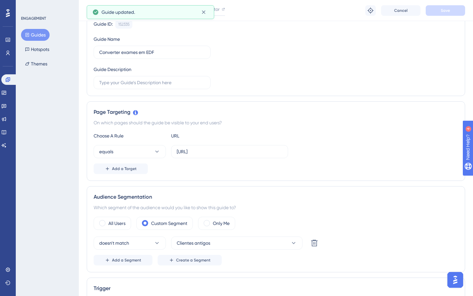
scroll to position [0, 0]
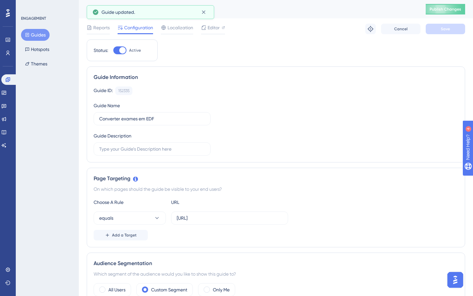
click at [44, 35] on button "Guides" at bounding box center [35, 35] width 29 height 12
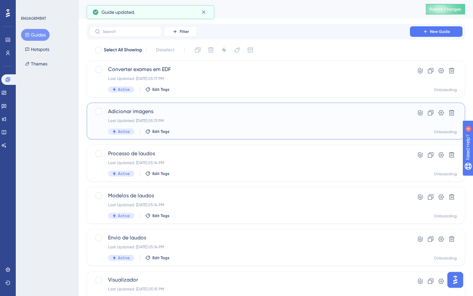
click at [234, 122] on div "Last Updated: Oct 07 2025, 05:13 PM" at bounding box center [249, 120] width 283 height 5
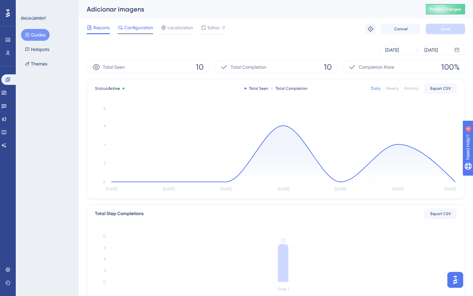
click at [139, 30] on span "Configuration" at bounding box center [138, 28] width 29 height 8
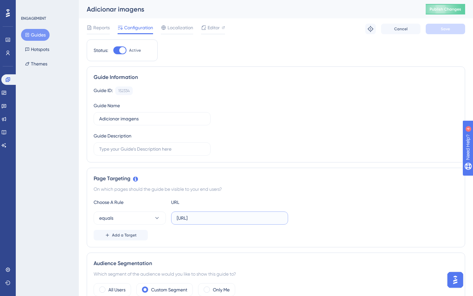
click at [235, 220] on input "https://dev-plataforma.neurogram.ai/test/icu" at bounding box center [230, 217] width 106 height 7
paste input "s"
type input "https://ds-plataforma.neurogram.ai/test/icu"
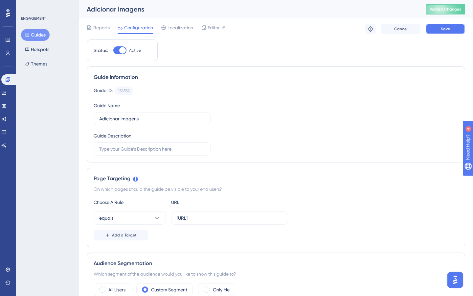
click at [446, 33] on button "Save" at bounding box center [445, 29] width 39 height 11
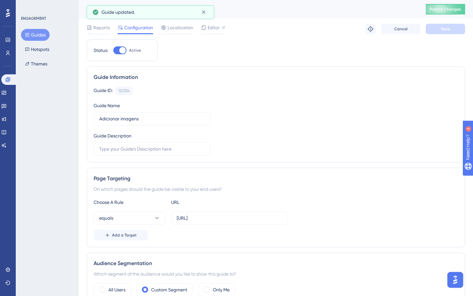
click at [35, 31] on button "Guides" at bounding box center [35, 35] width 29 height 12
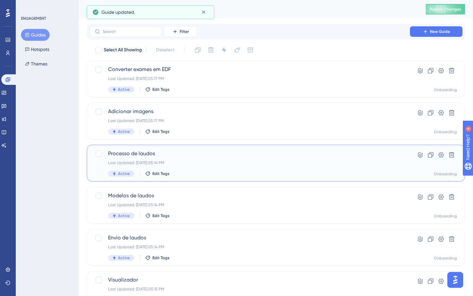
click at [215, 166] on div "Processo de laudos Last Updated: Oct 07 2025, 05:14 PM Active Edit Tags" at bounding box center [249, 162] width 283 height 27
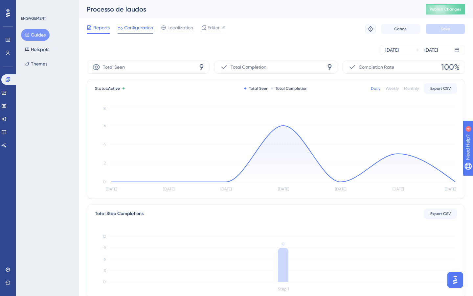
click at [145, 32] on div "Configuration" at bounding box center [135, 29] width 35 height 11
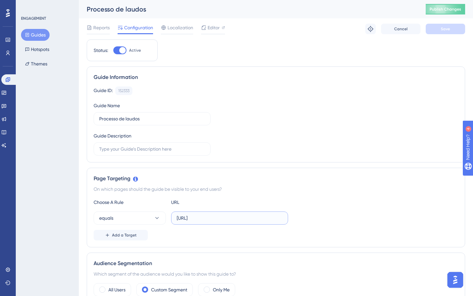
click at [234, 218] on input "https://dev-plataforma.neurogram.ai/test/icu" at bounding box center [230, 217] width 106 height 7
paste input "s"
type input "https://ds-plataforma.neurogram.ai/test/icu"
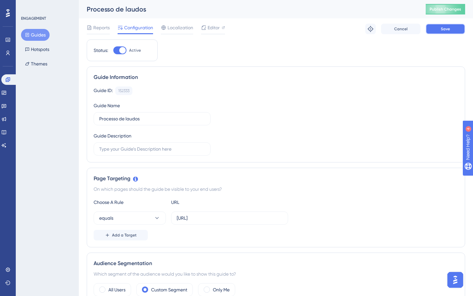
click at [442, 29] on span "Save" at bounding box center [445, 28] width 9 height 5
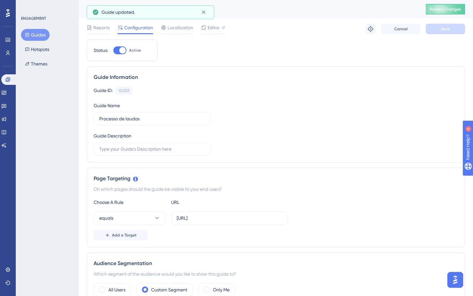
click at [39, 32] on button "Guides" at bounding box center [35, 35] width 29 height 12
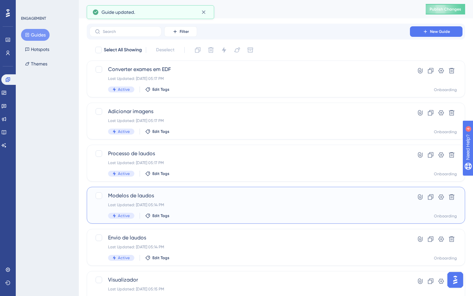
click at [193, 213] on div "Active Edit Tags" at bounding box center [249, 215] width 283 height 6
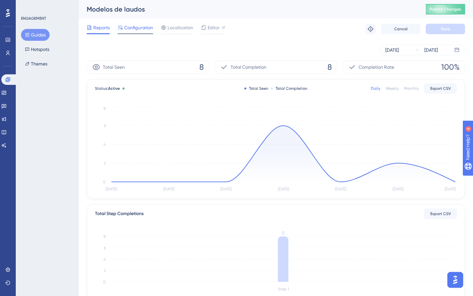
click at [141, 31] on span "Configuration" at bounding box center [138, 28] width 29 height 8
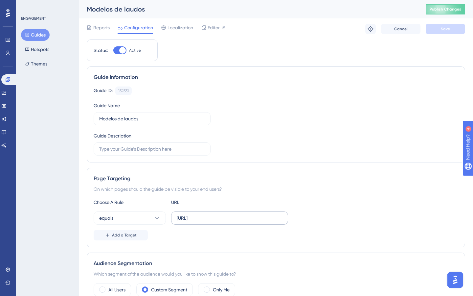
click at [228, 224] on label "https://dev-plataforma.neurogram.ai/test/icu" at bounding box center [229, 217] width 117 height 13
click at [228, 221] on input "https://dev-plataforma.neurogram.ai/test/icu" at bounding box center [230, 217] width 106 height 7
click at [228, 224] on label "https://dev-plataforma.neurogram.ai/test/icu" at bounding box center [229, 217] width 117 height 13
click at [228, 221] on input "https://dev-plataforma.neurogram.ai/test/icu" at bounding box center [230, 217] width 106 height 7
click at [234, 219] on input "https://dev-plataforma.neurogram.ai/test/icu" at bounding box center [230, 217] width 106 height 7
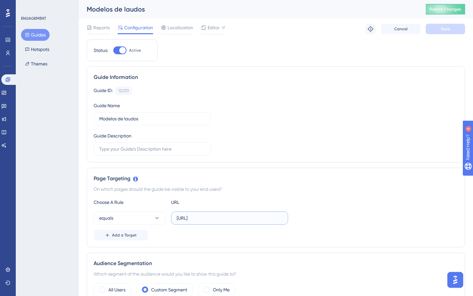
click at [234, 219] on input "https://dev-plataforma.neurogram.ai/test/icu" at bounding box center [230, 217] width 106 height 7
paste input "s"
type input "https://ds-plataforma.neurogram.ai/test/icu"
click at [445, 28] on span "Save" at bounding box center [445, 28] width 9 height 5
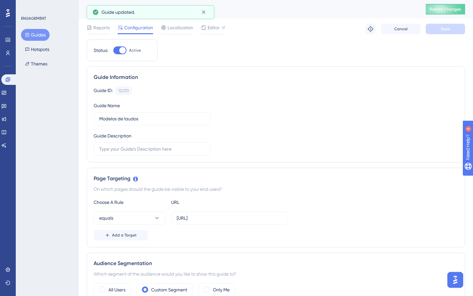
click at [34, 33] on button "Guides" at bounding box center [35, 35] width 29 height 12
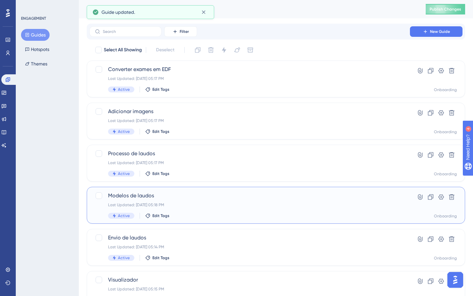
click at [208, 206] on div "Last Updated: Oct 07 2025, 05:18 PM" at bounding box center [249, 204] width 283 height 5
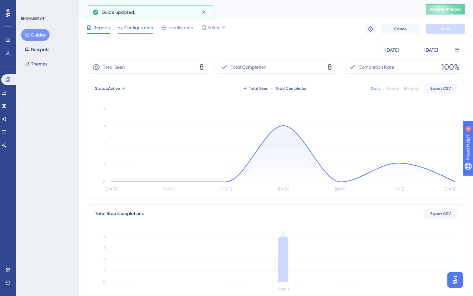
click at [133, 30] on span "Configuration" at bounding box center [138, 28] width 29 height 8
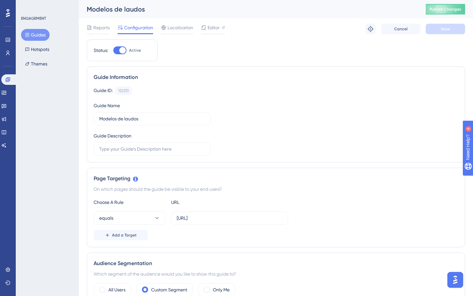
click at [33, 34] on button "Guides" at bounding box center [35, 35] width 29 height 12
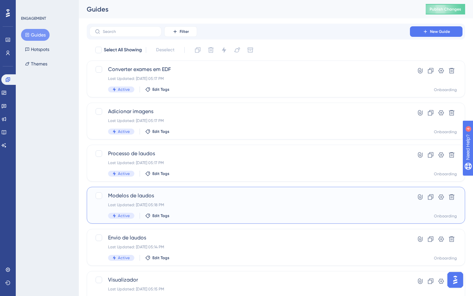
click at [189, 205] on div "Last Updated: Oct 07 2025, 05:18 PM" at bounding box center [249, 204] width 283 height 5
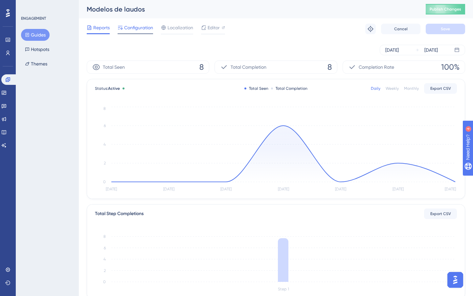
click at [137, 29] on span "Configuration" at bounding box center [138, 28] width 29 height 8
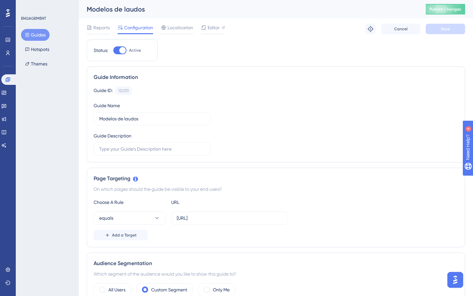
click at [42, 35] on button "Guides" at bounding box center [35, 35] width 29 height 12
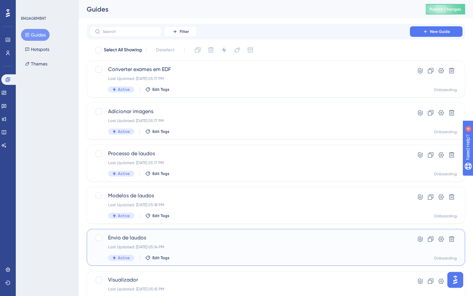
click at [181, 251] on div "Envio de laudos Last Updated: Oct 07 2025, 05:14 PM Active Edit Tags" at bounding box center [249, 246] width 283 height 27
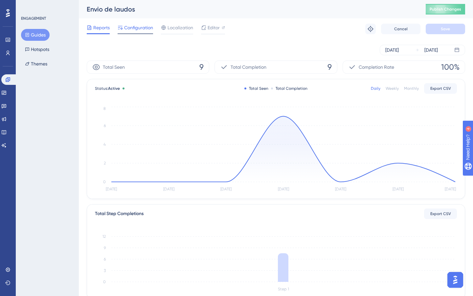
click at [130, 33] on div at bounding box center [135, 33] width 35 height 1
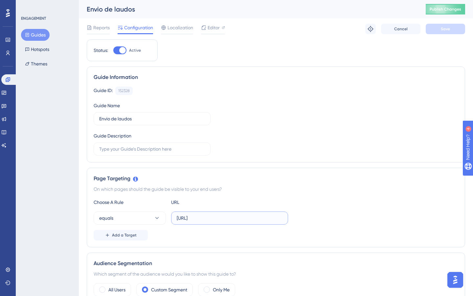
click at [247, 217] on input "https://dev-plataforma.neurogram.ai/test/icu" at bounding box center [230, 217] width 106 height 7
paste input "s"
type input "https://ds-plataforma.neurogram.ai/test/icu"
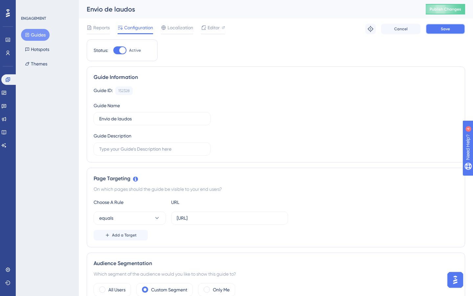
click at [443, 32] on button "Save" at bounding box center [445, 29] width 39 height 11
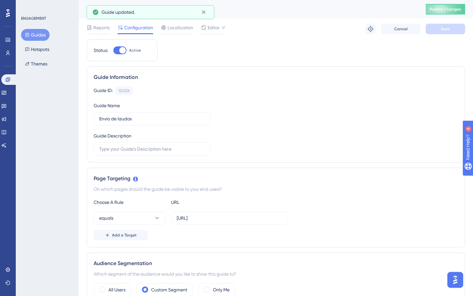
click at [32, 35] on button "Guides" at bounding box center [35, 35] width 29 height 12
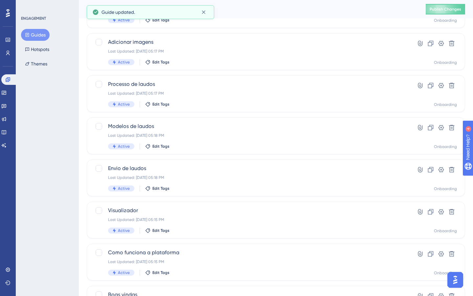
scroll to position [69, 0]
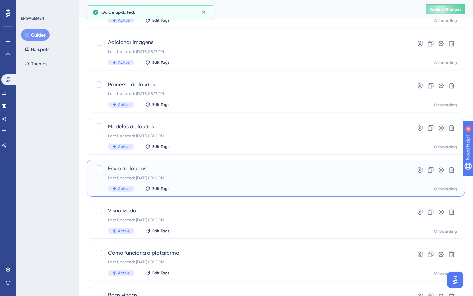
click at [222, 185] on div "Envio de laudos Last Updated: Oct 07 2025, 05:18 PM Active Edit Tags" at bounding box center [249, 178] width 283 height 27
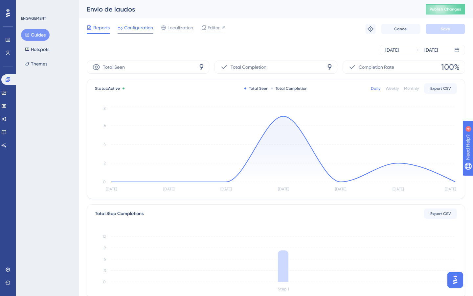
click at [140, 26] on span "Configuration" at bounding box center [138, 28] width 29 height 8
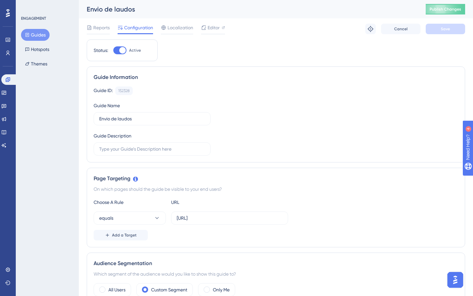
click at [41, 33] on button "Guides" at bounding box center [35, 35] width 29 height 12
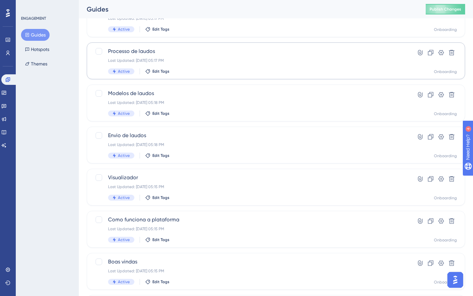
scroll to position [114, 0]
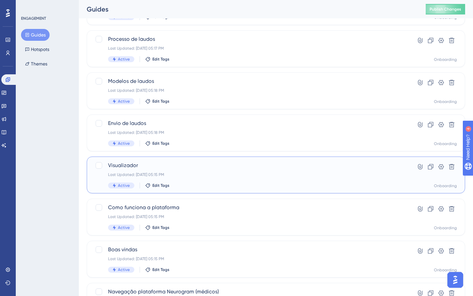
click at [195, 177] on div "Visualizador Last Updated: Oct 07 2025, 05:15 PM Active Edit Tags" at bounding box center [249, 174] width 283 height 27
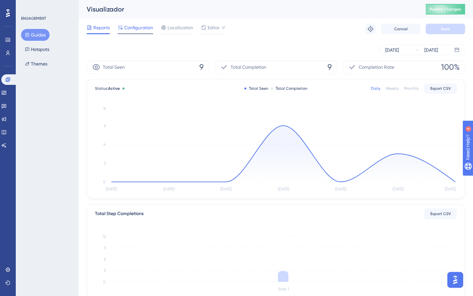
click at [141, 31] on span "Configuration" at bounding box center [138, 28] width 29 height 8
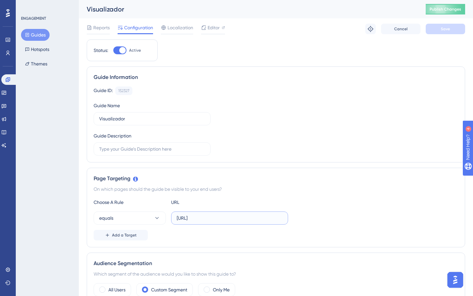
click at [214, 215] on input "https://dev-plataforma.neurogram.ai/test/icu" at bounding box center [230, 217] width 106 height 7
paste input "s"
type input "https://ds-plataforma.neurogram.ai/test/icu"
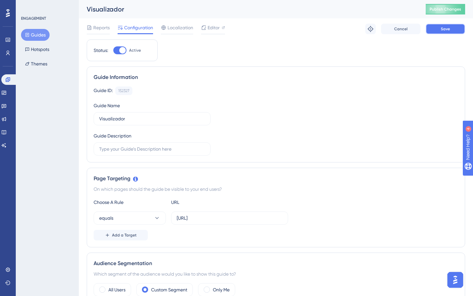
click at [446, 28] on span "Save" at bounding box center [445, 28] width 9 height 5
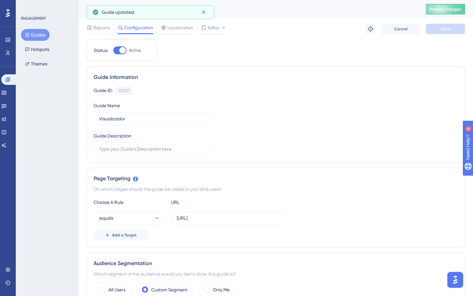
click at [43, 33] on button "Guides" at bounding box center [35, 35] width 29 height 12
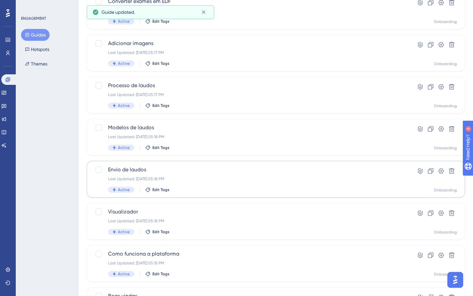
scroll to position [102, 0]
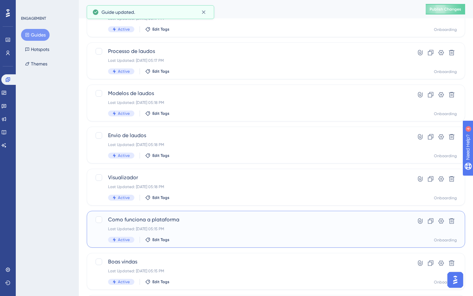
click at [205, 227] on div "Last Updated: Oct 07 2025, 05:15 PM" at bounding box center [249, 228] width 283 height 5
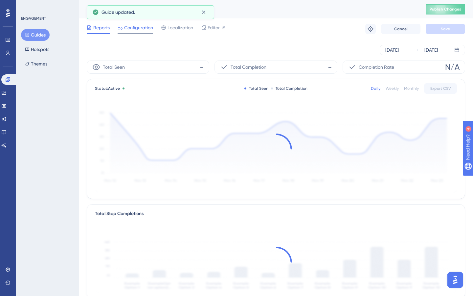
click at [134, 26] on span "Configuration" at bounding box center [138, 28] width 29 height 8
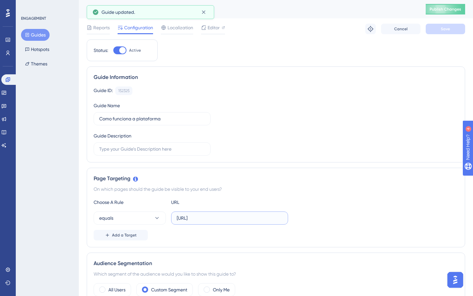
click at [233, 215] on input "https://dev-plataforma.neurogram.ai/test/icu" at bounding box center [230, 217] width 106 height 7
paste input "s"
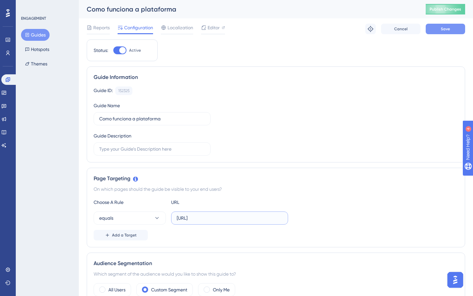
type input "https://ds-plataforma.neurogram.ai/test/icu"
click at [447, 29] on span "Save" at bounding box center [445, 28] width 9 height 5
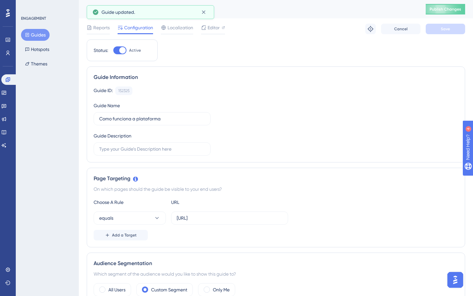
click at [41, 33] on button "Guides" at bounding box center [35, 35] width 29 height 12
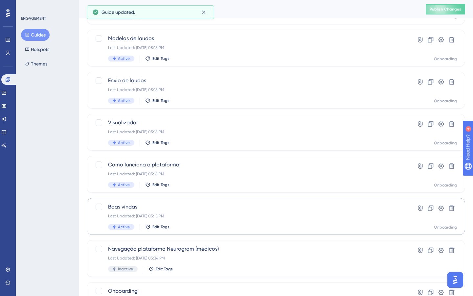
scroll to position [157, 0]
click at [203, 167] on span "Como funciona a plataforma" at bounding box center [249, 165] width 283 height 8
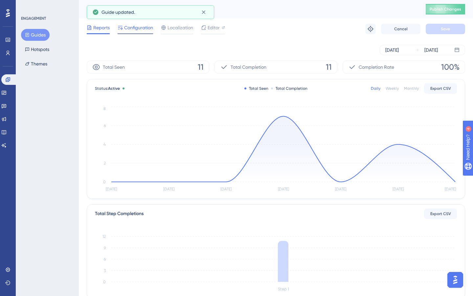
click at [145, 33] on div "Configuration" at bounding box center [135, 29] width 35 height 11
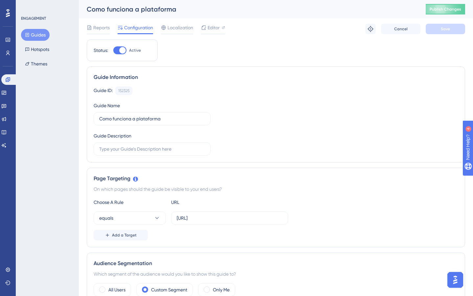
click at [42, 33] on button "Guides" at bounding box center [35, 35] width 29 height 12
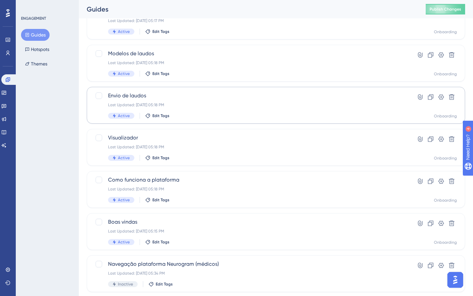
scroll to position [147, 0]
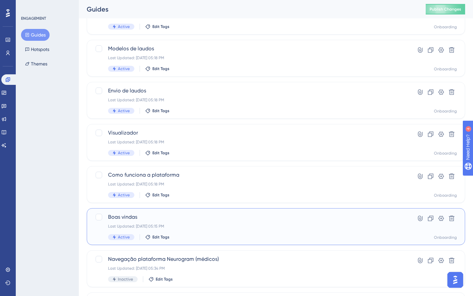
click at [205, 231] on div "Boas vindas Last Updated: Oct 07 2025, 05:15 PM Active Edit Tags" at bounding box center [249, 226] width 283 height 27
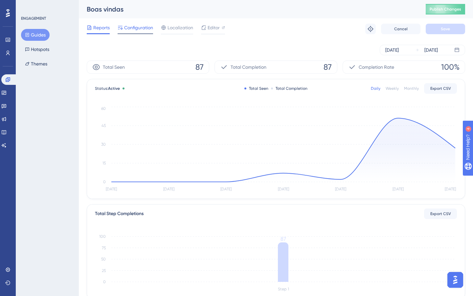
click at [132, 28] on span "Configuration" at bounding box center [138, 28] width 29 height 8
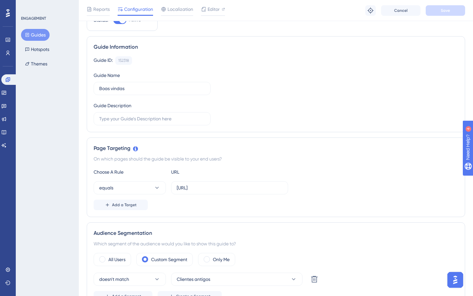
scroll to position [84, 0]
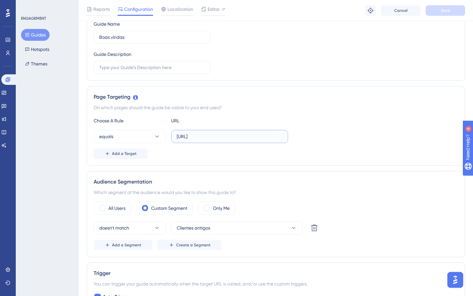
click at [220, 137] on input "https://dev-plataforma.neurogram.ai/test/icu" at bounding box center [230, 136] width 106 height 7
paste input "s"
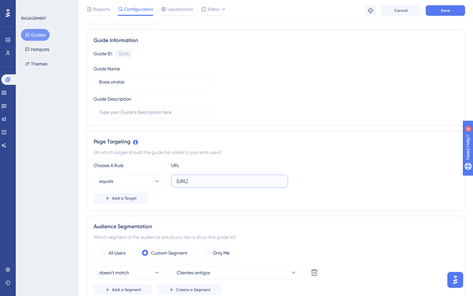
scroll to position [15, 0]
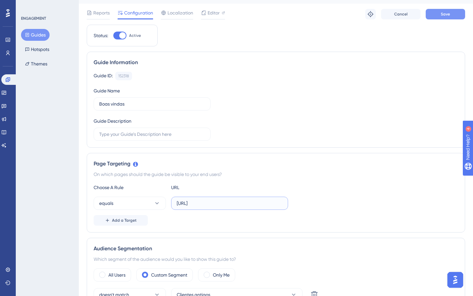
type input "https://ds-plataforma.neurogram.ai/test/icu"
click at [442, 18] on button "Save" at bounding box center [445, 14] width 39 height 11
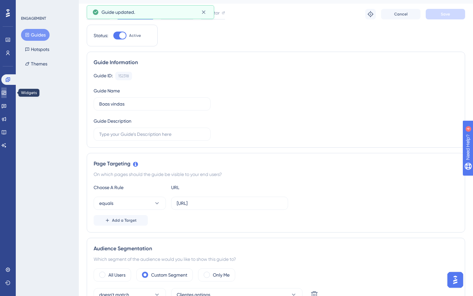
click at [6, 94] on icon at bounding box center [4, 93] width 4 height 4
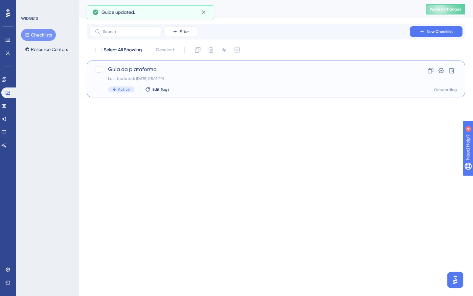
click at [174, 72] on span "Guia da plataforma" at bounding box center [249, 69] width 283 height 8
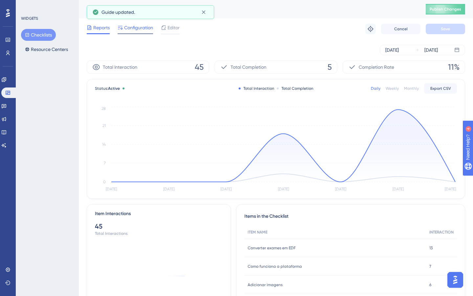
click at [142, 30] on span "Configuration" at bounding box center [138, 28] width 29 height 8
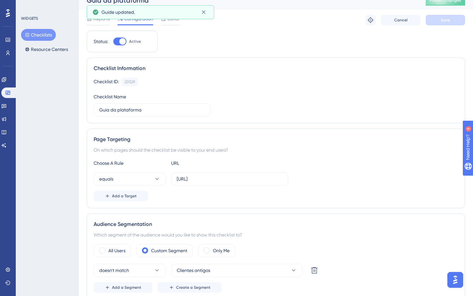
scroll to position [10, 0]
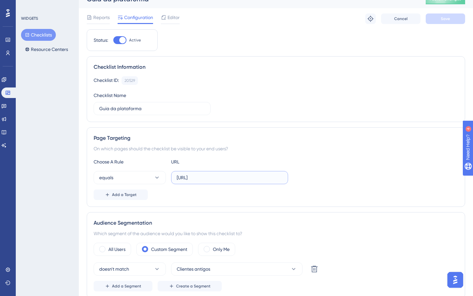
click at [232, 178] on input "https://dev-plataforma.neurogram.ai/test/icu" at bounding box center [230, 177] width 106 height 7
paste input "s"
type input "https://ds-plataforma.neurogram.ai/test/icu"
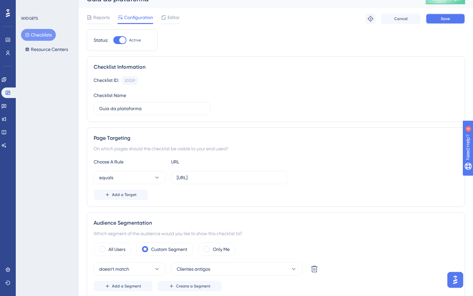
click at [443, 21] on span "Save" at bounding box center [445, 18] width 9 height 5
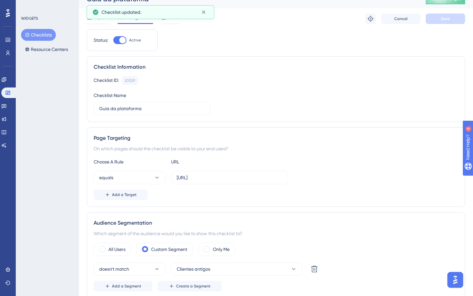
scroll to position [0, 0]
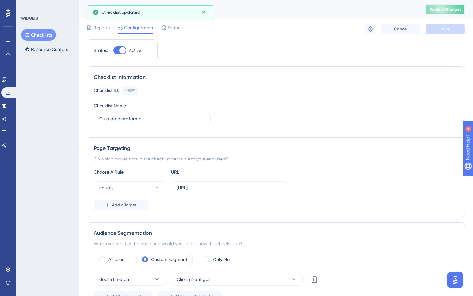
click at [448, 11] on span "Publish Changes" at bounding box center [446, 9] width 32 height 5
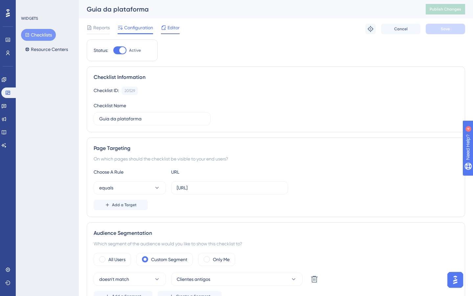
click at [168, 31] on span "Editor" at bounding box center [173, 28] width 12 height 8
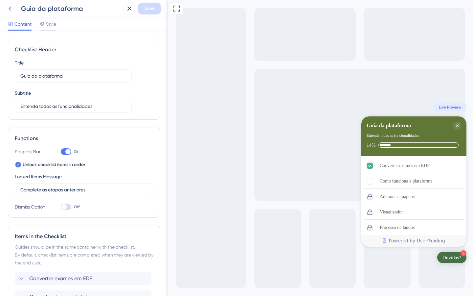
click at [11, 8] on icon at bounding box center [10, 9] width 8 height 8
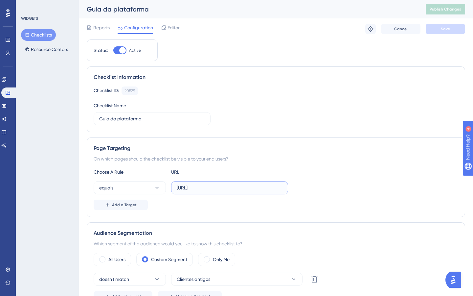
click at [250, 190] on input "https://ds-plataforma.neurogram.ai/test/icu" at bounding box center [230, 187] width 106 height 7
click at [311, 163] on div "Page Targeting On which pages should the checklist be visible to your end users…" at bounding box center [276, 176] width 378 height 79
click at [7, 78] on icon at bounding box center [3, 79] width 5 height 5
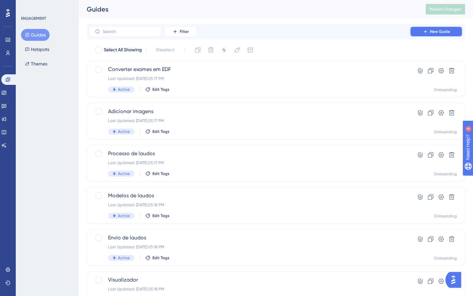
click at [425, 31] on icon at bounding box center [425, 31] width 3 height 3
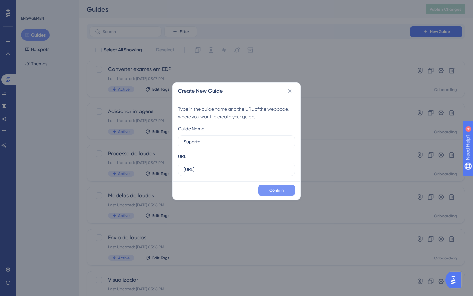
type input "Suporte"
click at [278, 192] on span "Confirm" at bounding box center [276, 190] width 14 height 5
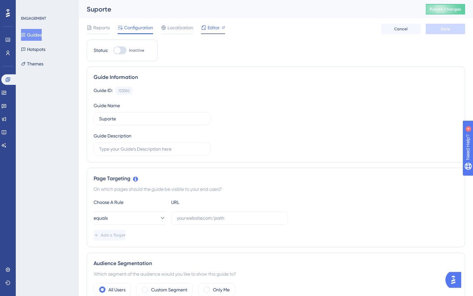
click at [211, 29] on span "Editor" at bounding box center [214, 28] width 12 height 8
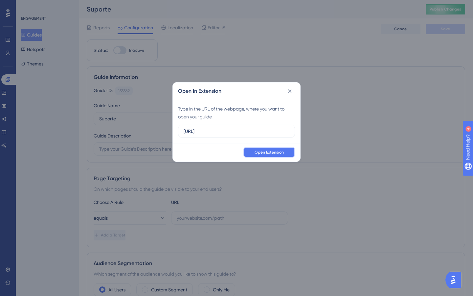
click at [268, 147] on button "Open Extension" at bounding box center [269, 152] width 52 height 11
click at [293, 92] on icon at bounding box center [289, 91] width 7 height 7
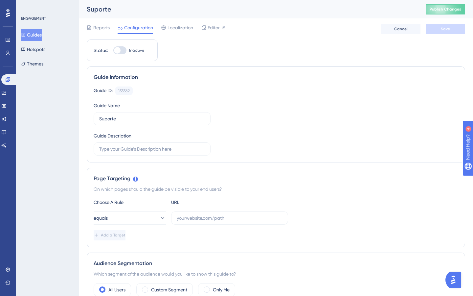
click at [40, 37] on button "Guides" at bounding box center [31, 35] width 21 height 12
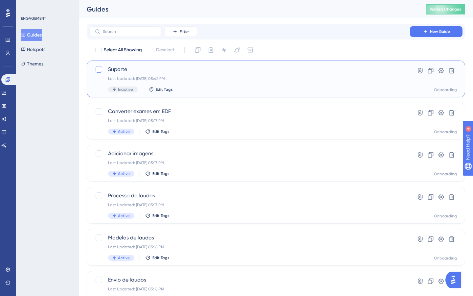
click at [98, 68] on div at bounding box center [99, 69] width 7 height 7
checkbox input "true"
click at [450, 72] on icon at bounding box center [451, 70] width 7 height 7
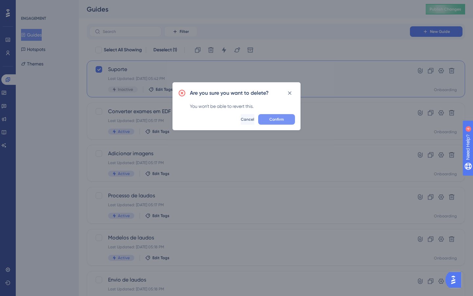
click at [277, 119] on span "Confirm" at bounding box center [276, 119] width 14 height 5
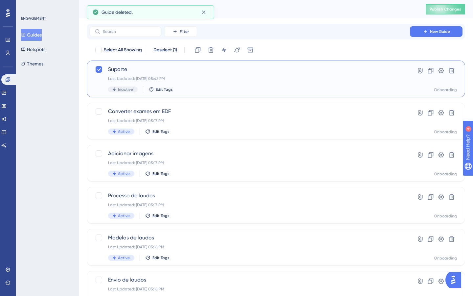
checkbox input "false"
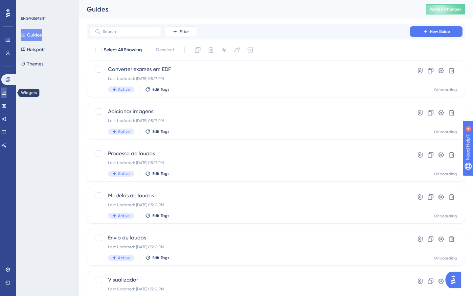
click at [6, 94] on icon at bounding box center [4, 93] width 4 height 4
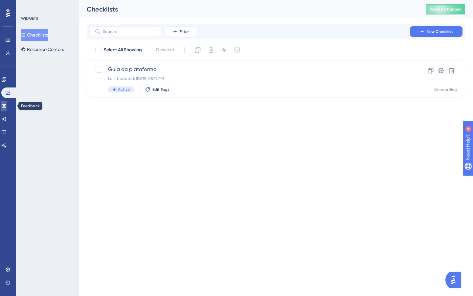
click at [7, 109] on link at bounding box center [3, 105] width 5 height 11
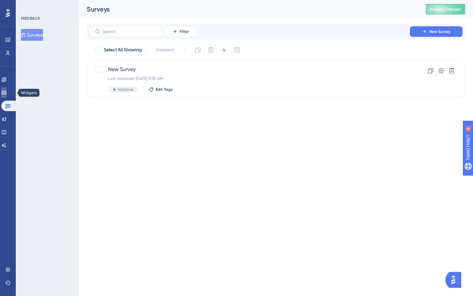
click at [6, 91] on icon at bounding box center [4, 93] width 4 height 4
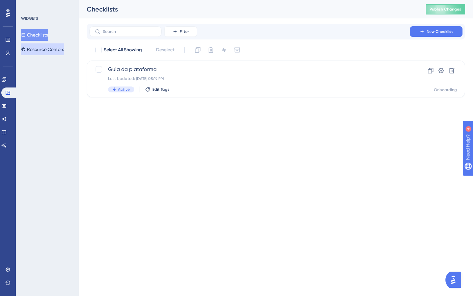
click at [55, 51] on button "Resource Centers" at bounding box center [42, 49] width 43 height 12
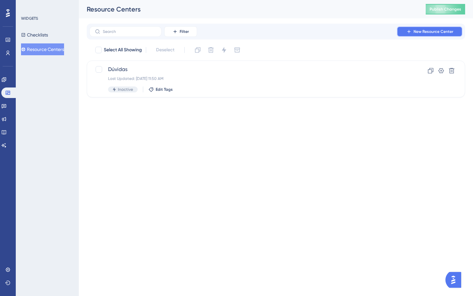
click at [440, 34] on button "New Resource Center" at bounding box center [430, 31] width 66 height 11
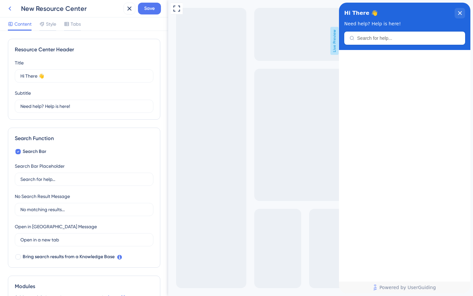
click at [11, 10] on icon at bounding box center [10, 9] width 3 height 4
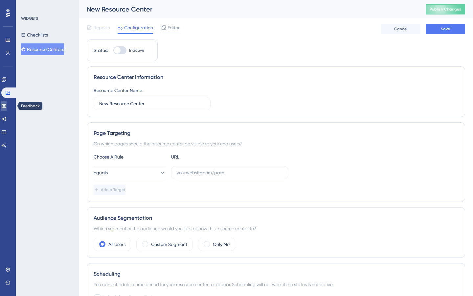
click at [5, 106] on icon at bounding box center [3, 105] width 5 height 5
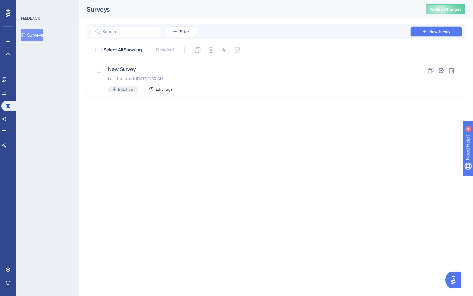
click at [428, 33] on button "New Survey" at bounding box center [436, 31] width 53 height 11
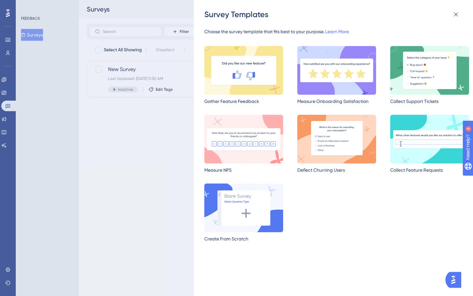
click at [89, 116] on div "Survey Templates Choose the survey template that fits best to your purpose. Lea…" at bounding box center [236, 148] width 473 height 296
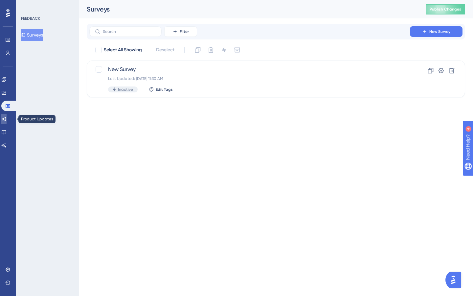
click at [7, 117] on icon at bounding box center [3, 118] width 5 height 5
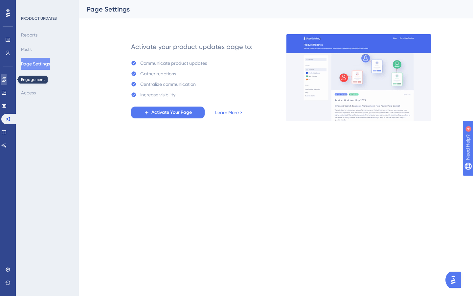
click at [6, 82] on icon at bounding box center [3, 79] width 5 height 5
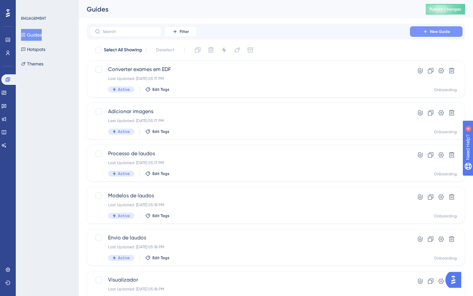
click at [434, 30] on span "New Guide" at bounding box center [440, 31] width 20 height 5
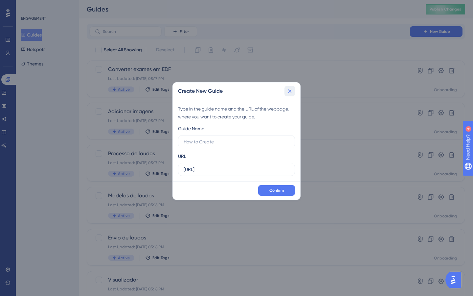
click at [289, 90] on icon at bounding box center [290, 91] width 4 height 4
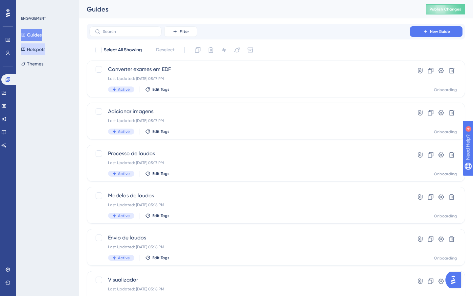
click at [39, 52] on button "Hotspots" at bounding box center [33, 49] width 24 height 12
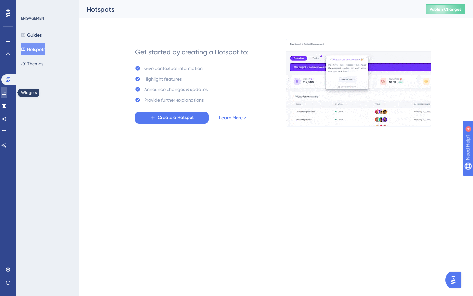
click at [7, 92] on icon at bounding box center [3, 92] width 5 height 5
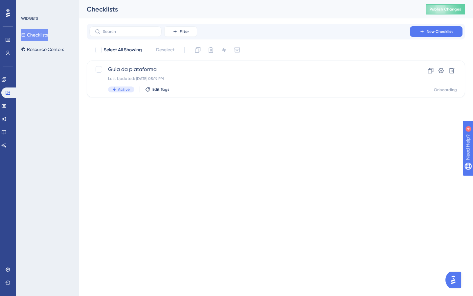
click at [45, 37] on button "Checklists" at bounding box center [34, 35] width 27 height 12
click at [11, 54] on link at bounding box center [7, 53] width 5 height 11
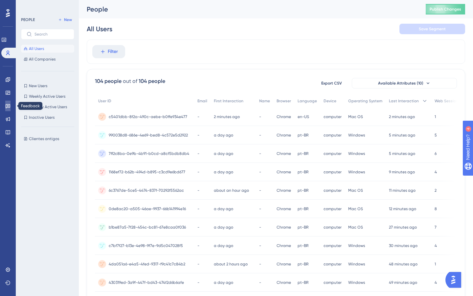
click at [8, 103] on icon at bounding box center [7, 105] width 5 height 5
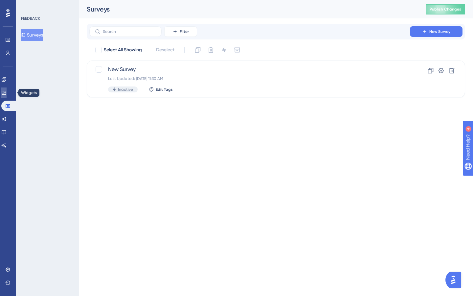
click at [7, 95] on icon at bounding box center [3, 92] width 5 height 5
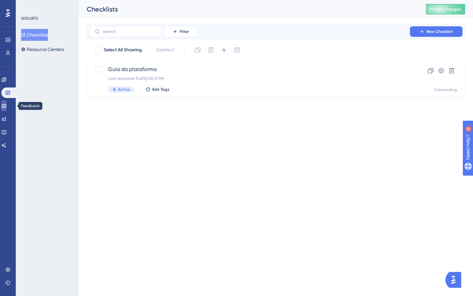
click at [6, 106] on icon at bounding box center [4, 106] width 5 height 4
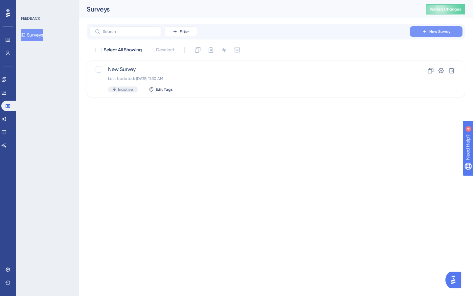
click at [432, 34] on button "New Survey" at bounding box center [436, 31] width 53 height 11
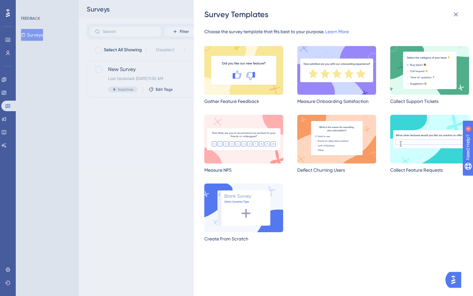
click at [80, 107] on div "Survey Templates Choose the survey template that fits best to your purpose. Lea…" at bounding box center [236, 148] width 473 height 296
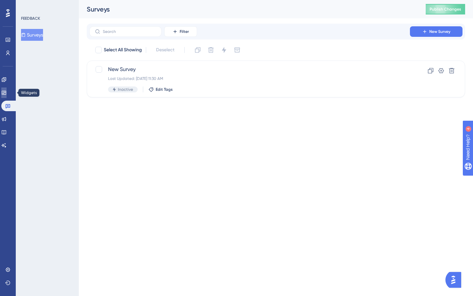
click at [7, 94] on icon at bounding box center [3, 92] width 5 height 5
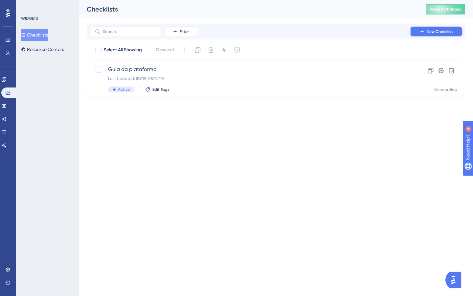
click at [433, 32] on span "New Checklist" at bounding box center [440, 31] width 26 height 5
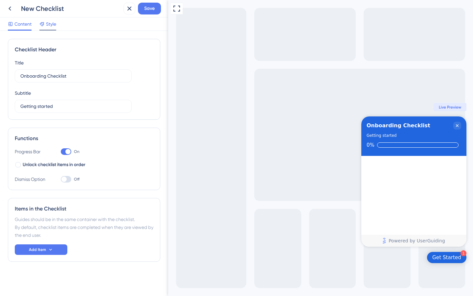
click at [52, 24] on span "Style" at bounding box center [51, 24] width 10 height 8
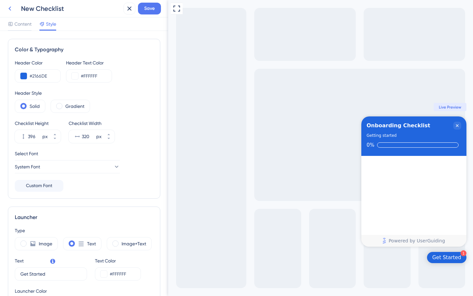
click at [11, 12] on button at bounding box center [10, 9] width 12 height 12
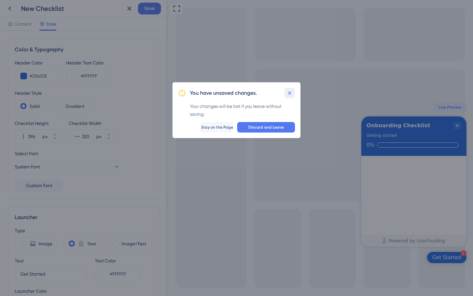
click at [289, 94] on icon at bounding box center [289, 93] width 7 height 7
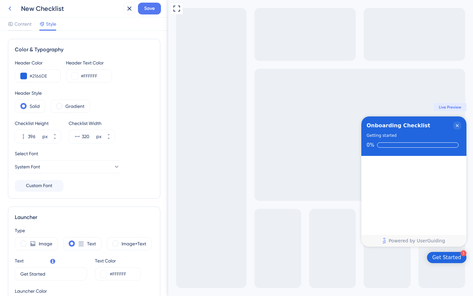
click at [7, 10] on icon at bounding box center [10, 9] width 8 height 8
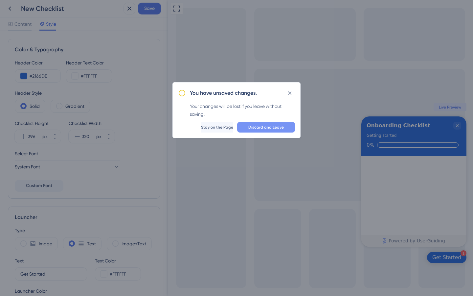
click at [264, 128] on span "Discard and Leave" at bounding box center [265, 126] width 35 height 5
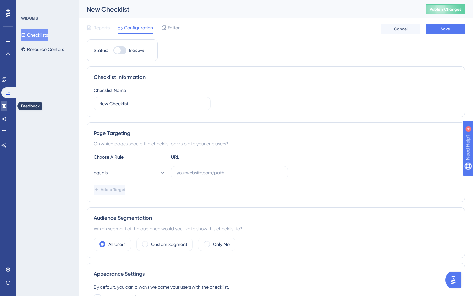
click at [7, 109] on link at bounding box center [3, 105] width 5 height 11
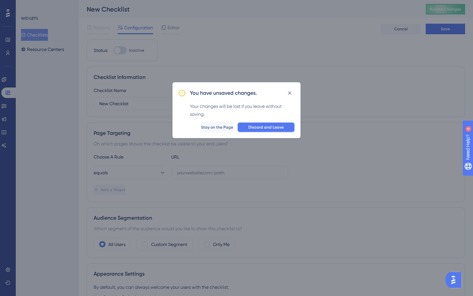
click at [271, 129] on span "Discard and Leave" at bounding box center [265, 126] width 35 height 5
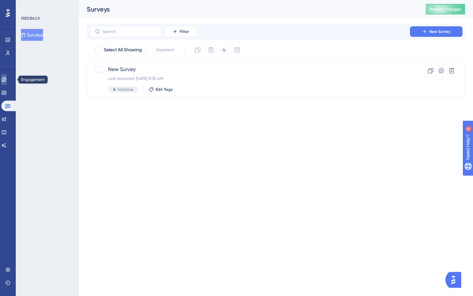
click at [6, 80] on icon at bounding box center [4, 79] width 4 height 4
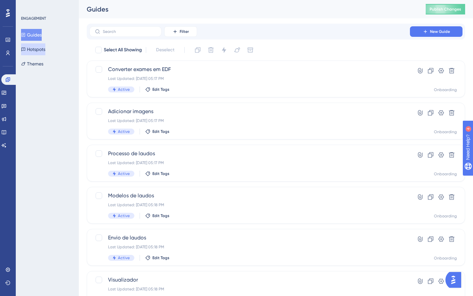
click at [42, 49] on button "Hotspots" at bounding box center [33, 49] width 24 height 12
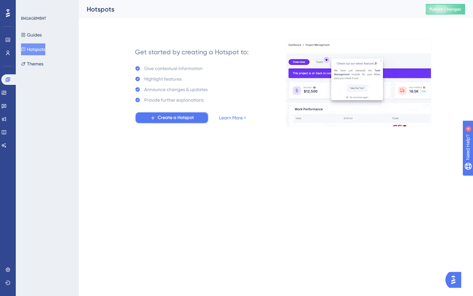
click at [165, 119] on span "Create a Hotspot" at bounding box center [176, 118] width 36 height 8
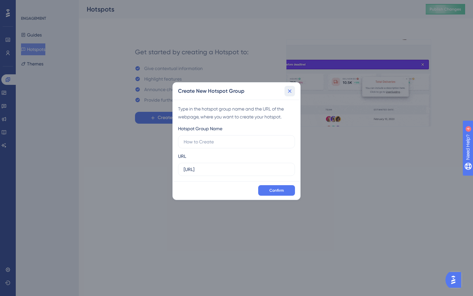
click at [289, 93] on icon at bounding box center [289, 91] width 7 height 7
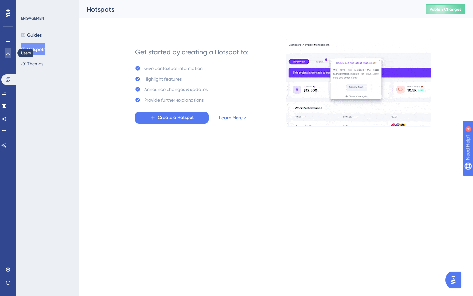
click at [6, 51] on icon at bounding box center [7, 52] width 5 height 5
